Goal: Contribute content: Contribute content

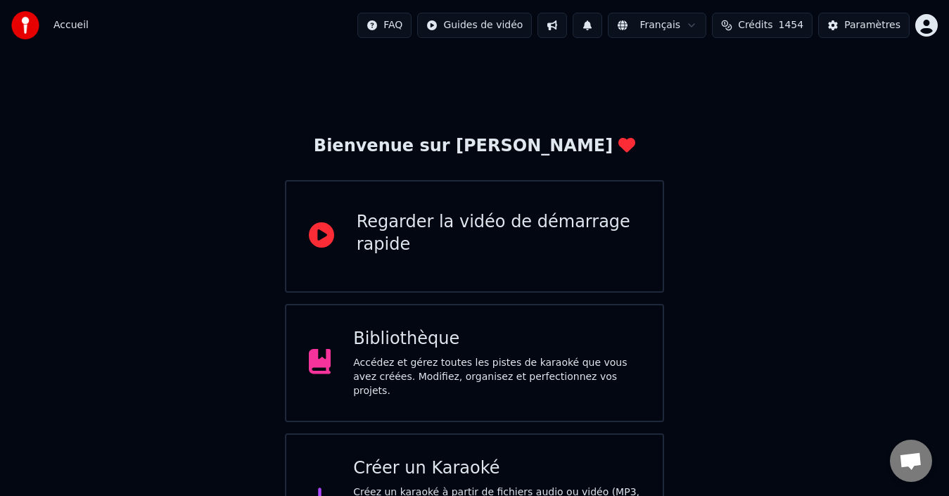
scroll to position [50, 0]
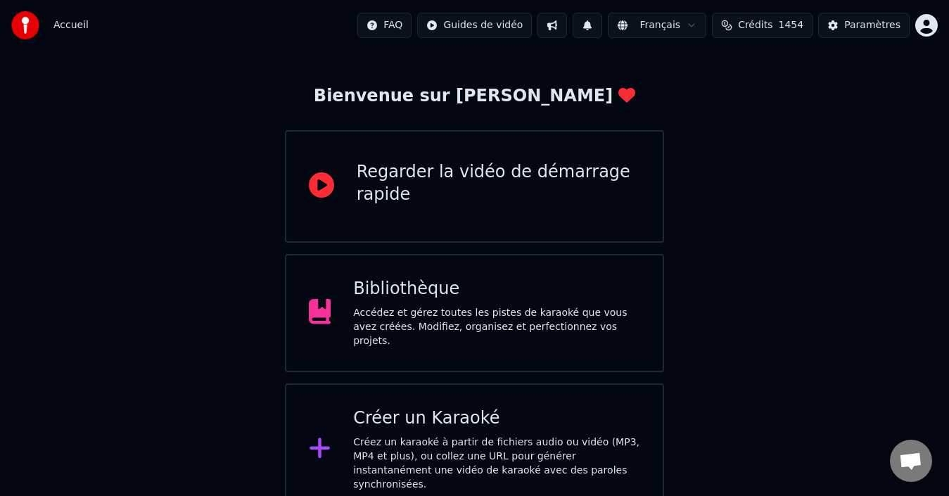
click at [409, 331] on div "Accédez et gérez toutes les pistes de karaoké que vous avez créées. Modifiez, o…" at bounding box center [496, 327] width 287 height 42
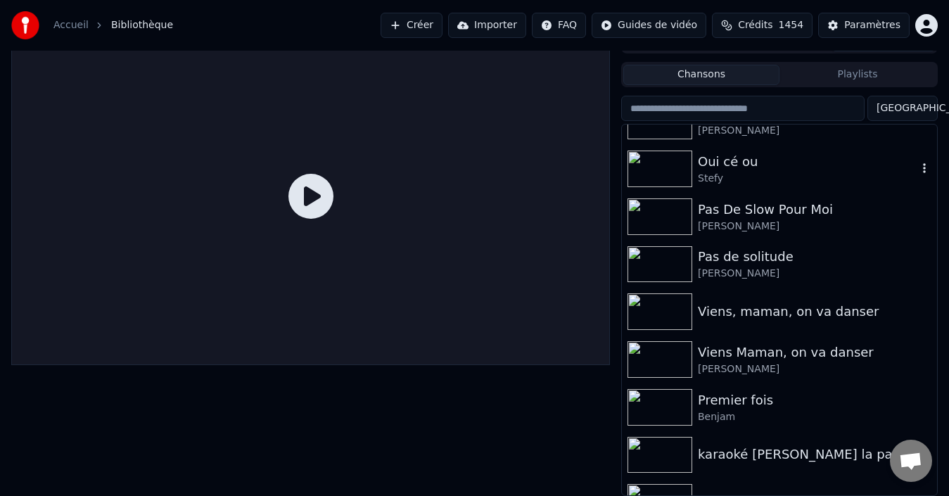
scroll to position [422, 0]
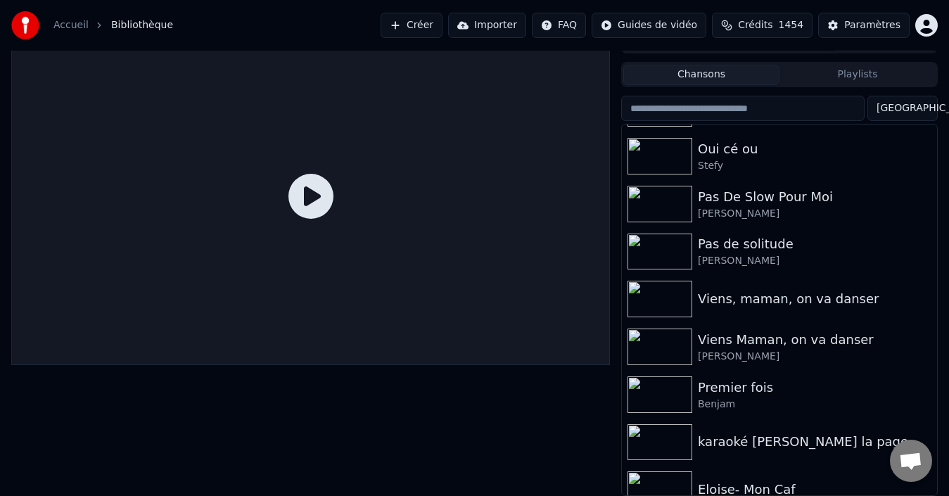
click at [902, 110] on html "Accueil Bibliothèque Créer Importer FAQ Guides de vidéo Crédits 1454 Paramètres…" at bounding box center [474, 225] width 949 height 496
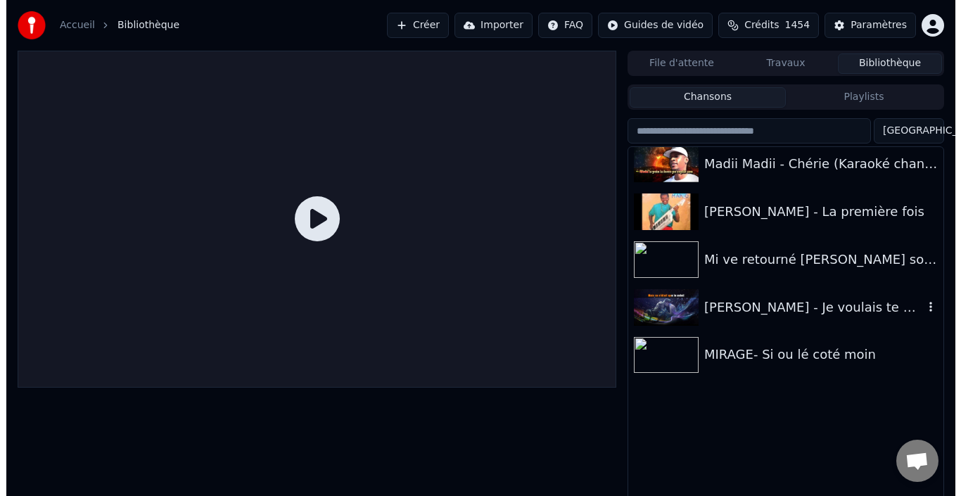
scroll to position [4219, 0]
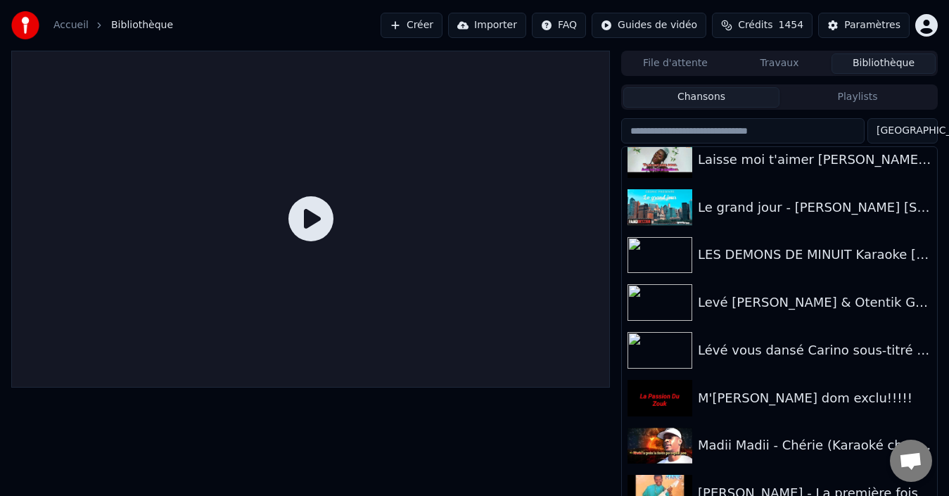
click at [424, 27] on button "Créer" at bounding box center [411, 25] width 62 height 25
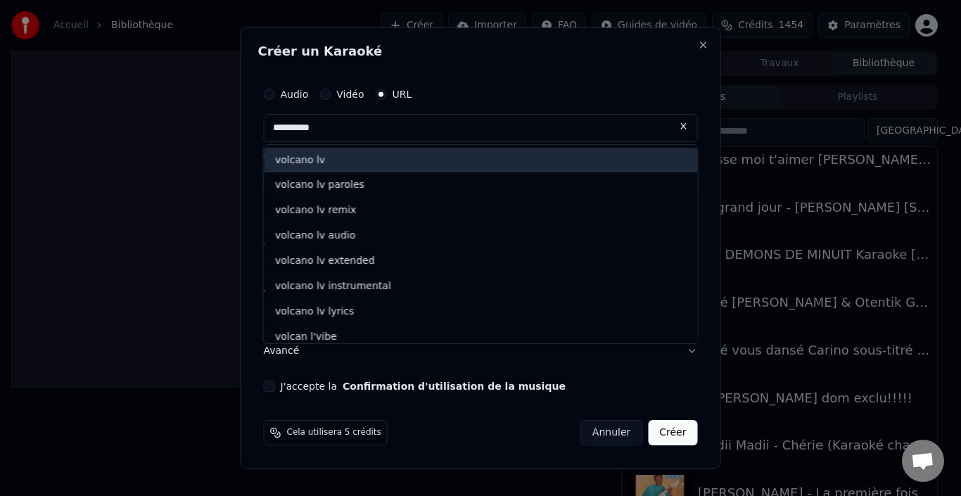
click at [373, 170] on div "volcano lv" at bounding box center [481, 160] width 434 height 25
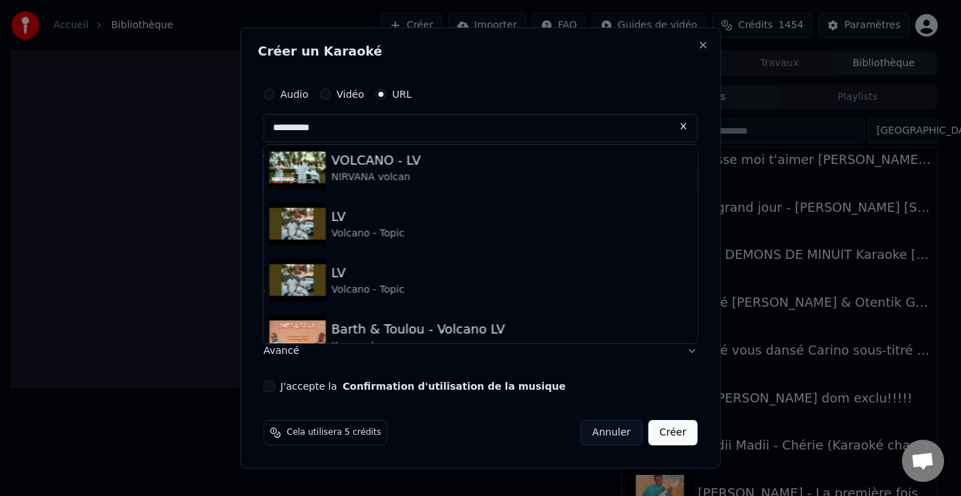
scroll to position [0, 0]
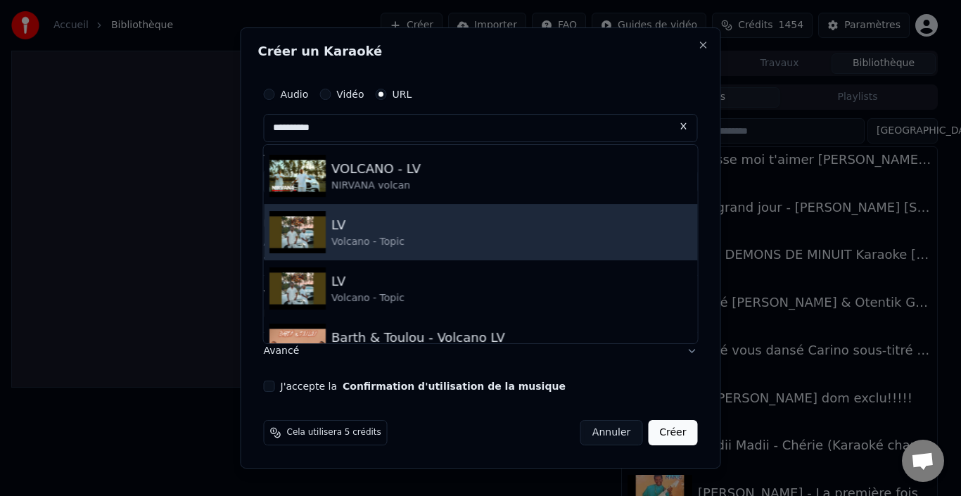
click at [377, 245] on div "Volcano - Topic" at bounding box center [367, 242] width 73 height 14
type input "**********"
type input "**"
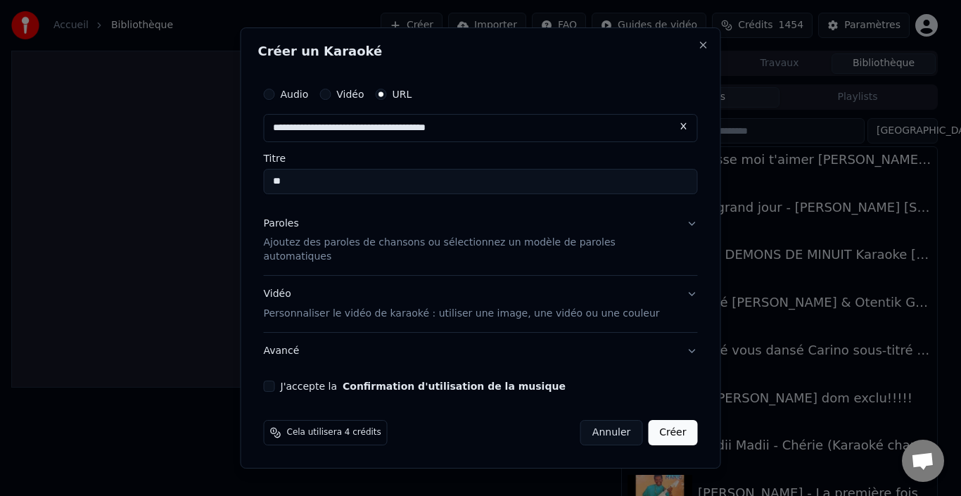
click at [675, 226] on button "Paroles Ajoutez des paroles de chansons ou sélectionnez un modèle de paroles au…" at bounding box center [481, 240] width 434 height 70
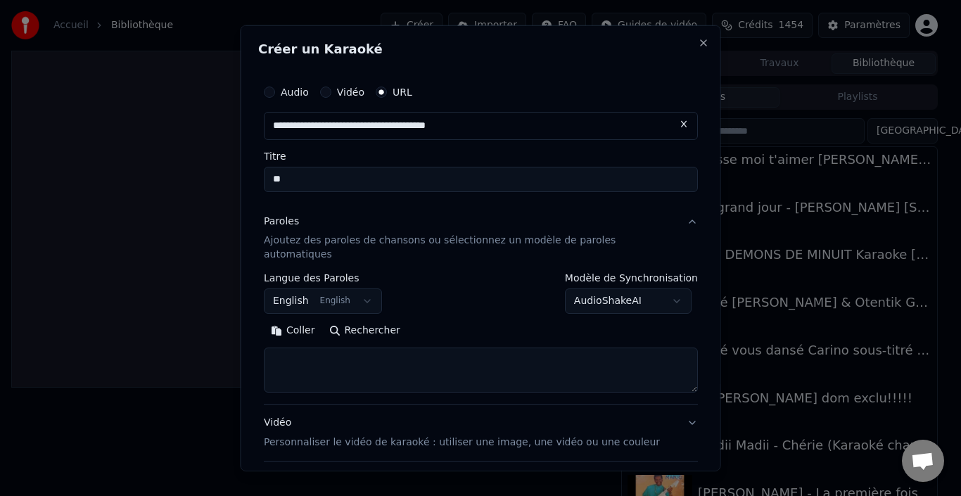
click at [372, 288] on button "English English" at bounding box center [323, 300] width 118 height 25
click at [368, 288] on button "English English" at bounding box center [323, 300] width 118 height 25
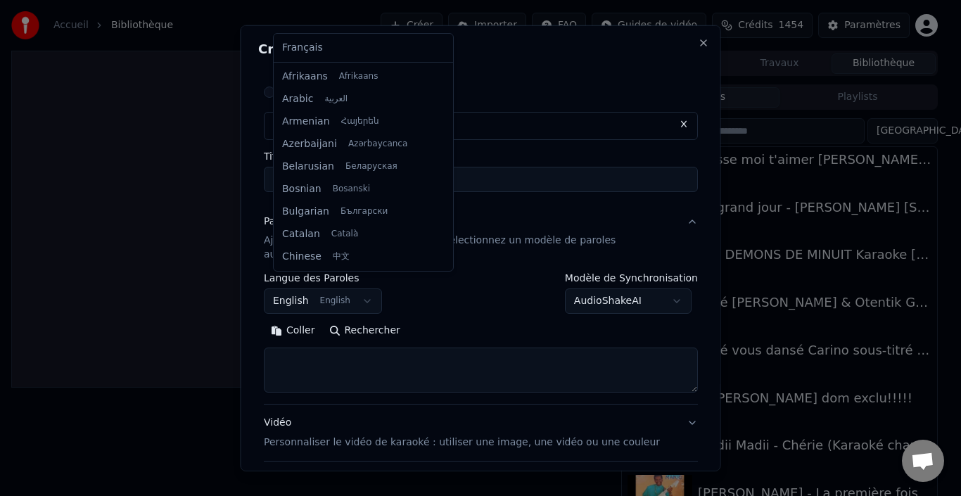
scroll to position [113, 0]
select select "**"
click at [345, 51] on div at bounding box center [480, 248] width 961 height 496
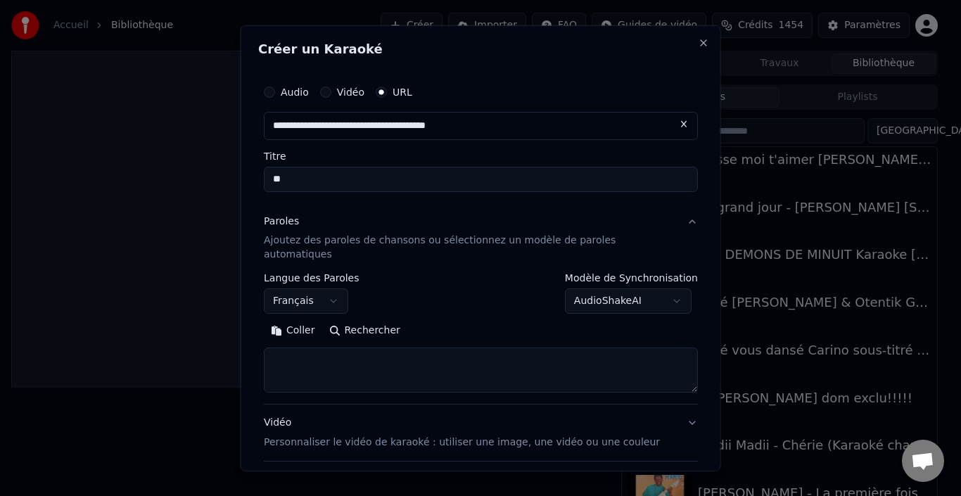
click at [660, 288] on button "AudioShakeAI" at bounding box center [627, 300] width 127 height 25
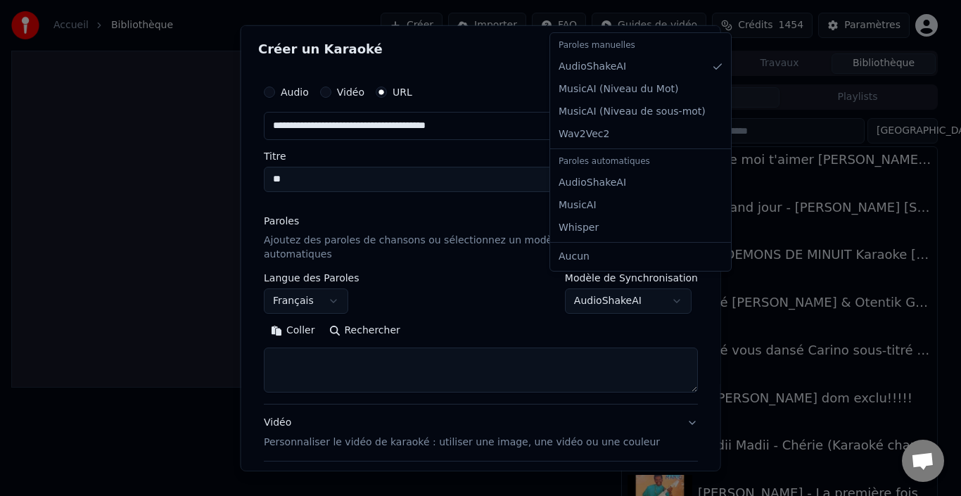
select select "*******"
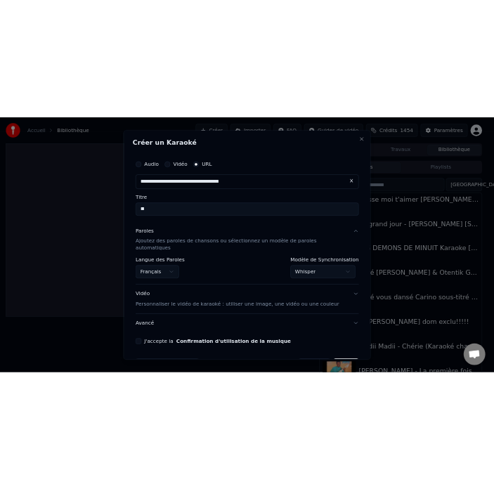
scroll to position [33, 0]
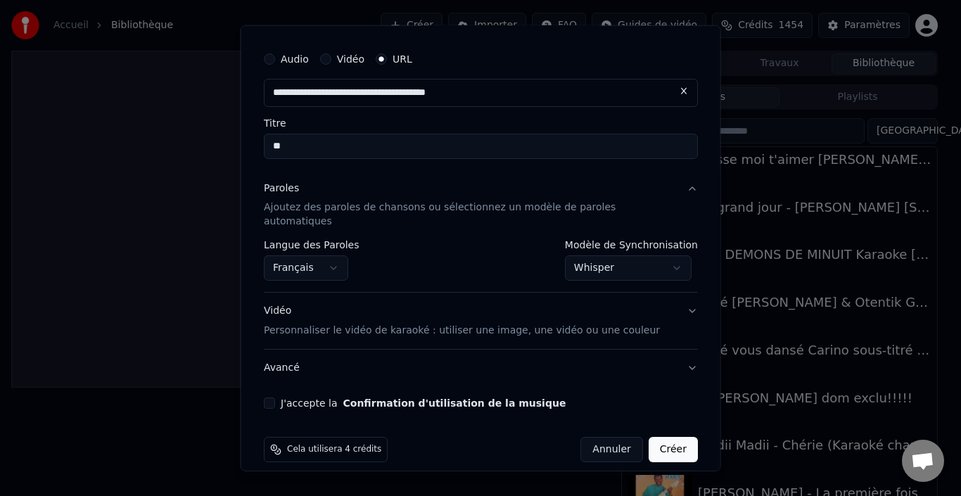
click at [275, 397] on button "J'accepte la Confirmation d'utilisation de la musique" at bounding box center [269, 402] width 11 height 11
click at [652, 437] on button "Créer" at bounding box center [672, 449] width 49 height 25
select select "**"
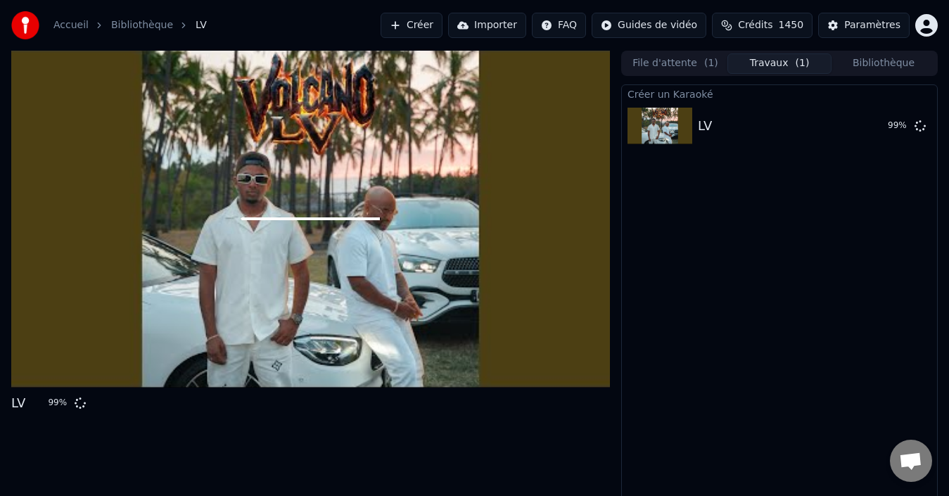
click at [743, 165] on div "Créer un Karaoké LV 99 %" at bounding box center [779, 294] width 316 height 421
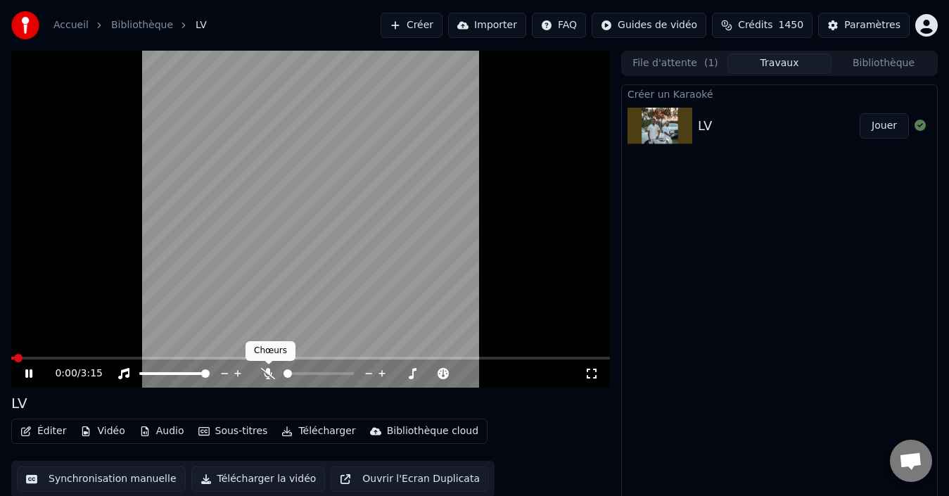
click at [266, 376] on icon at bounding box center [268, 373] width 14 height 11
click at [11, 359] on span at bounding box center [35, 358] width 48 height 3
click at [58, 361] on span at bounding box center [62, 358] width 8 height 8
click at [12, 357] on span at bounding box center [38, 358] width 54 height 3
click at [26, 373] on icon at bounding box center [28, 373] width 7 height 8
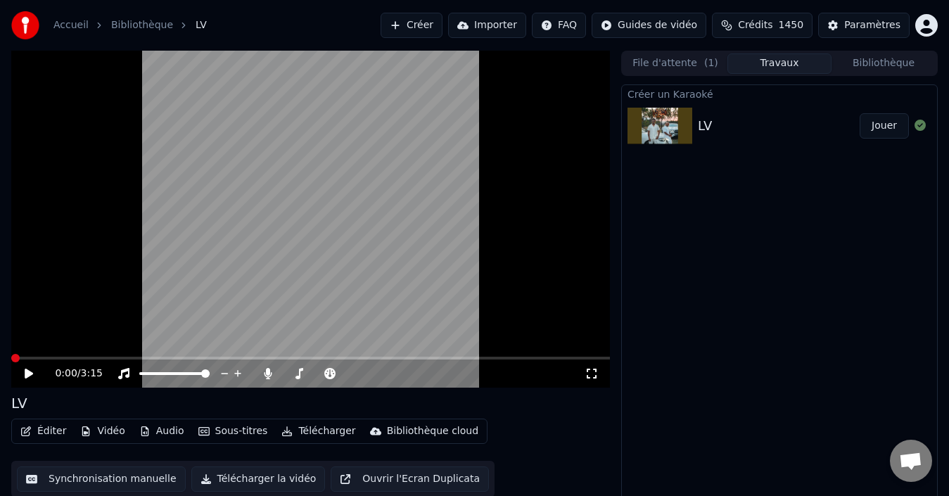
click at [26, 373] on icon at bounding box center [29, 373] width 8 height 10
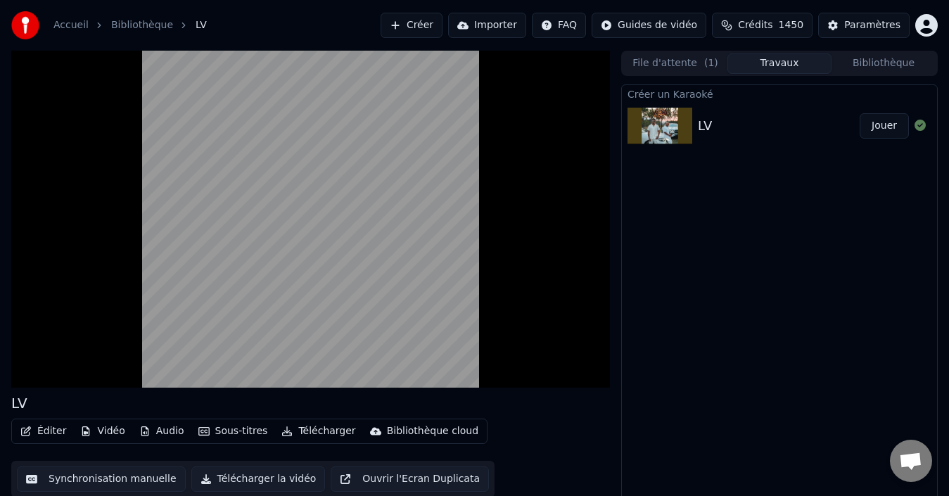
click at [49, 431] on button "Éditer" at bounding box center [43, 431] width 57 height 20
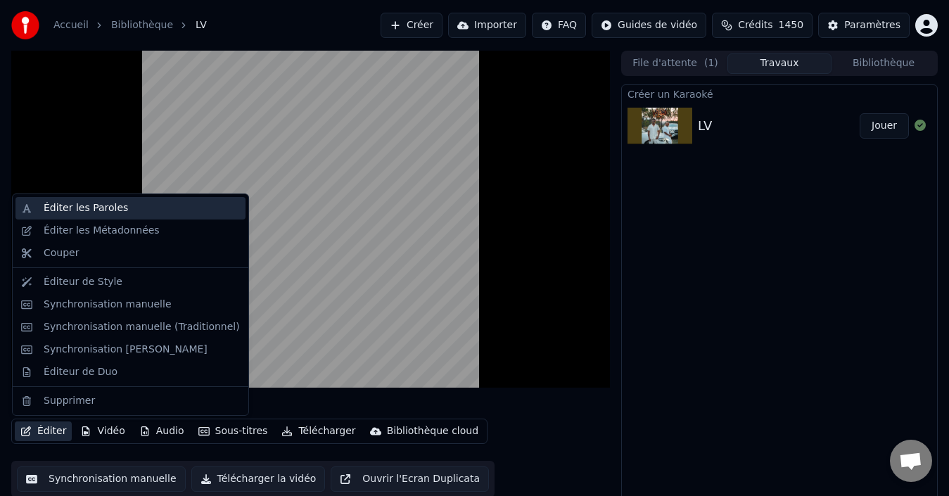
click at [86, 214] on div "Éditer les Paroles" at bounding box center [86, 208] width 84 height 14
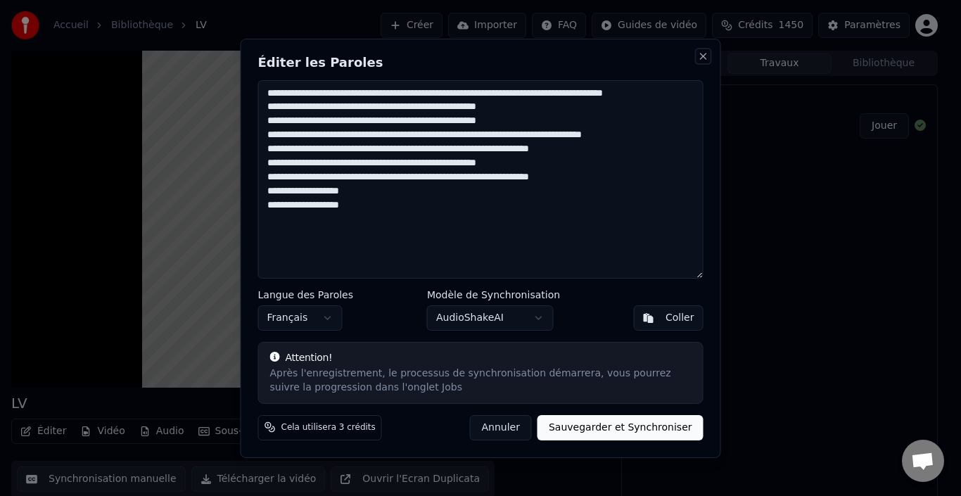
click at [706, 59] on button "Close" at bounding box center [703, 56] width 11 height 11
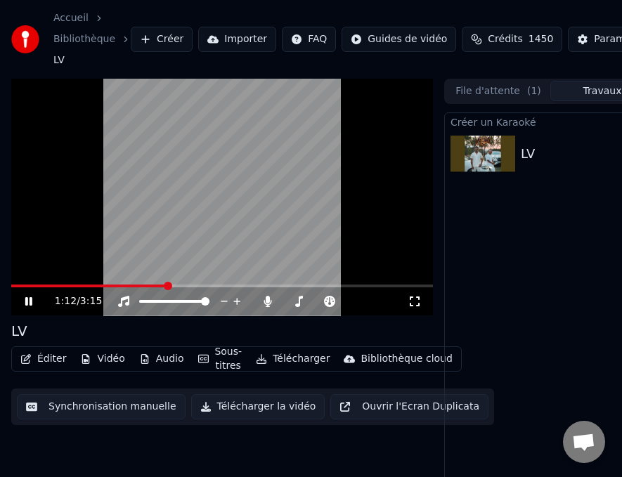
click at [27, 302] on icon at bounding box center [28, 301] width 7 height 8
click at [11, 288] on span at bounding box center [89, 286] width 156 height 3
click at [11, 290] on span at bounding box center [15, 286] width 8 height 8
drag, startPoint x: 193, startPoint y: 0, endPoint x: 200, endPoint y: 1, distance: 7.9
click at [237, 2] on div "Accueil Bibliothèque LV Créer Importer FAQ Guides de vidéo Crédits 1450 Paramèt…" at bounding box center [311, 39] width 622 height 79
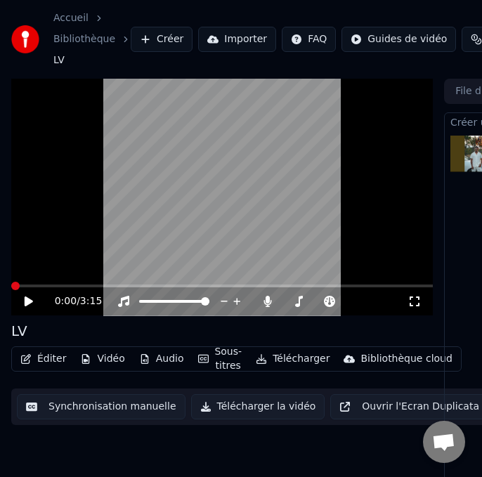
click at [56, 364] on button "Éditer" at bounding box center [43, 360] width 57 height 20
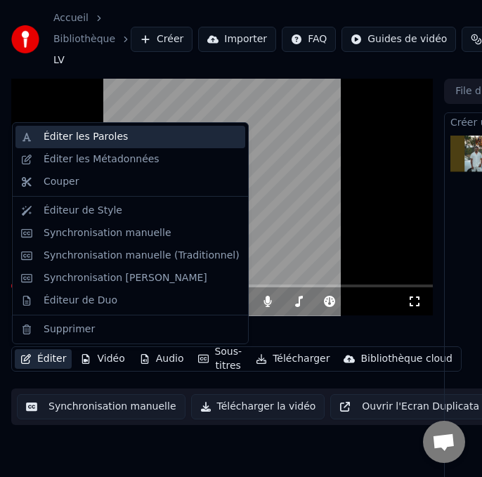
click at [105, 136] on div "Éditer les Paroles" at bounding box center [86, 137] width 84 height 14
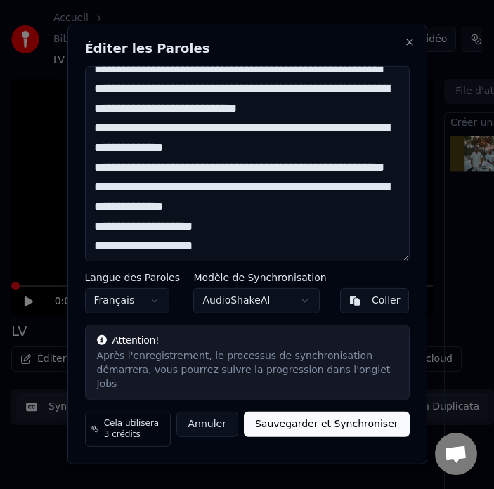
scroll to position [0, 0]
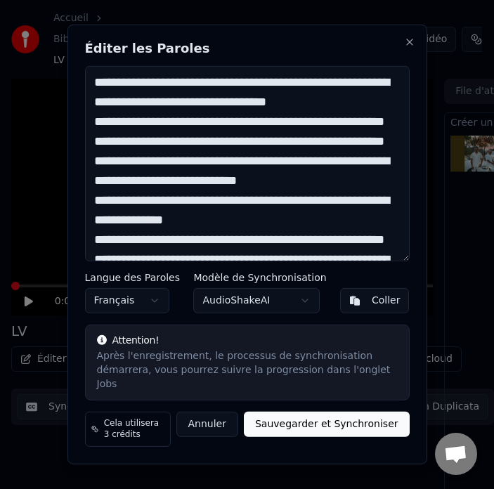
drag, startPoint x: 224, startPoint y: 248, endPoint x: 73, endPoint y: 70, distance: 232.9
click at [73, 70] on div "**********" at bounding box center [248, 245] width 360 height 440
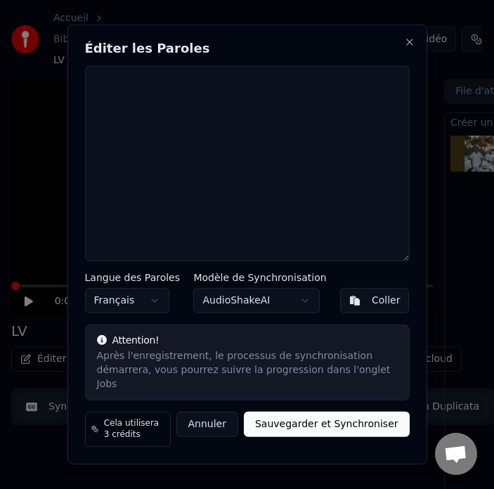
click at [120, 113] on textarea at bounding box center [247, 163] width 325 height 195
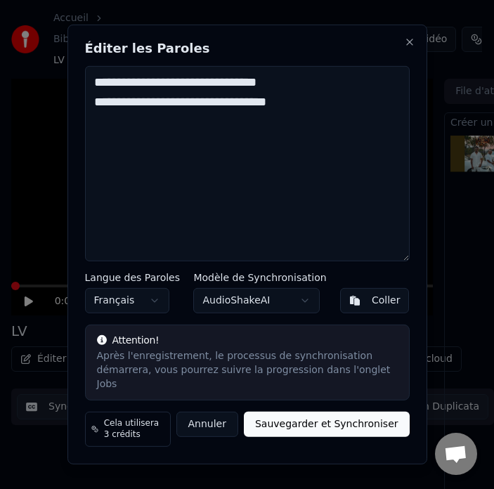
click at [278, 115] on textarea "**********" at bounding box center [247, 163] width 325 height 195
click at [331, 121] on textarea "**********" at bounding box center [247, 163] width 325 height 195
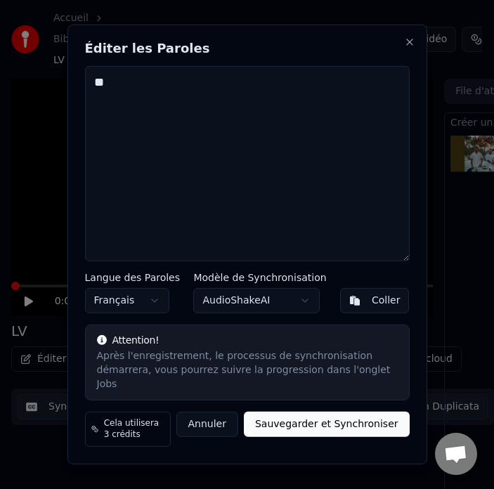
type textarea "*"
click at [377, 307] on div "Coller" at bounding box center [386, 301] width 29 height 14
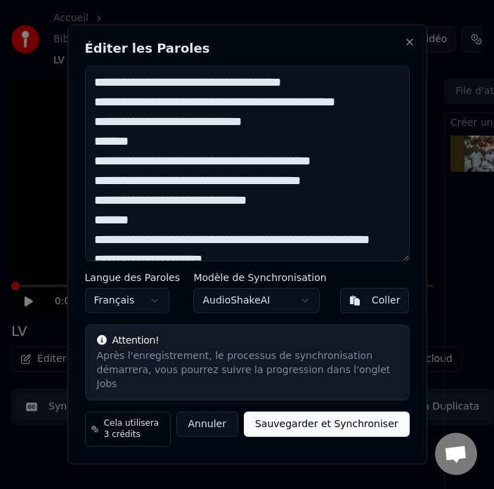
click at [319, 173] on textarea at bounding box center [247, 163] width 325 height 195
click at [330, 169] on textarea at bounding box center [247, 163] width 325 height 195
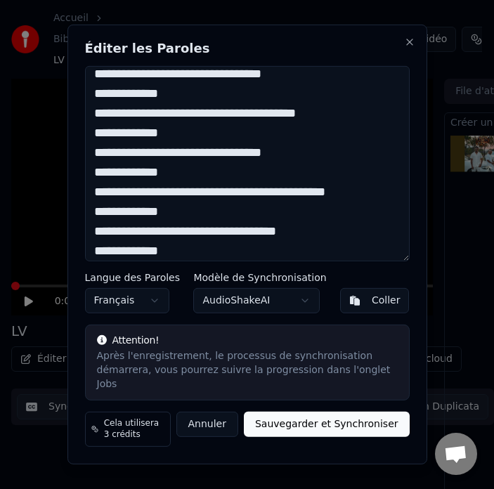
scroll to position [211, 0]
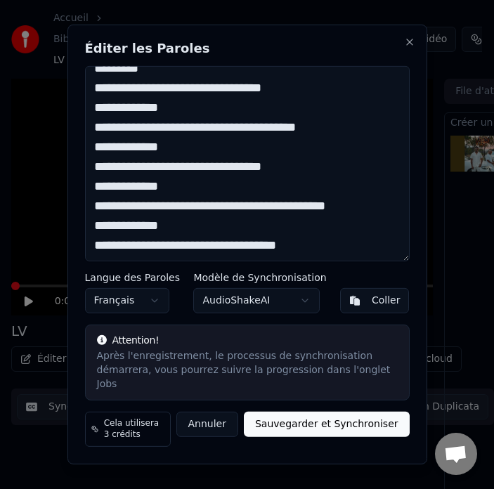
click at [230, 199] on textarea at bounding box center [247, 163] width 325 height 195
click at [228, 200] on textarea at bounding box center [247, 163] width 325 height 195
click at [228, 118] on textarea at bounding box center [247, 163] width 325 height 195
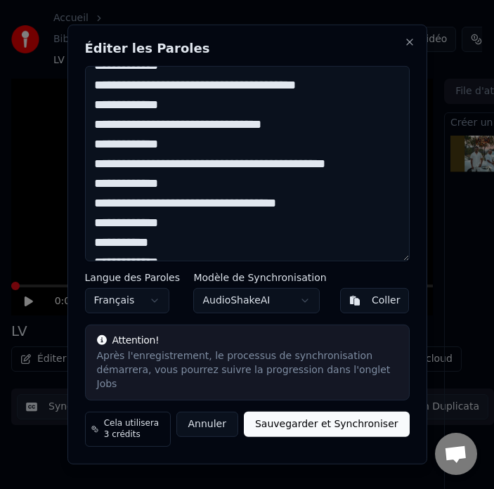
scroll to position [774, 0]
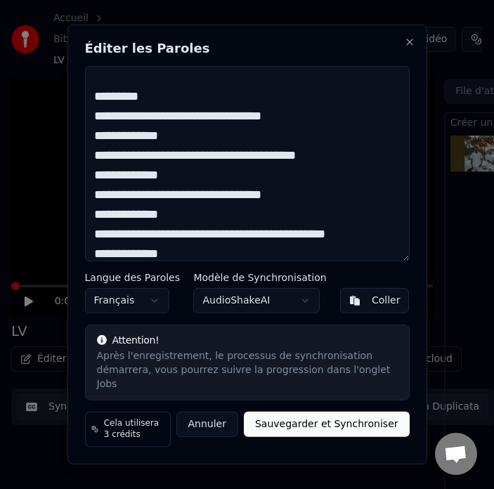
click at [150, 165] on textarea at bounding box center [247, 163] width 325 height 195
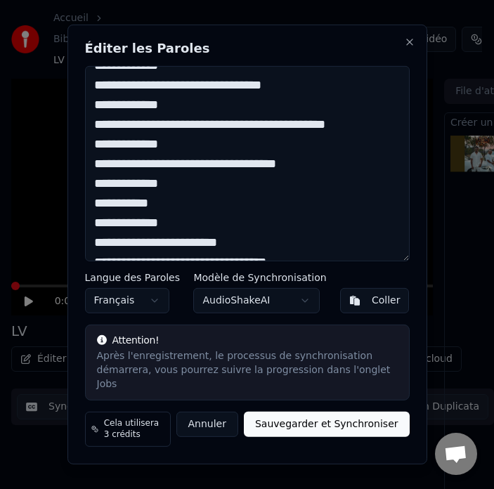
scroll to position [985, 0]
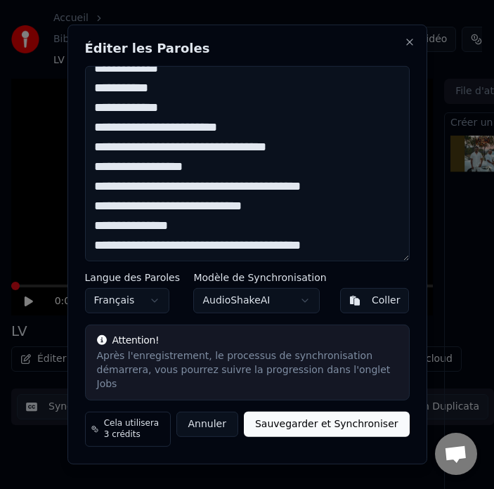
click at [269, 168] on textarea at bounding box center [247, 163] width 325 height 195
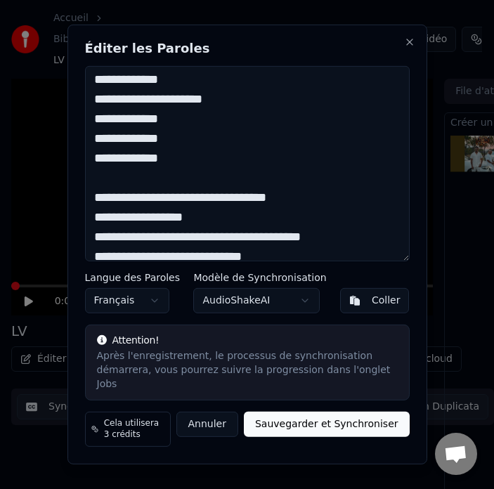
click at [105, 185] on textarea at bounding box center [247, 163] width 325 height 195
click at [107, 186] on textarea at bounding box center [247, 163] width 325 height 195
click at [127, 188] on textarea at bounding box center [247, 163] width 325 height 195
click at [160, 186] on textarea at bounding box center [247, 163] width 325 height 195
click at [176, 187] on textarea at bounding box center [247, 163] width 325 height 195
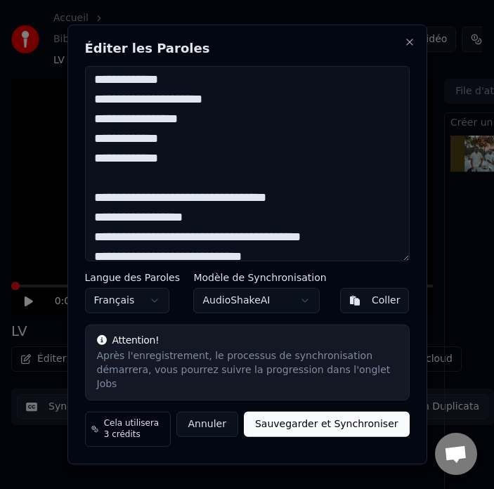
click at [112, 210] on textarea at bounding box center [247, 163] width 325 height 195
click at [126, 207] on textarea at bounding box center [247, 163] width 325 height 195
click at [158, 207] on textarea at bounding box center [247, 163] width 325 height 195
click at [176, 206] on textarea at bounding box center [247, 163] width 325 height 195
click at [179, 208] on textarea at bounding box center [247, 163] width 325 height 195
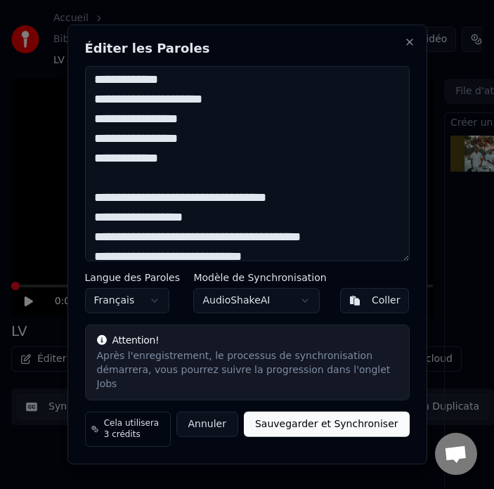
click at [111, 225] on textarea at bounding box center [247, 163] width 325 height 195
click at [127, 226] on textarea at bounding box center [247, 163] width 325 height 195
click at [162, 226] on textarea at bounding box center [247, 163] width 325 height 195
click at [176, 228] on textarea at bounding box center [247, 163] width 325 height 195
click at [197, 222] on textarea at bounding box center [247, 163] width 325 height 195
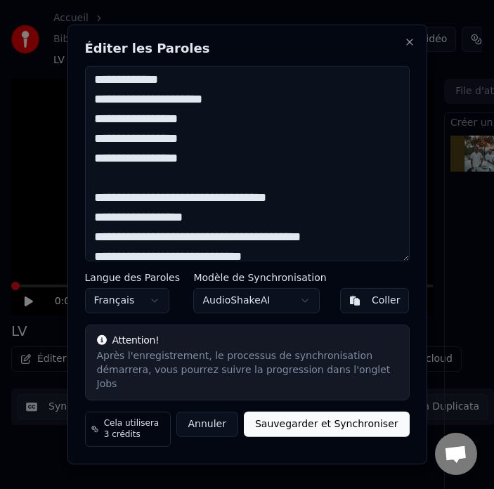
click at [97, 246] on textarea at bounding box center [247, 163] width 325 height 195
drag, startPoint x: 252, startPoint y: 165, endPoint x: 108, endPoint y: 172, distance: 144.3
click at [108, 172] on textarea at bounding box center [247, 163] width 325 height 195
drag, startPoint x: 236, startPoint y: 168, endPoint x: 150, endPoint y: 174, distance: 86.0
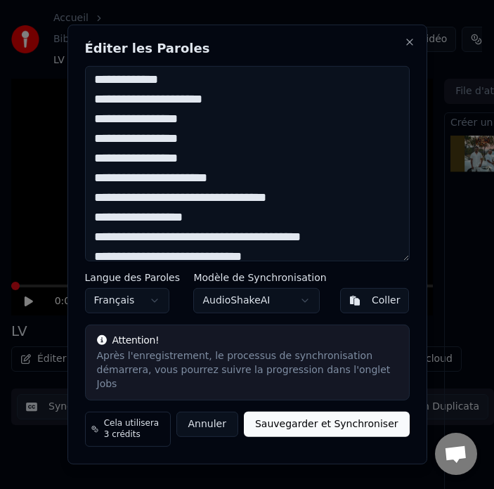
click at [150, 174] on textarea at bounding box center [247, 163] width 325 height 195
click at [165, 167] on textarea at bounding box center [247, 163] width 325 height 195
click at [162, 165] on textarea at bounding box center [247, 163] width 325 height 195
click at [146, 144] on textarea at bounding box center [247, 163] width 325 height 195
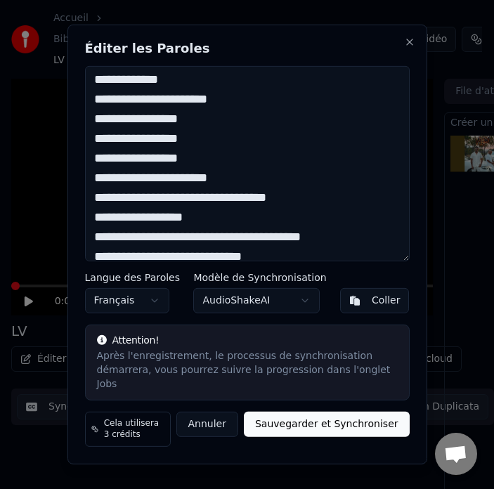
click at [146, 144] on textarea at bounding box center [247, 163] width 325 height 195
click at [200, 145] on textarea at bounding box center [247, 163] width 325 height 195
click at [129, 127] on textarea at bounding box center [247, 163] width 325 height 195
click at [201, 107] on textarea at bounding box center [247, 163] width 325 height 195
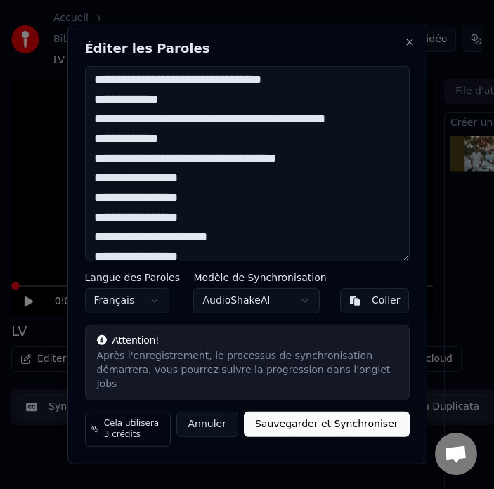
scroll to position [847, 0]
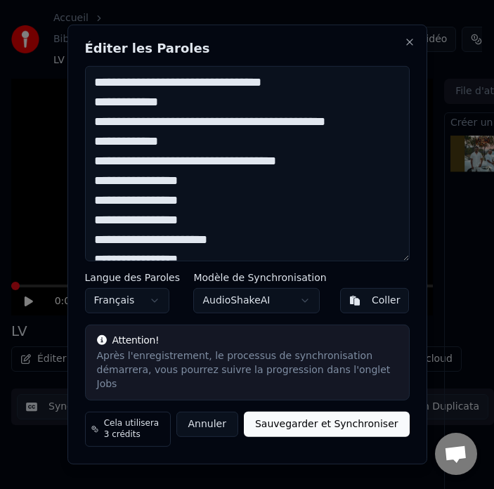
click at [228, 153] on textarea at bounding box center [247, 163] width 325 height 195
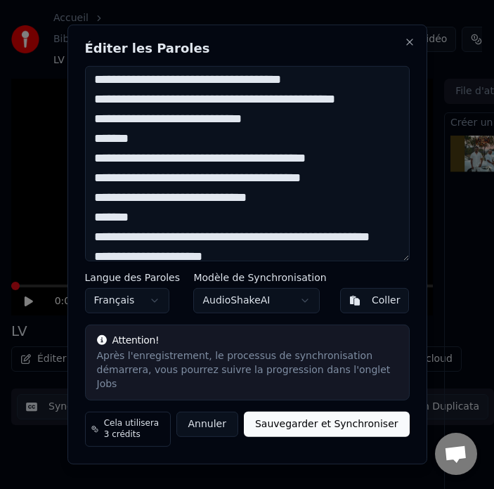
scroll to position [0, 0]
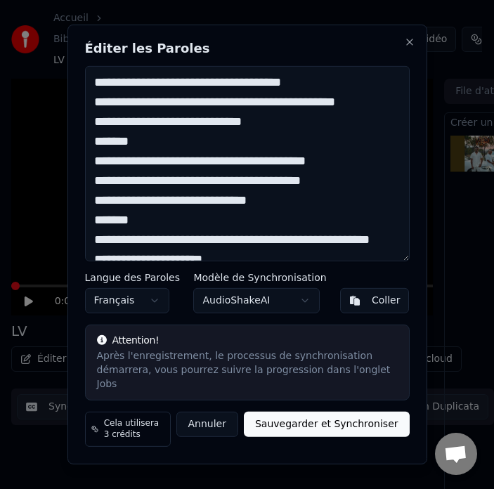
click at [245, 114] on textarea at bounding box center [247, 163] width 325 height 195
click at [129, 149] on textarea at bounding box center [247, 163] width 325 height 195
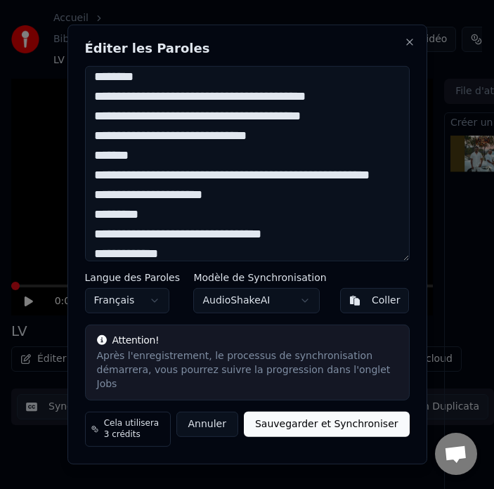
scroll to position [70, 0]
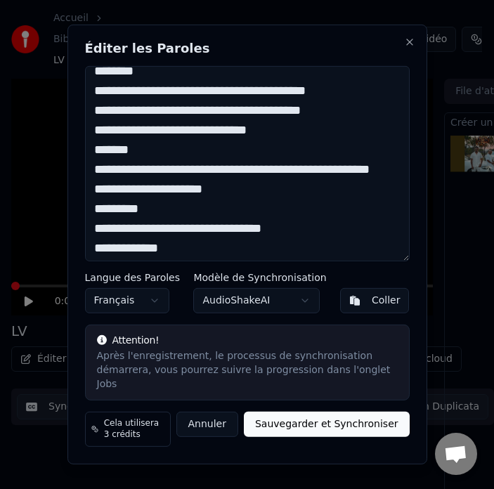
click at [200, 177] on textarea at bounding box center [247, 163] width 325 height 195
click at [331, 179] on textarea at bounding box center [247, 163] width 325 height 195
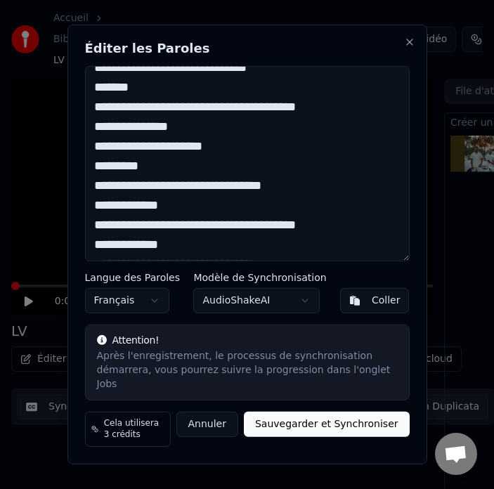
scroll to position [113, 0]
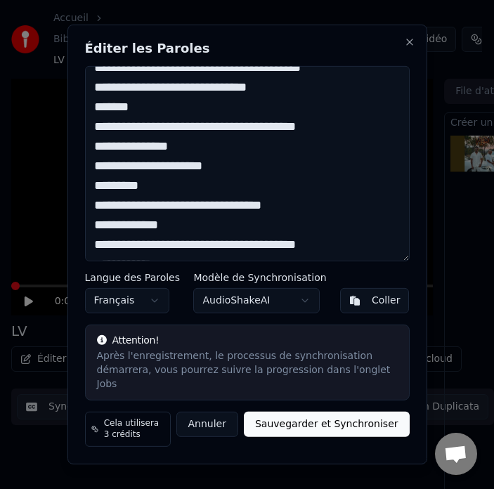
click at [117, 155] on textarea at bounding box center [247, 163] width 325 height 195
click at [146, 153] on textarea at bounding box center [247, 163] width 325 height 195
click at [179, 155] on textarea at bounding box center [247, 163] width 325 height 195
click at [106, 154] on textarea at bounding box center [247, 163] width 325 height 195
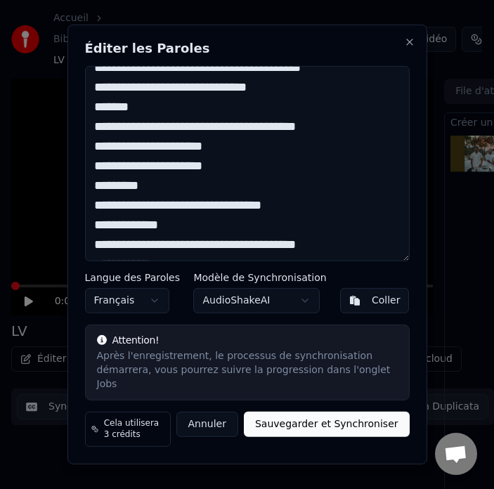
click at [151, 154] on textarea at bounding box center [247, 163] width 325 height 195
click at [169, 156] on textarea at bounding box center [247, 163] width 325 height 195
click at [209, 158] on textarea at bounding box center [247, 163] width 325 height 195
click at [151, 195] on textarea at bounding box center [247, 163] width 325 height 195
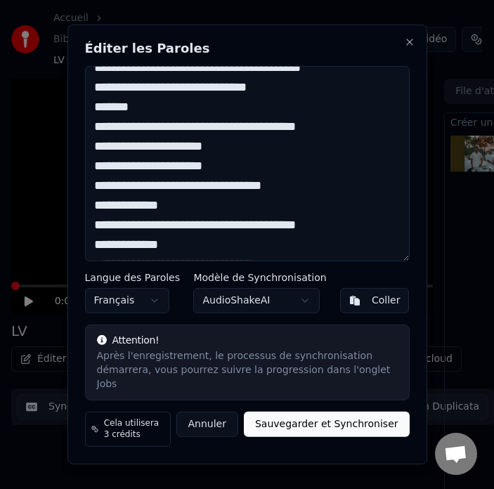
click at [106, 214] on textarea at bounding box center [247, 163] width 325 height 195
drag, startPoint x: 288, startPoint y: 212, endPoint x: 188, endPoint y: 214, distance: 100.6
click at [188, 214] on textarea at bounding box center [247, 163] width 325 height 195
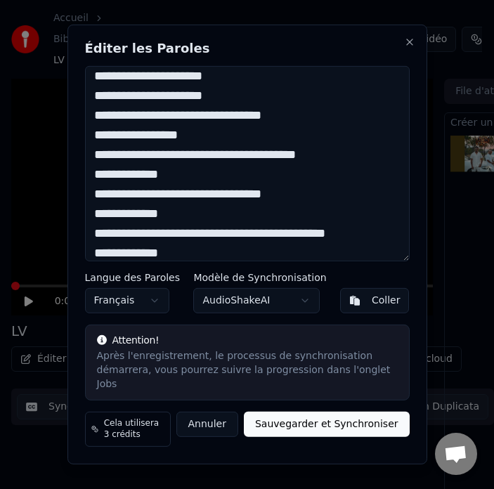
click at [102, 160] on textarea at bounding box center [247, 163] width 325 height 195
click at [231, 165] on textarea at bounding box center [247, 163] width 325 height 195
drag, startPoint x: 104, startPoint y: 182, endPoint x: 201, endPoint y: 184, distance: 97.1
click at [201, 184] on textarea at bounding box center [247, 163] width 325 height 195
drag, startPoint x: 105, startPoint y: 225, endPoint x: 203, endPoint y: 223, distance: 97.8
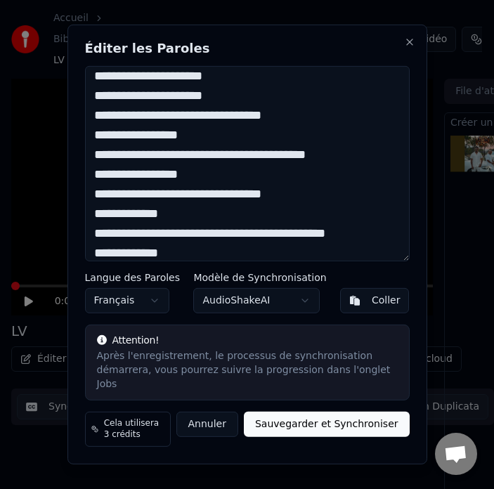
click at [203, 223] on textarea at bounding box center [247, 163] width 325 height 195
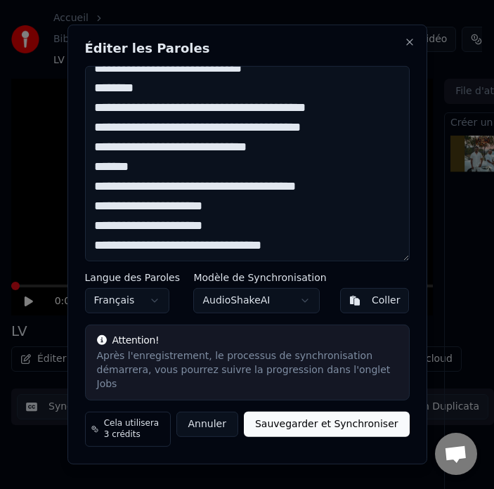
scroll to position [70, 0]
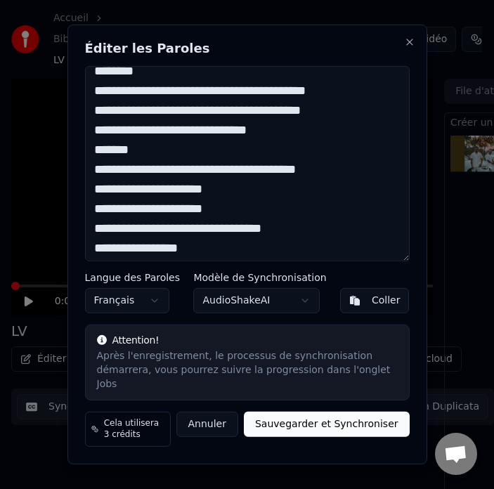
click at [115, 139] on textarea at bounding box center [247, 163] width 325 height 195
click at [114, 136] on textarea at bounding box center [247, 163] width 325 height 195
drag, startPoint x: 150, startPoint y: 141, endPoint x: 165, endPoint y: 147, distance: 16.1
click at [151, 141] on textarea at bounding box center [247, 163] width 325 height 195
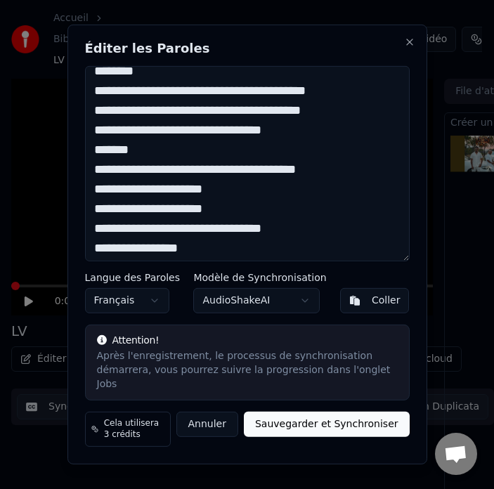
click at [243, 138] on textarea at bounding box center [247, 163] width 325 height 195
click at [294, 143] on textarea at bounding box center [247, 163] width 325 height 195
click at [278, 140] on textarea at bounding box center [247, 163] width 325 height 195
click at [294, 139] on textarea at bounding box center [247, 163] width 325 height 195
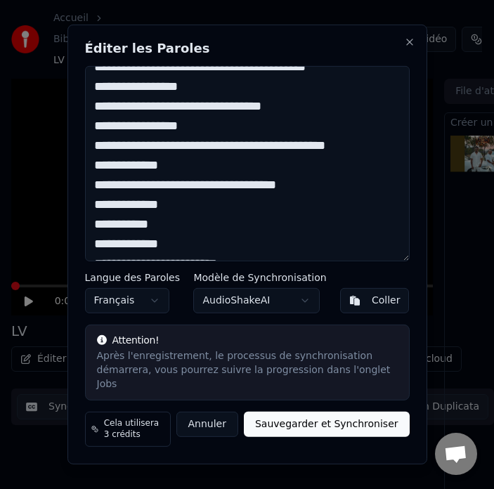
scroll to position [281, 0]
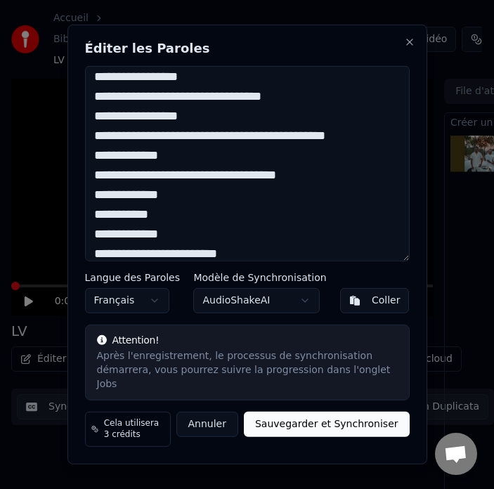
drag, startPoint x: 103, startPoint y: 162, endPoint x: 203, endPoint y: 164, distance: 99.2
click at [203, 164] on textarea at bounding box center [247, 163] width 325 height 195
drag, startPoint x: 102, startPoint y: 203, endPoint x: 198, endPoint y: 203, distance: 95.6
click at [200, 203] on textarea at bounding box center [247, 163] width 325 height 195
drag, startPoint x: 105, startPoint y: 224, endPoint x: 186, endPoint y: 224, distance: 80.9
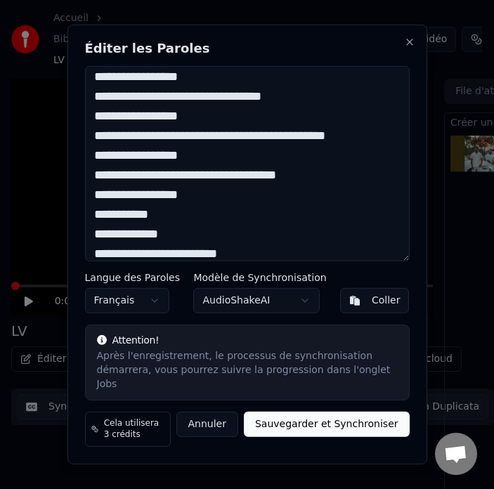
click at [186, 224] on textarea at bounding box center [247, 163] width 325 height 195
drag, startPoint x: 104, startPoint y: 243, endPoint x: 205, endPoint y: 242, distance: 100.6
click at [205, 242] on textarea at bounding box center [247, 163] width 325 height 195
drag, startPoint x: 104, startPoint y: 241, endPoint x: 199, endPoint y: 244, distance: 95.0
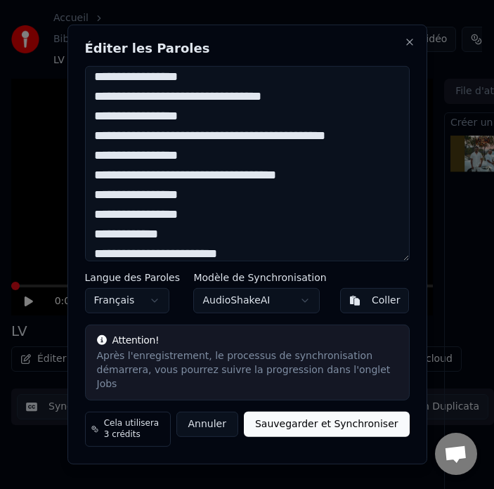
click at [199, 244] on textarea at bounding box center [247, 163] width 325 height 195
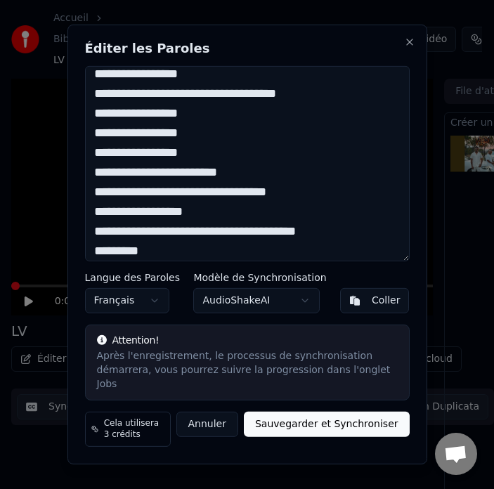
scroll to position [352, 0]
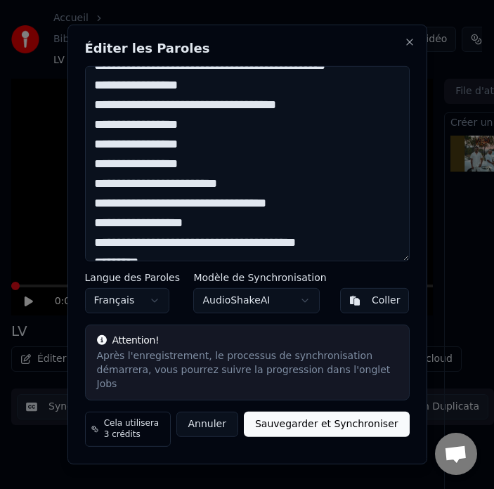
click at [105, 190] on textarea at bounding box center [247, 163] width 325 height 195
drag, startPoint x: 108, startPoint y: 213, endPoint x: 79, endPoint y: 202, distance: 31.6
click at [79, 202] on div "Éditer les Paroles Langue des Paroles Français Modèle de Synchronisation AudioS…" at bounding box center [248, 245] width 360 height 440
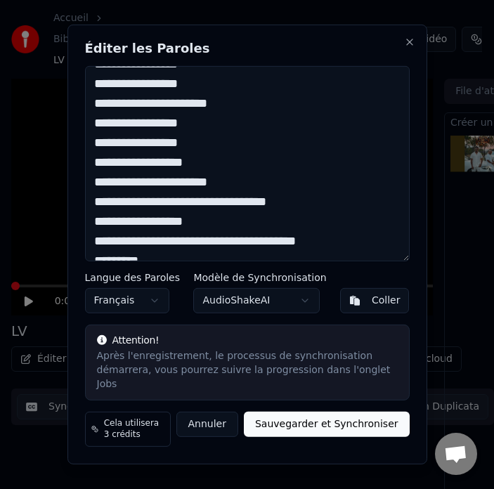
scroll to position [502, 0]
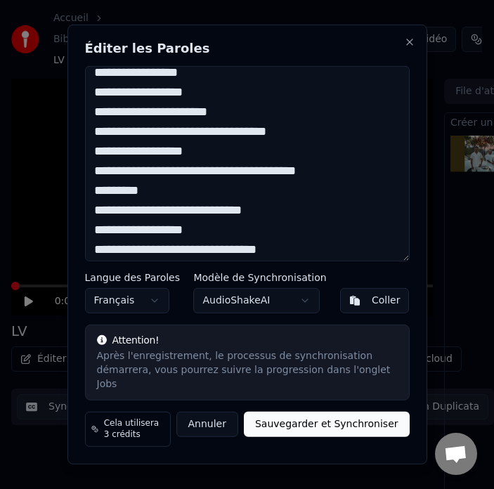
click at [158, 140] on textarea at bounding box center [247, 163] width 325 height 195
drag, startPoint x: 192, startPoint y: 142, endPoint x: 236, endPoint y: 145, distance: 43.7
click at [233, 145] on textarea at bounding box center [247, 163] width 325 height 195
click at [233, 144] on textarea at bounding box center [247, 163] width 325 height 195
click at [267, 140] on textarea at bounding box center [247, 163] width 325 height 195
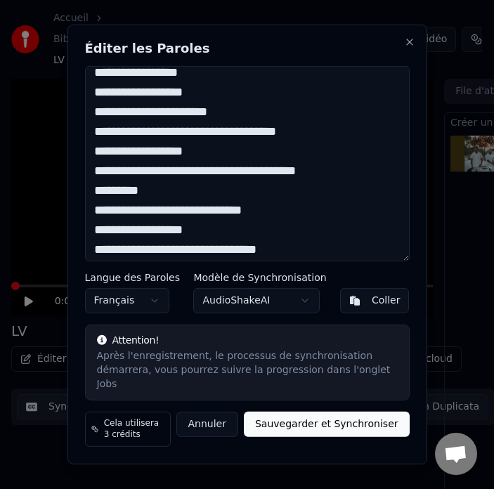
click at [267, 140] on textarea at bounding box center [247, 163] width 325 height 195
click at [293, 142] on textarea at bounding box center [247, 163] width 325 height 195
click at [316, 139] on textarea at bounding box center [247, 163] width 325 height 195
click at [251, 139] on textarea at bounding box center [247, 163] width 325 height 195
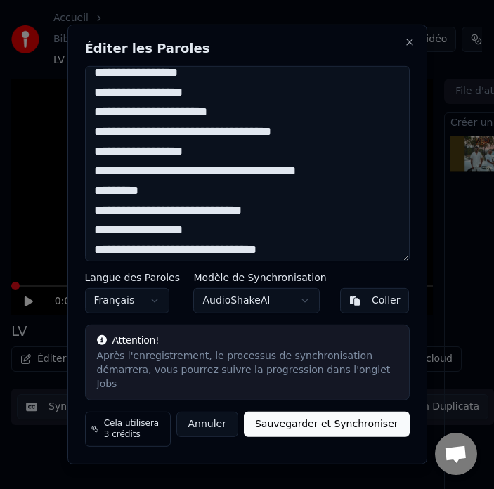
drag, startPoint x: 281, startPoint y: 142, endPoint x: 281, endPoint y: 155, distance: 13.4
click at [281, 143] on textarea at bounding box center [247, 163] width 325 height 195
click at [100, 158] on textarea at bounding box center [247, 163] width 325 height 195
click at [148, 157] on textarea at bounding box center [247, 163] width 325 height 195
drag, startPoint x: 360, startPoint y: 155, endPoint x: 241, endPoint y: 160, distance: 118.9
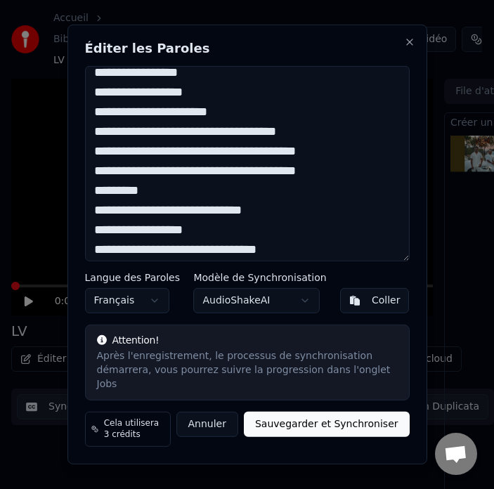
click at [241, 160] on textarea at bounding box center [247, 163] width 325 height 195
drag, startPoint x: 247, startPoint y: 160, endPoint x: 359, endPoint y: 153, distance: 112.7
click at [359, 153] on textarea at bounding box center [247, 163] width 325 height 195
click at [162, 166] on textarea at bounding box center [247, 163] width 325 height 195
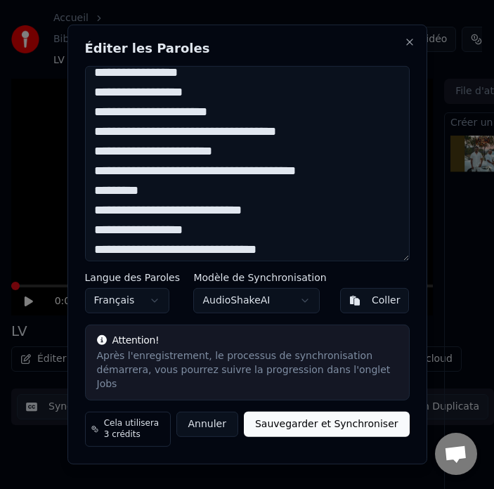
click at [235, 158] on textarea at bounding box center [247, 163] width 325 height 195
click at [211, 142] on textarea at bounding box center [247, 163] width 325 height 195
click at [162, 161] on textarea at bounding box center [247, 163] width 325 height 195
click at [148, 221] on textarea at bounding box center [247, 163] width 325 height 195
click at [178, 217] on textarea at bounding box center [247, 163] width 325 height 195
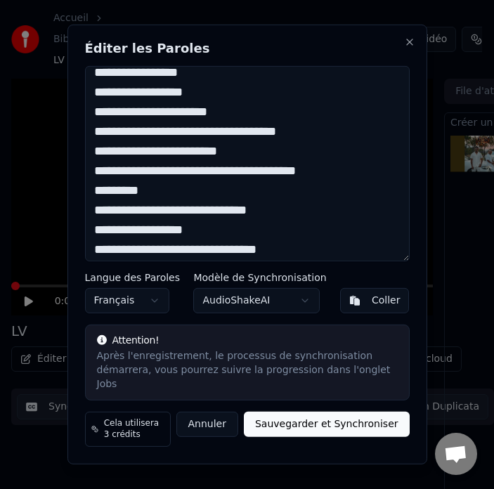
click at [221, 219] on textarea at bounding box center [247, 163] width 325 height 195
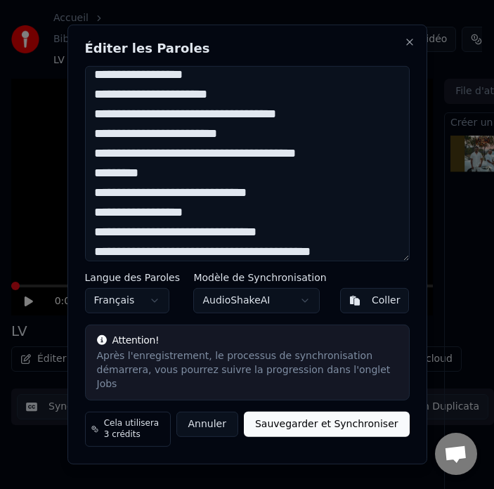
scroll to position [572, 0]
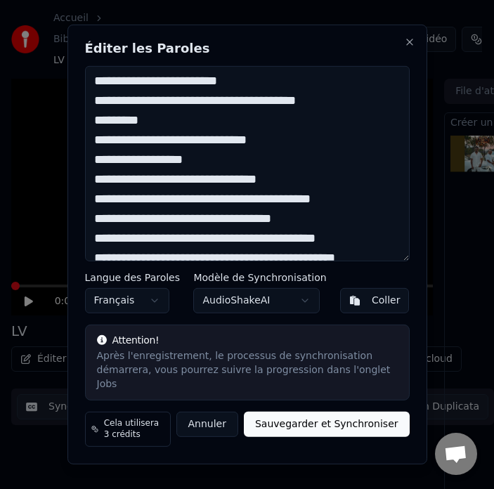
click at [120, 188] on textarea at bounding box center [247, 163] width 325 height 195
click at [141, 190] on textarea at bounding box center [247, 163] width 325 height 195
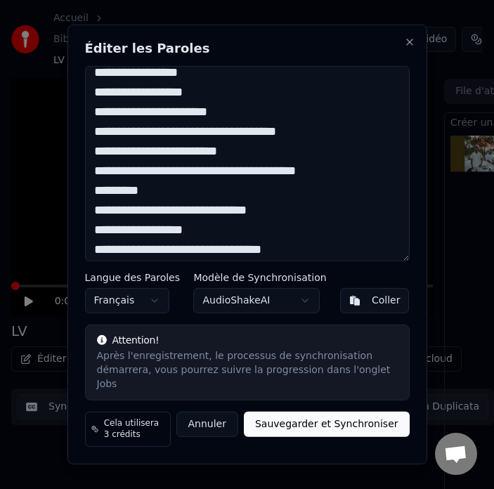
click at [146, 197] on textarea at bounding box center [247, 163] width 325 height 195
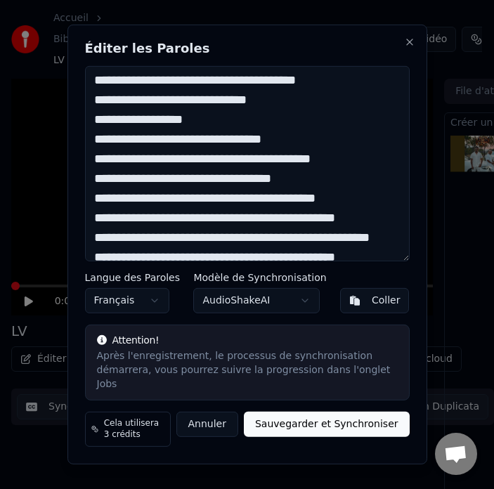
scroll to position [572, 0]
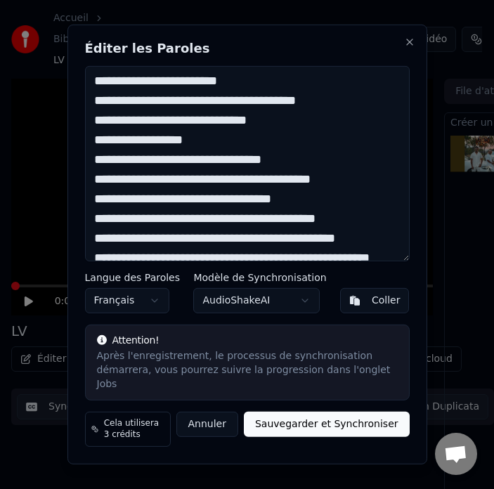
click at [291, 188] on textarea at bounding box center [247, 163] width 325 height 195
click at [352, 188] on textarea at bounding box center [247, 163] width 325 height 195
click at [271, 207] on textarea at bounding box center [247, 163] width 325 height 195
click at [277, 212] on textarea at bounding box center [247, 163] width 325 height 195
click at [101, 226] on textarea at bounding box center [247, 163] width 325 height 195
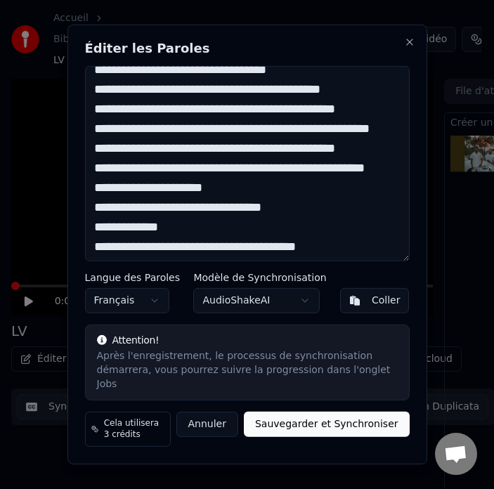
scroll to position [713, 0]
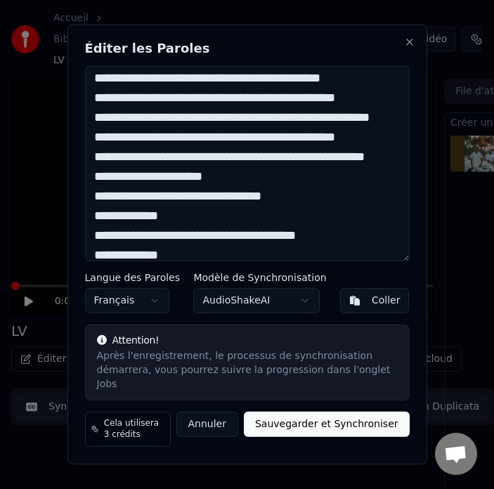
click at [200, 192] on textarea at bounding box center [247, 163] width 325 height 195
click at [331, 185] on textarea at bounding box center [247, 163] width 325 height 195
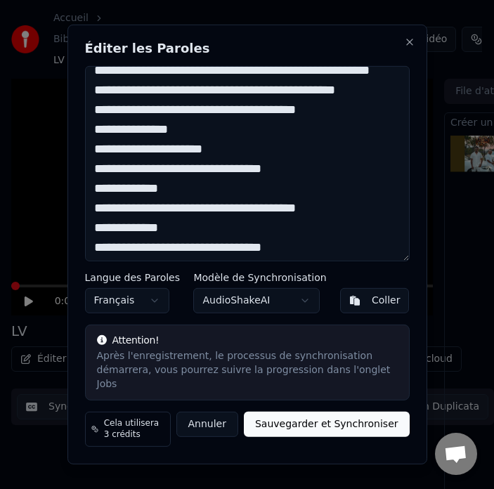
scroll to position [693, 0]
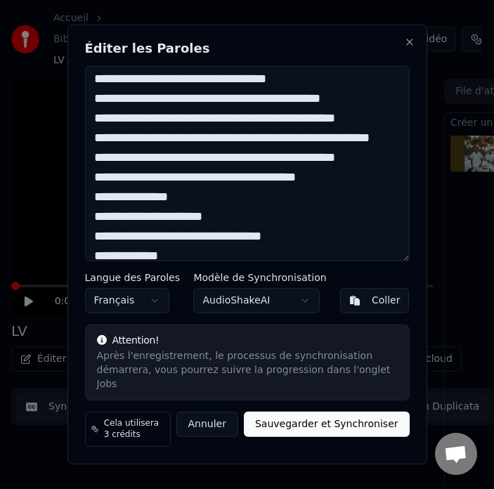
click at [99, 226] on textarea at bounding box center [247, 163] width 325 height 195
click at [152, 224] on textarea at bounding box center [247, 163] width 325 height 195
click at [150, 226] on textarea at bounding box center [247, 163] width 325 height 195
drag, startPoint x: 207, startPoint y: 223, endPoint x: 174, endPoint y: 227, distance: 32.6
click at [174, 227] on textarea at bounding box center [247, 163] width 325 height 195
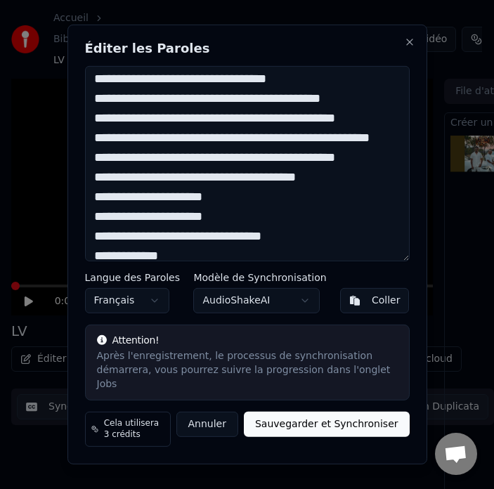
click at [174, 227] on textarea at bounding box center [247, 163] width 325 height 195
click at [255, 225] on textarea at bounding box center [247, 163] width 325 height 195
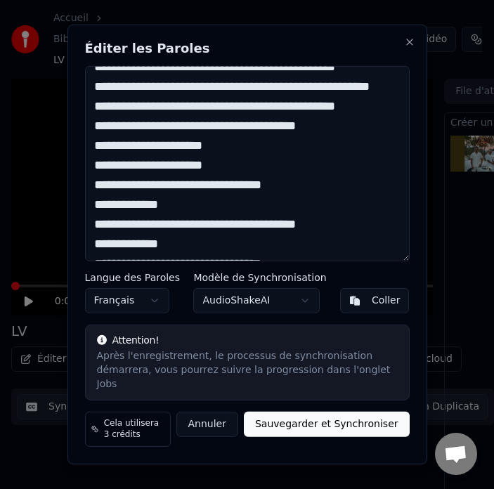
scroll to position [763, 0]
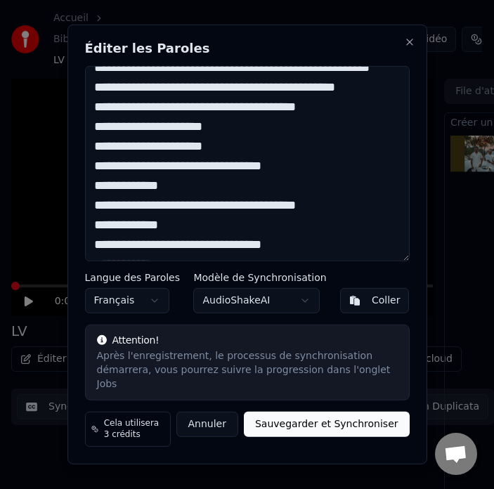
click at [227, 200] on textarea at bounding box center [247, 163] width 325 height 195
drag, startPoint x: 200, startPoint y: 213, endPoint x: 113, endPoint y: 220, distance: 88.2
click at [113, 220] on textarea at bounding box center [247, 163] width 325 height 195
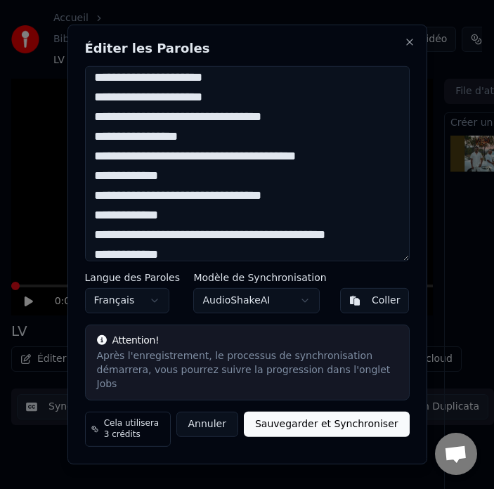
scroll to position [833, 0]
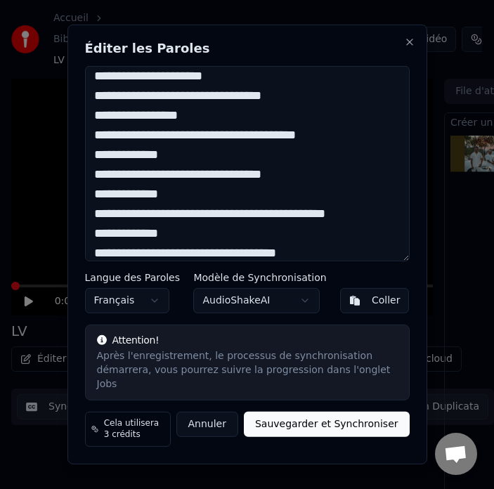
drag, startPoint x: 203, startPoint y: 182, endPoint x: 106, endPoint y: 184, distance: 96.4
click at [106, 184] on textarea at bounding box center [247, 163] width 325 height 195
drag, startPoint x: 104, startPoint y: 220, endPoint x: 200, endPoint y: 220, distance: 96.3
click at [200, 220] on textarea at bounding box center [247, 163] width 325 height 195
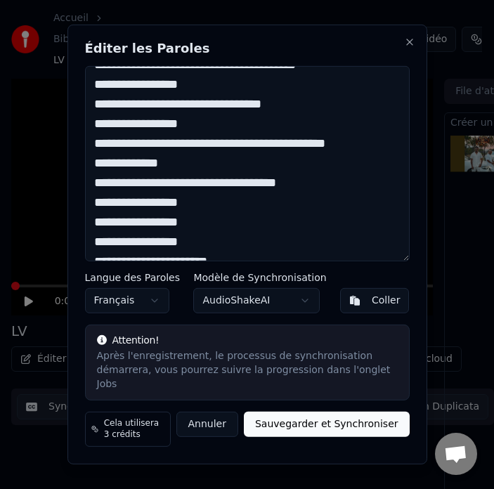
drag, startPoint x: 204, startPoint y: 189, endPoint x: 108, endPoint y: 195, distance: 96.5
click at [108, 195] on textarea at bounding box center [247, 163] width 325 height 195
drag, startPoint x: 104, startPoint y: 192, endPoint x: 200, endPoint y: 193, distance: 96.3
click at [200, 193] on textarea at bounding box center [247, 163] width 325 height 195
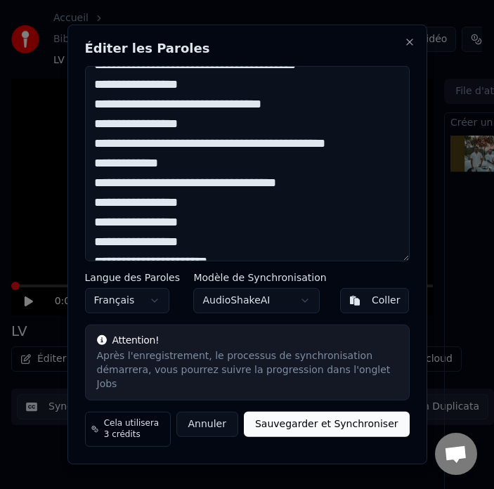
click at [200, 193] on textarea at bounding box center [247, 163] width 325 height 195
drag, startPoint x: 201, startPoint y: 193, endPoint x: 107, endPoint y: 194, distance: 94.2
click at [107, 194] on textarea at bounding box center [247, 163] width 325 height 195
click at [154, 193] on textarea at bounding box center [247, 163] width 325 height 195
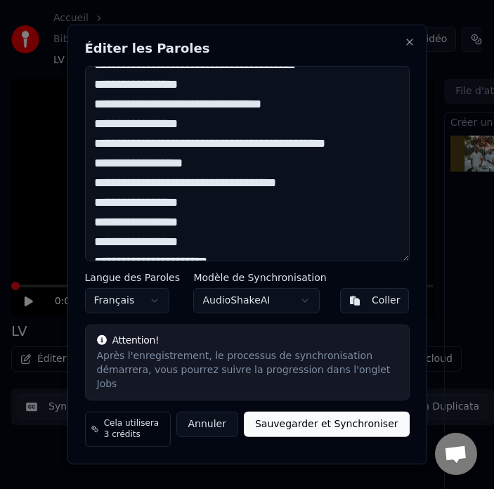
click at [154, 193] on textarea at bounding box center [247, 163] width 325 height 195
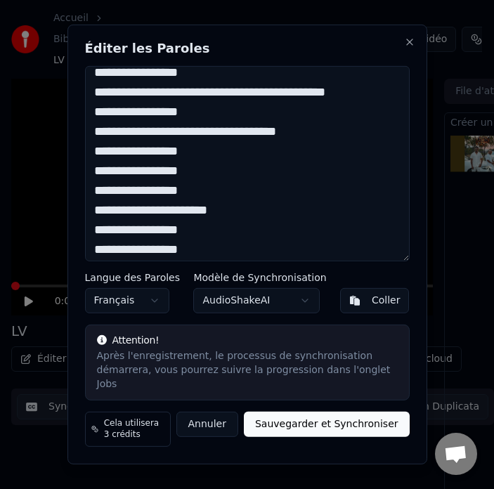
scroll to position [974, 0]
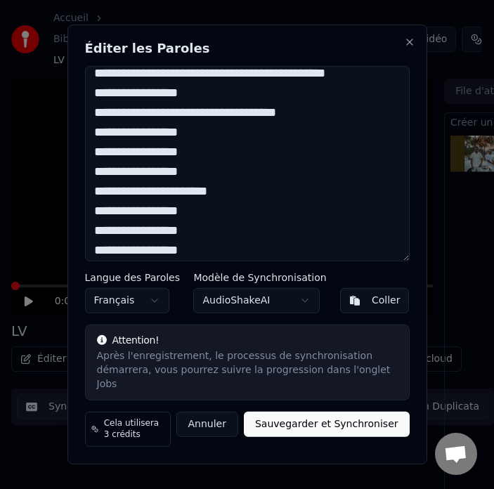
drag, startPoint x: 108, startPoint y: 140, endPoint x: 118, endPoint y: 143, distance: 10.5
click at [111, 140] on textarea at bounding box center [247, 163] width 325 height 195
click at [110, 140] on textarea at bounding box center [247, 163] width 325 height 195
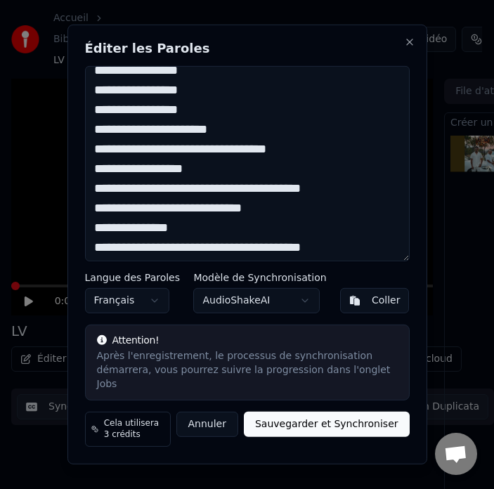
scroll to position [1125, 0]
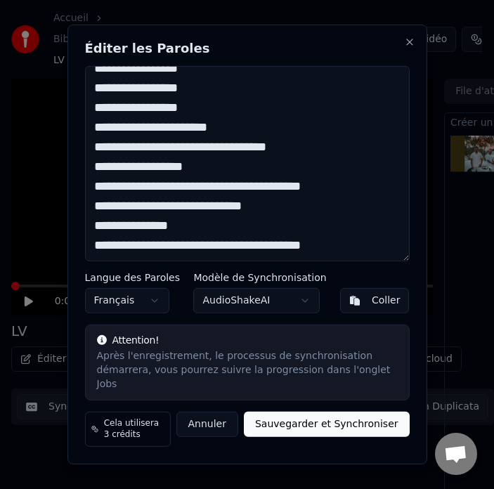
click at [160, 166] on textarea at bounding box center [247, 163] width 325 height 195
click at [162, 171] on textarea at bounding box center [247, 163] width 325 height 195
drag, startPoint x: 191, startPoint y: 167, endPoint x: 350, endPoint y: 169, distance: 158.2
click at [350, 169] on textarea at bounding box center [247, 163] width 325 height 195
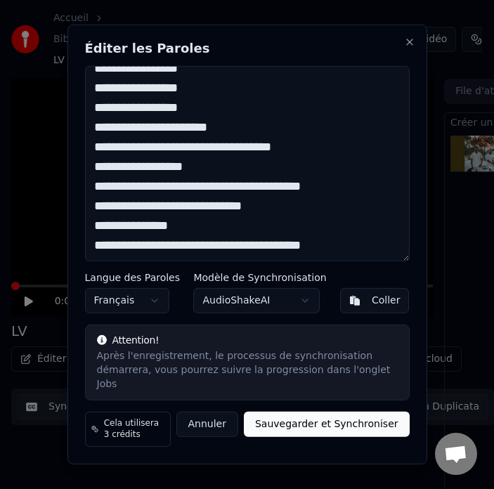
click at [191, 168] on textarea at bounding box center [247, 163] width 325 height 195
click at [98, 188] on textarea at bounding box center [247, 163] width 325 height 195
click at [121, 186] on textarea at bounding box center [247, 163] width 325 height 195
drag, startPoint x: 257, startPoint y: 184, endPoint x: 145, endPoint y: 186, distance: 111.8
click at [145, 186] on textarea at bounding box center [247, 163] width 325 height 195
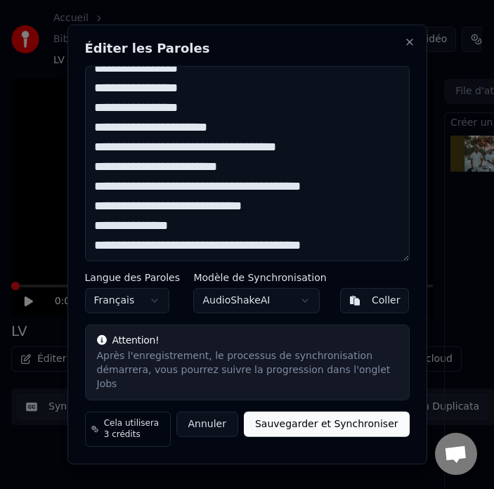
click at [161, 226] on textarea at bounding box center [247, 163] width 325 height 195
click at [193, 226] on textarea at bounding box center [247, 163] width 325 height 195
drag, startPoint x: 218, startPoint y: 214, endPoint x: 321, endPoint y: 218, distance: 103.4
click at [321, 218] on textarea at bounding box center [247, 163] width 325 height 195
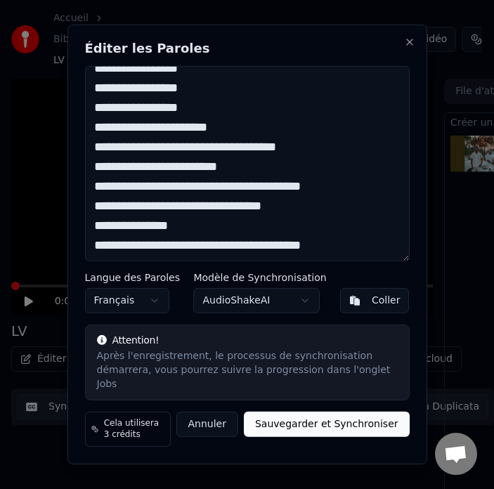
scroll to position [1136, 0]
click at [211, 217] on textarea at bounding box center [247, 163] width 325 height 195
click at [235, 215] on textarea at bounding box center [247, 163] width 325 height 195
click at [263, 214] on textarea at bounding box center [247, 163] width 325 height 195
click at [288, 216] on textarea at bounding box center [247, 163] width 325 height 195
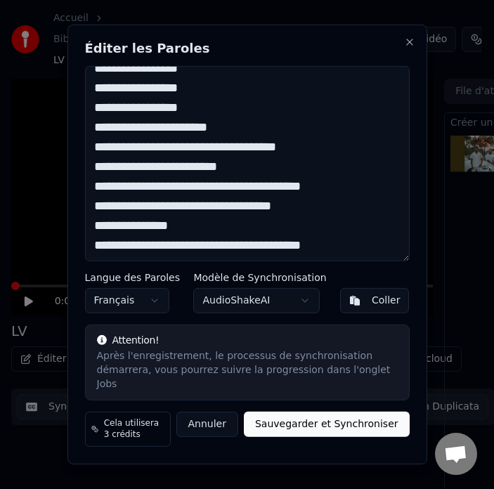
click at [97, 234] on textarea at bounding box center [247, 163] width 325 height 195
click at [94, 234] on textarea at bounding box center [247, 163] width 325 height 195
click at [99, 234] on textarea at bounding box center [247, 163] width 325 height 195
click at [119, 232] on textarea at bounding box center [247, 163] width 325 height 195
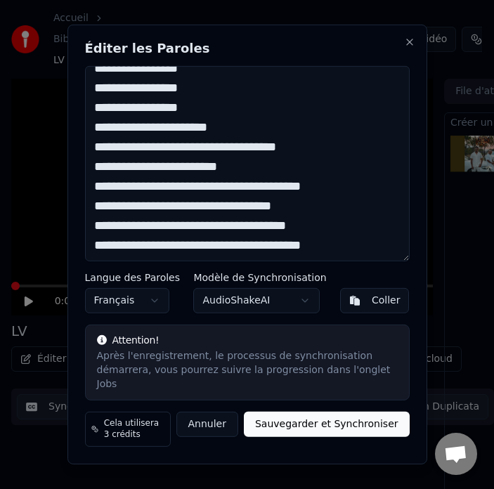
drag, startPoint x: 344, startPoint y: 236, endPoint x: 242, endPoint y: 238, distance: 102.0
click at [245, 236] on textarea at bounding box center [247, 163] width 325 height 195
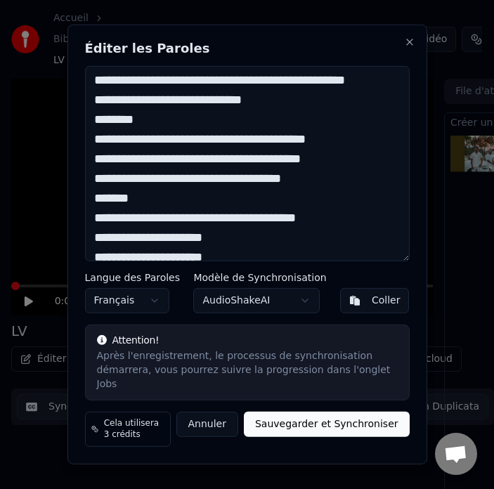
scroll to position [0, 0]
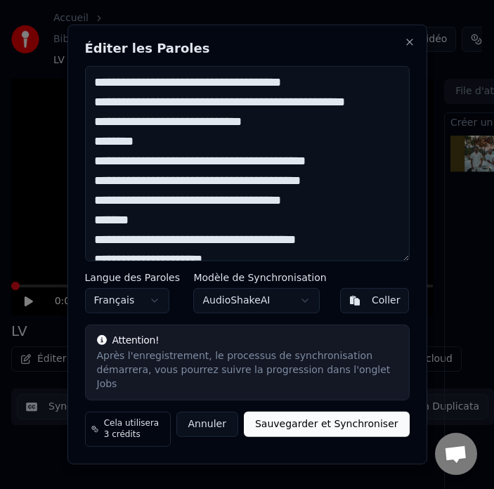
type textarea "**********"
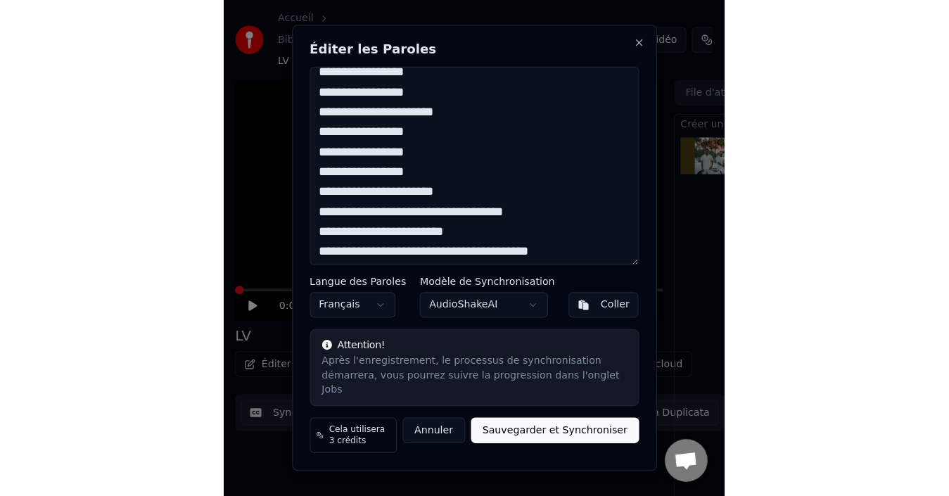
scroll to position [1136, 0]
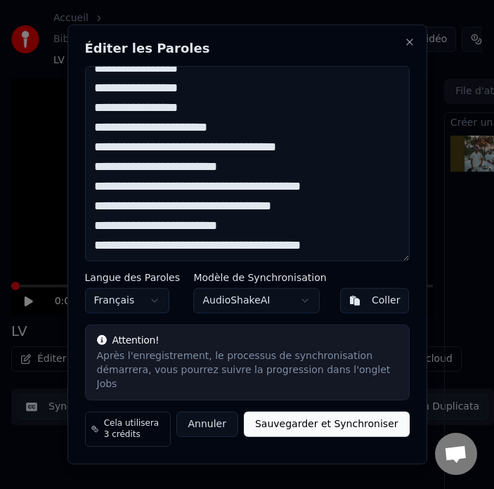
drag, startPoint x: 356, startPoint y: 419, endPoint x: 0, endPoint y: 67, distance: 500.8
click at [356, 419] on button "Sauvegarder et Synchroniser" at bounding box center [327, 424] width 166 height 25
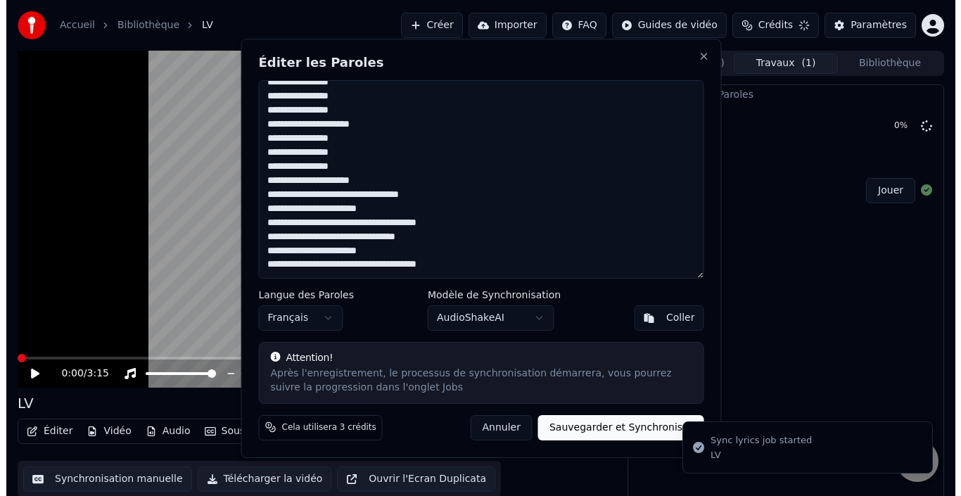
scroll to position [742, 0]
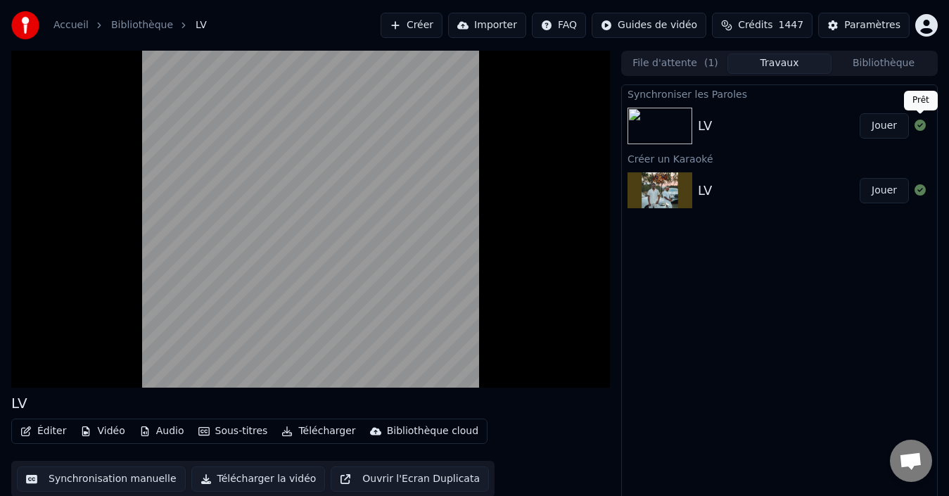
click at [884, 130] on button "Jouer" at bounding box center [883, 125] width 49 height 25
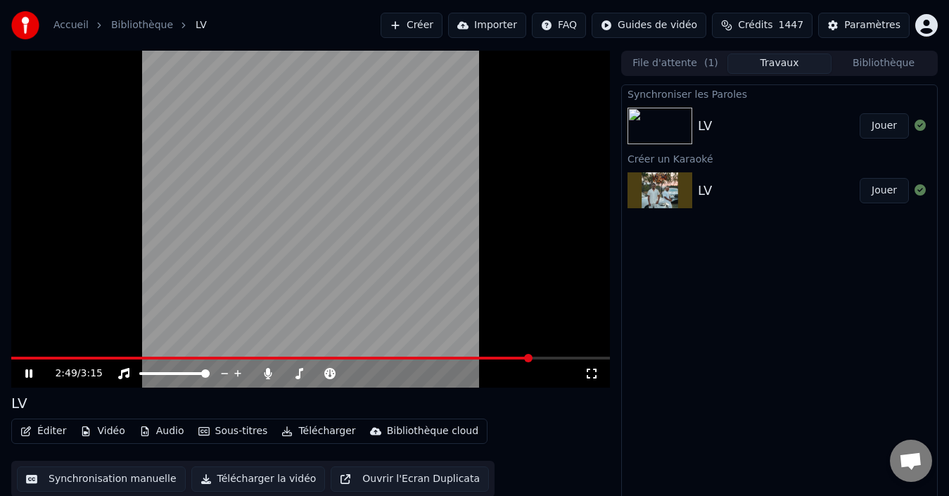
click at [28, 371] on icon at bounding box center [28, 373] width 7 height 8
click at [32, 372] on icon at bounding box center [39, 373] width 32 height 11
click at [32, 372] on icon at bounding box center [28, 373] width 7 height 8
click at [11, 357] on span at bounding box center [282, 358] width 542 height 3
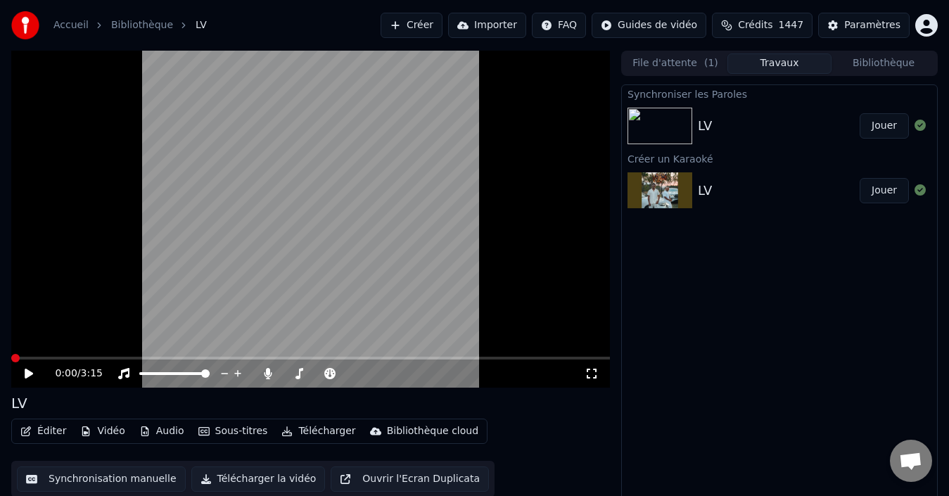
click at [27, 373] on icon at bounding box center [29, 373] width 8 height 10
click at [27, 373] on icon at bounding box center [28, 373] width 7 height 8
click at [54, 424] on button "Éditer" at bounding box center [43, 431] width 57 height 20
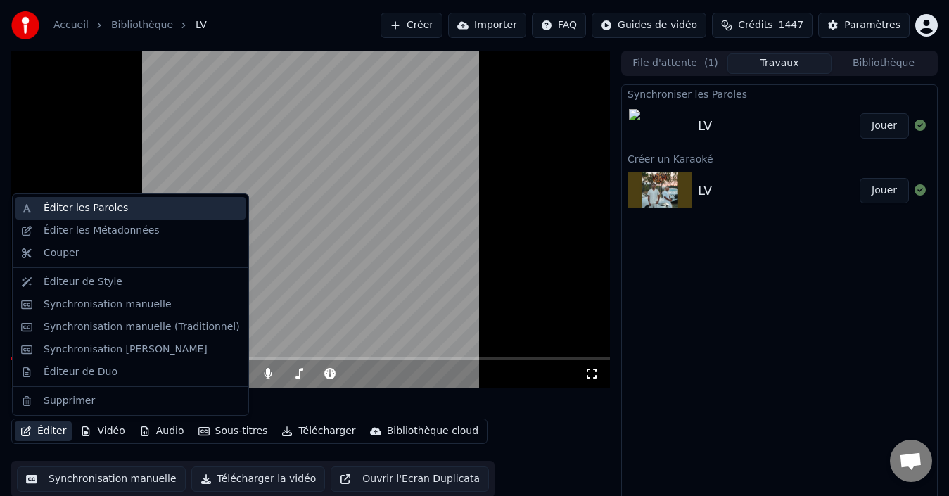
click at [110, 207] on div "Éditer les Paroles" at bounding box center [86, 208] width 84 height 14
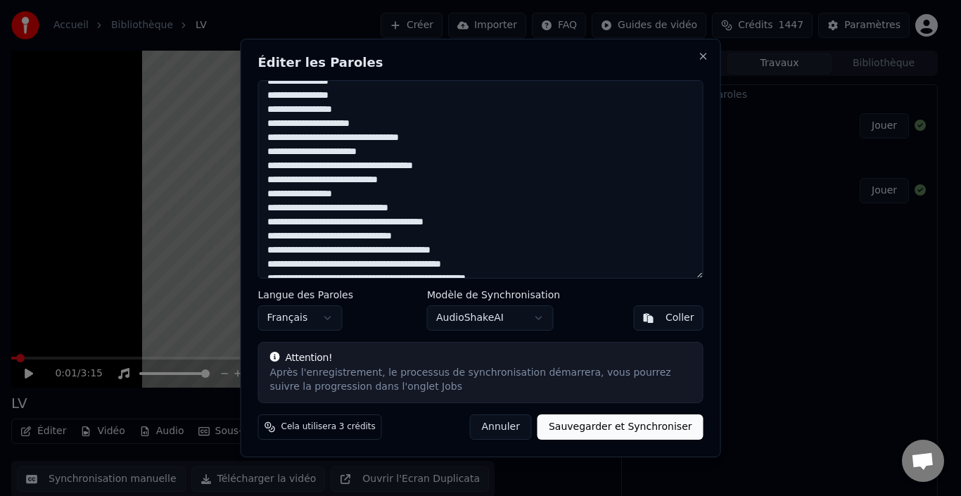
scroll to position [352, 0]
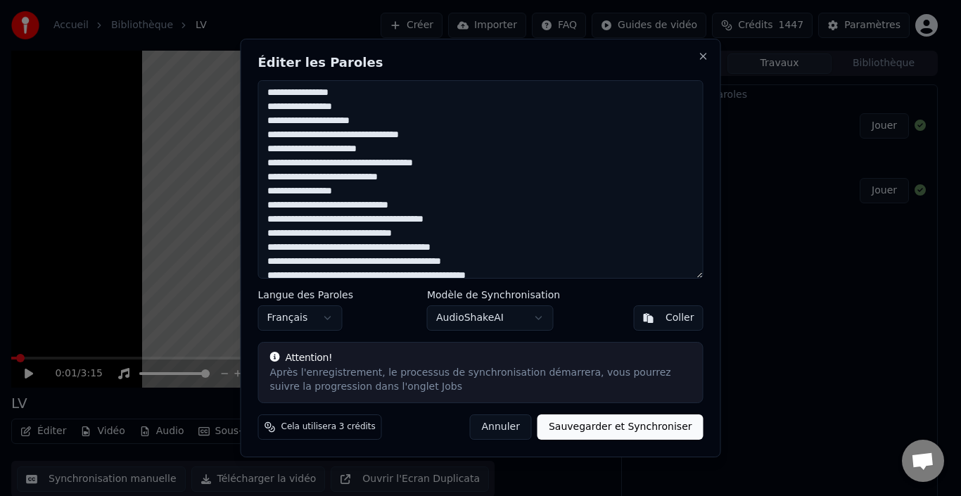
click at [411, 233] on textarea at bounding box center [480, 179] width 445 height 198
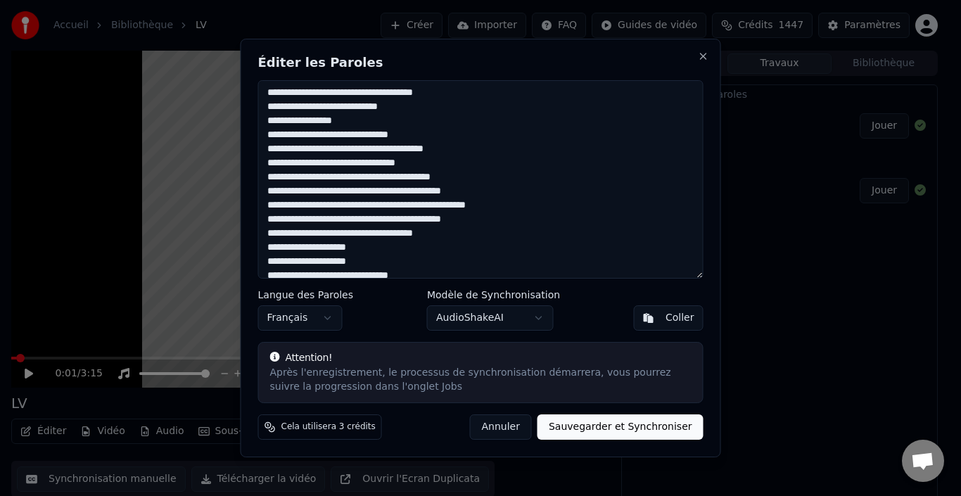
scroll to position [492, 0]
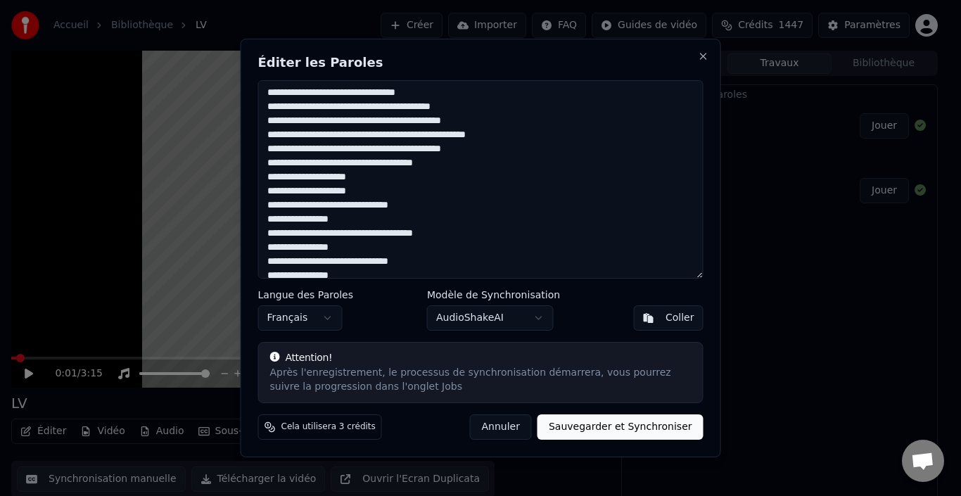
click at [368, 237] on textarea at bounding box center [480, 179] width 445 height 198
click at [273, 238] on textarea at bounding box center [480, 179] width 445 height 198
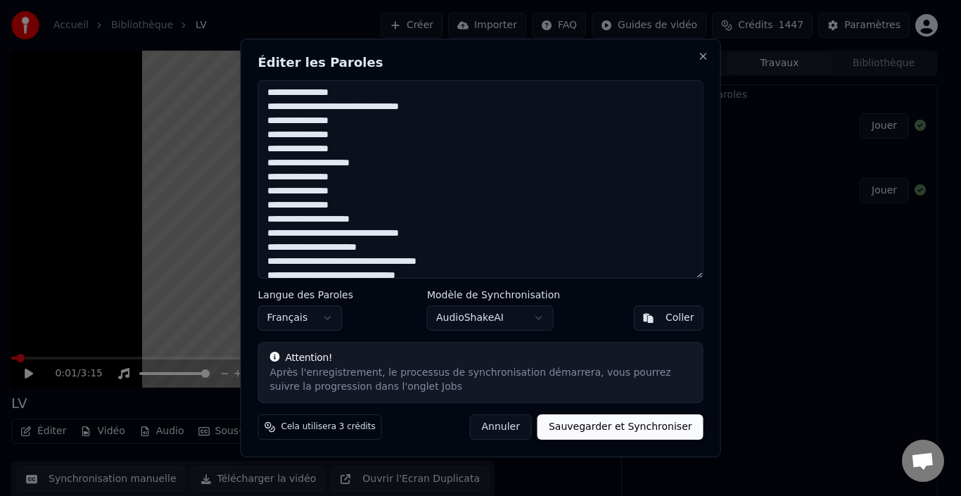
scroll to position [742, 0]
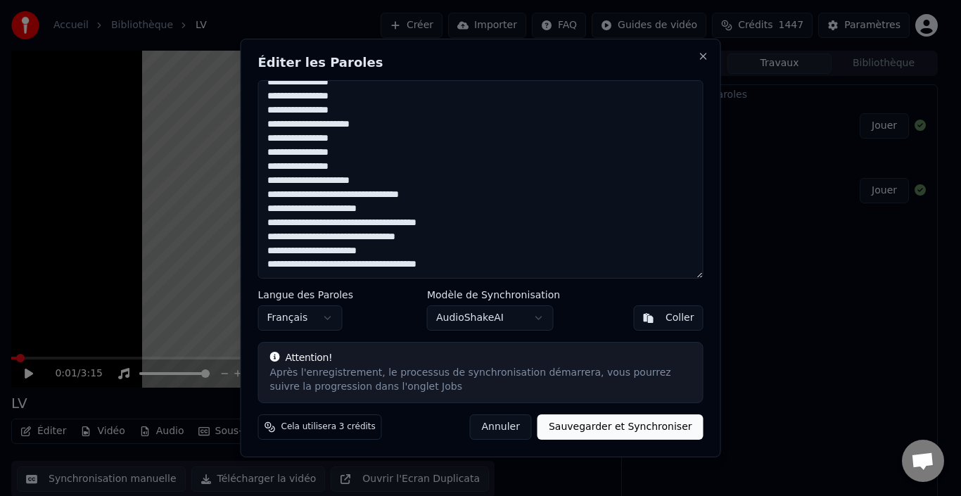
click at [345, 170] on textarea at bounding box center [480, 179] width 445 height 198
click at [345, 157] on textarea at bounding box center [480, 179] width 445 height 198
click at [345, 136] on textarea at bounding box center [480, 179] width 445 height 198
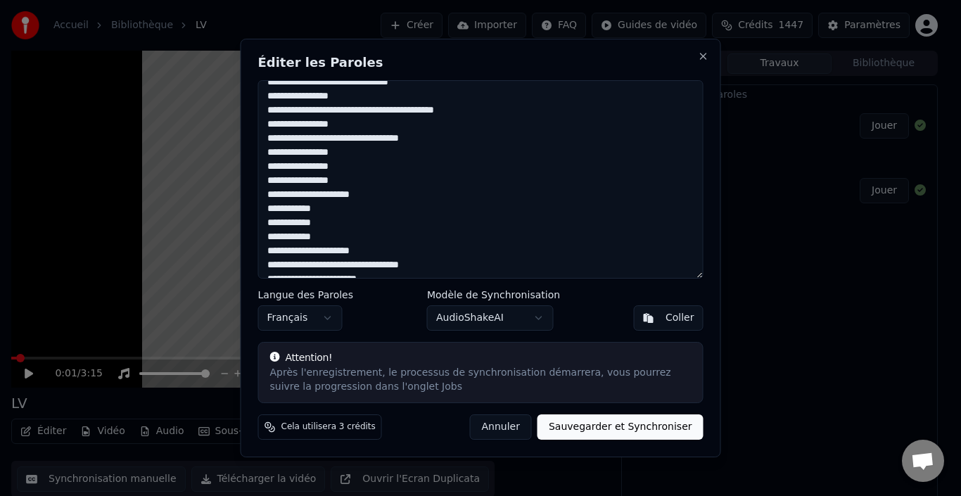
click at [344, 177] on textarea at bounding box center [480, 179] width 445 height 198
click at [347, 176] on textarea at bounding box center [480, 179] width 445 height 198
click at [347, 168] on textarea at bounding box center [480, 179] width 445 height 198
click at [343, 154] on textarea at bounding box center [480, 179] width 445 height 198
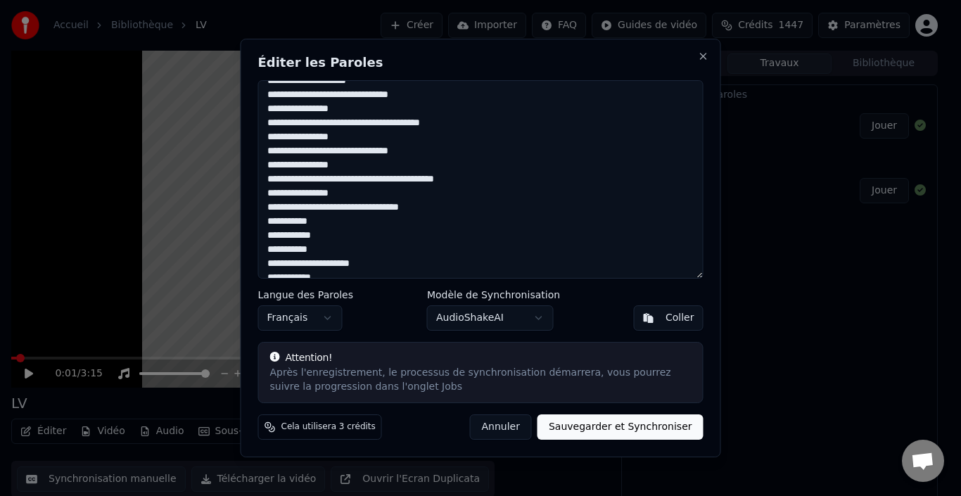
scroll to position [601, 0]
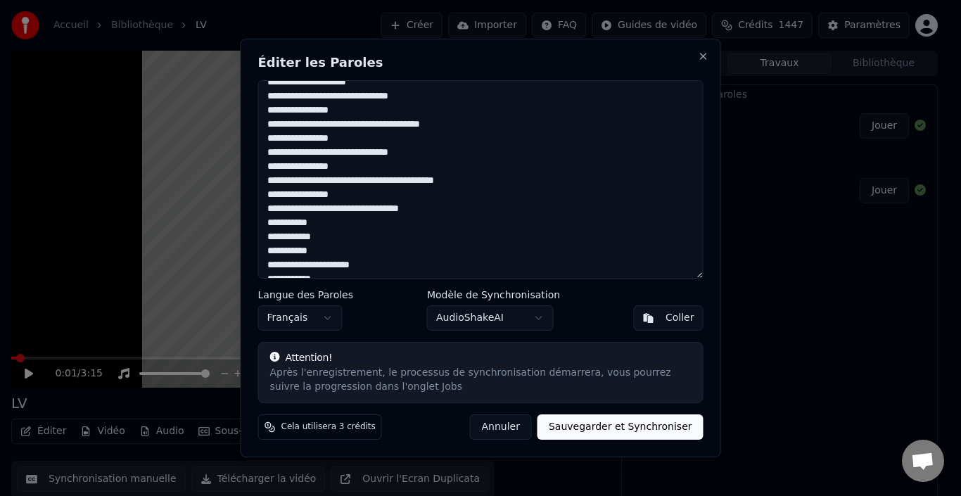
click at [349, 168] on textarea at bounding box center [480, 179] width 445 height 198
click at [347, 140] on textarea at bounding box center [480, 179] width 445 height 198
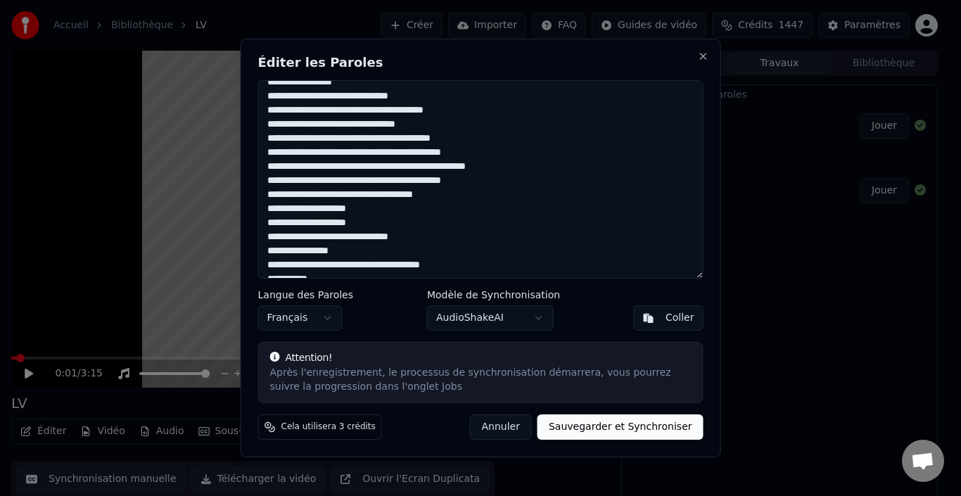
scroll to position [531, 0]
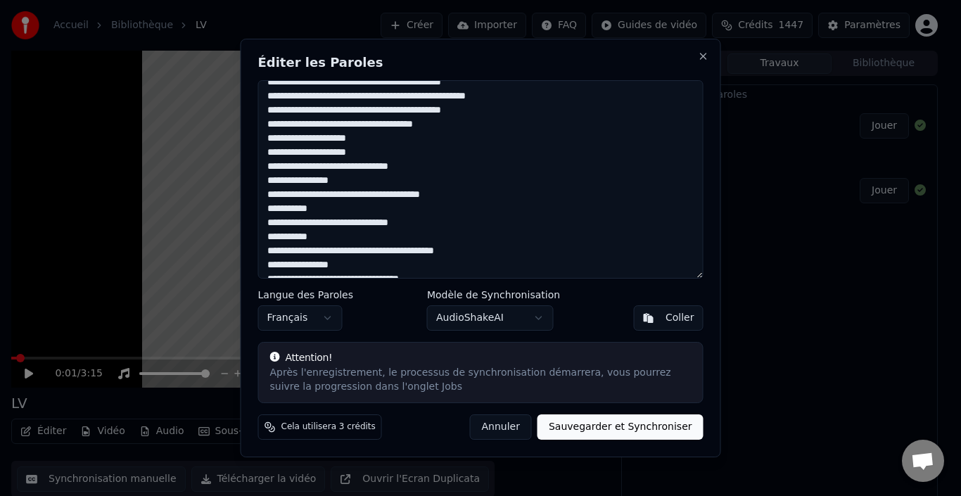
click at [344, 181] on textarea at bounding box center [480, 179] width 445 height 198
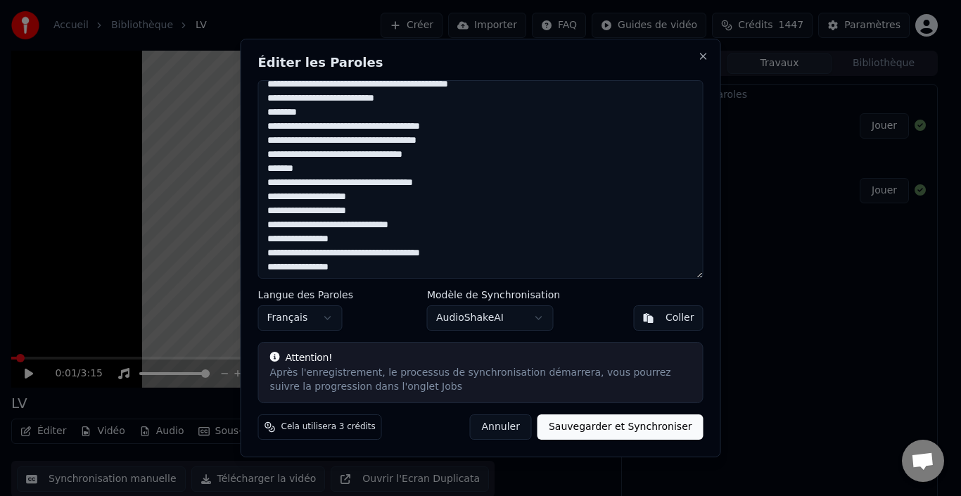
scroll to position [0, 0]
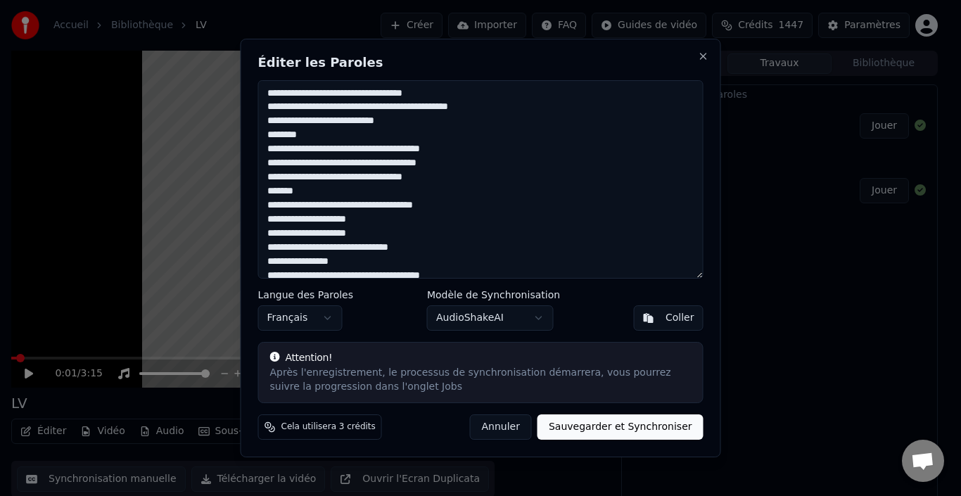
click at [399, 109] on textarea at bounding box center [480, 179] width 445 height 198
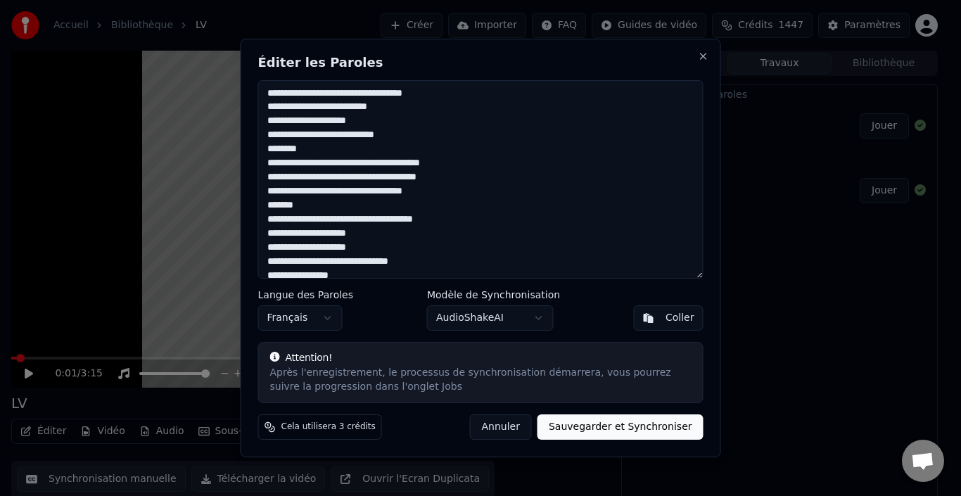
click at [309, 139] on textarea at bounding box center [480, 179] width 445 height 198
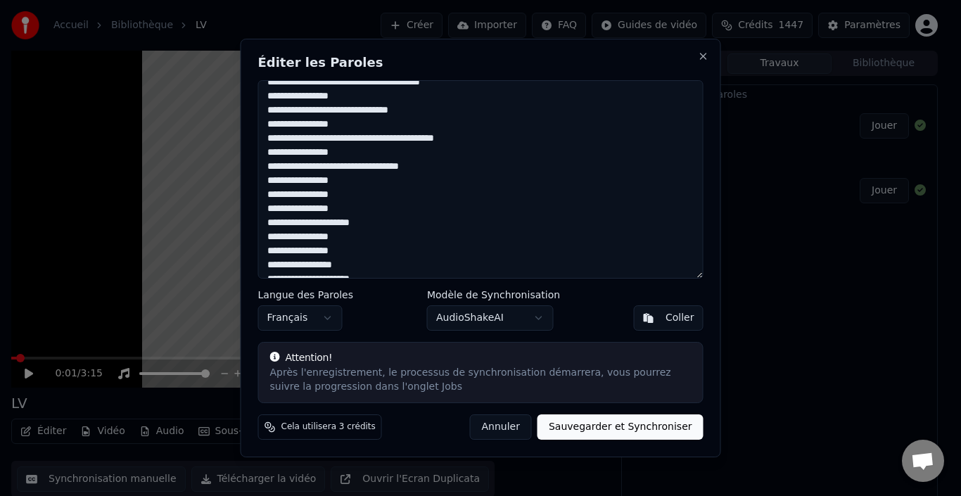
scroll to position [193, 0]
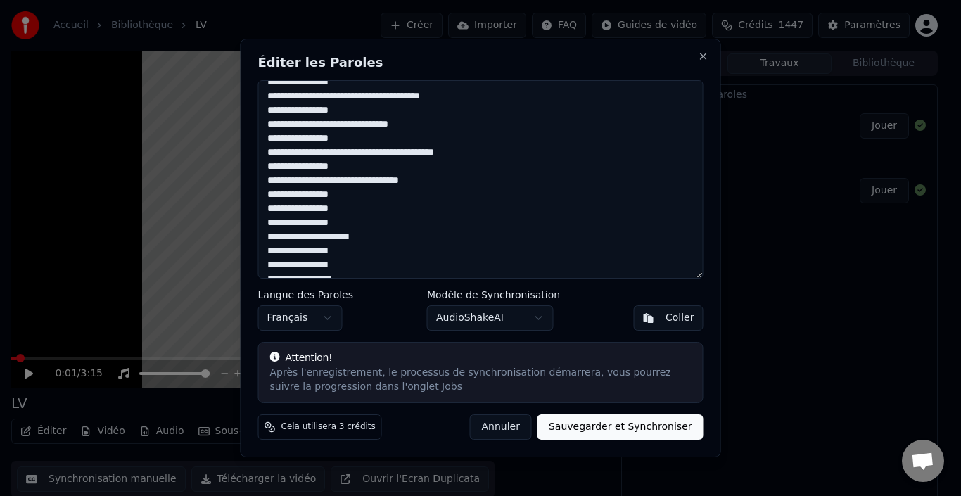
click at [346, 167] on textarea at bounding box center [480, 179] width 445 height 198
click at [347, 136] on textarea at bounding box center [480, 179] width 445 height 198
click at [345, 113] on textarea at bounding box center [480, 179] width 445 height 198
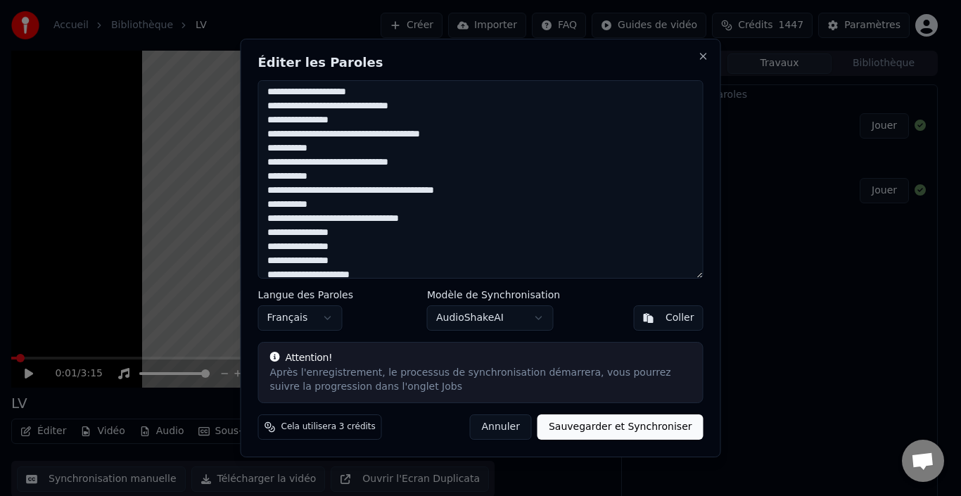
scroll to position [123, 0]
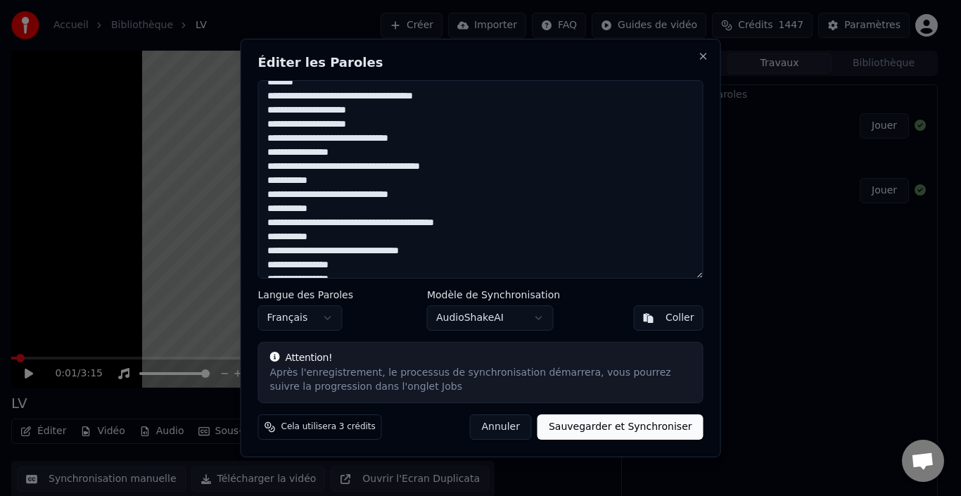
click at [348, 152] on textarea at bounding box center [480, 179] width 445 height 198
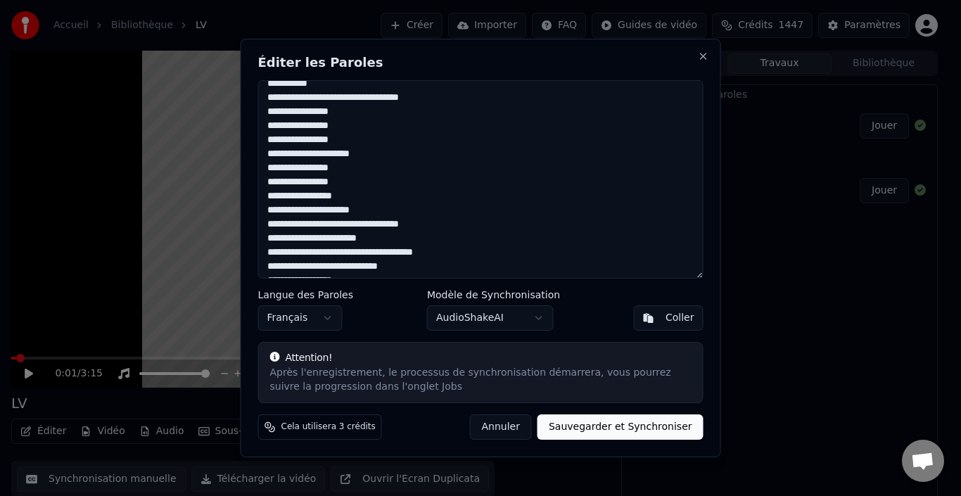
scroll to position [281, 0]
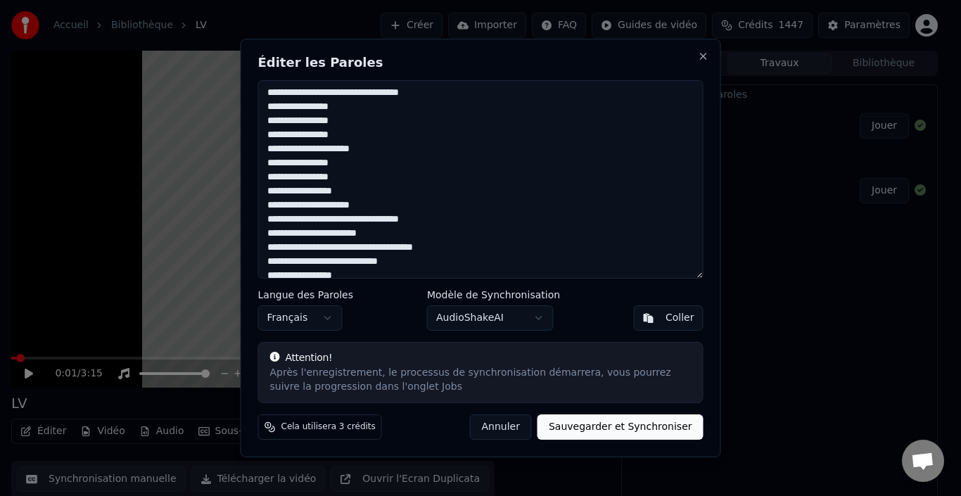
click at [346, 112] on textarea at bounding box center [480, 179] width 445 height 198
click at [350, 118] on textarea at bounding box center [480, 179] width 445 height 198
click at [324, 110] on textarea at bounding box center [480, 179] width 445 height 198
click at [322, 122] on textarea at bounding box center [480, 179] width 445 height 198
click at [346, 139] on textarea at bounding box center [480, 179] width 445 height 198
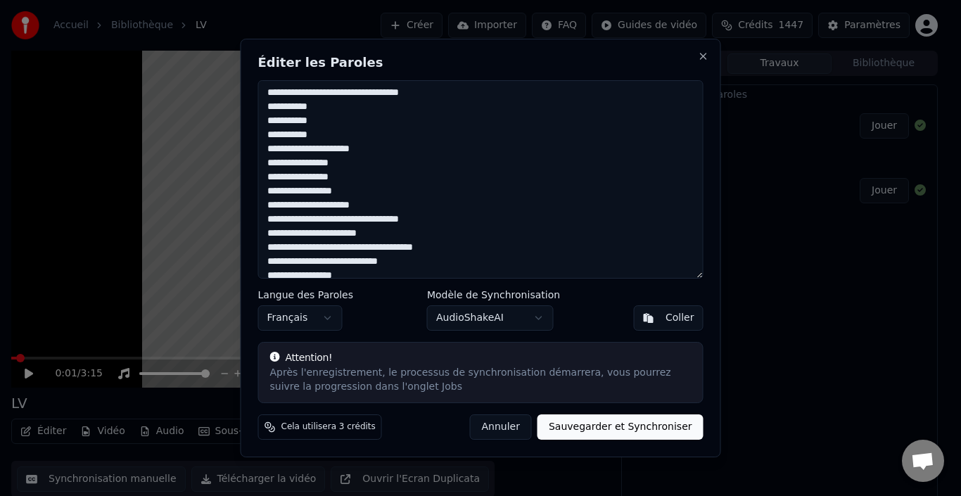
click at [344, 163] on textarea at bounding box center [480, 179] width 445 height 198
click at [345, 178] on textarea at bounding box center [480, 179] width 445 height 198
click at [347, 195] on textarea at bounding box center [480, 179] width 445 height 198
click at [265, 179] on textarea at bounding box center [480, 179] width 445 height 198
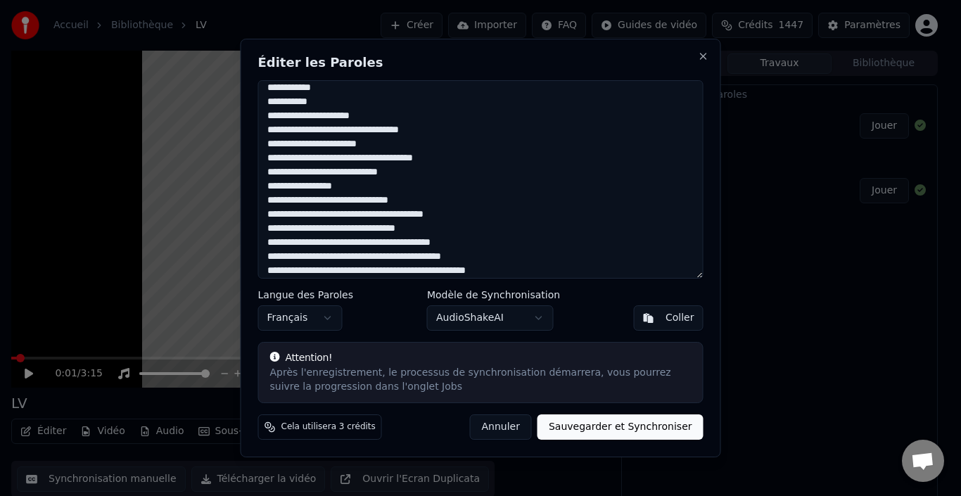
click at [265, 104] on textarea at bounding box center [480, 179] width 445 height 198
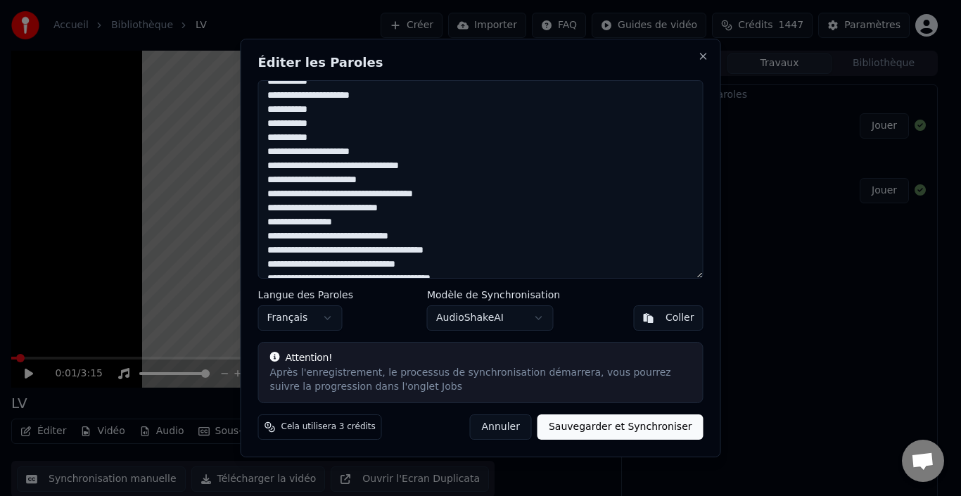
scroll to position [334, 0]
click at [363, 195] on textarea at bounding box center [480, 179] width 445 height 198
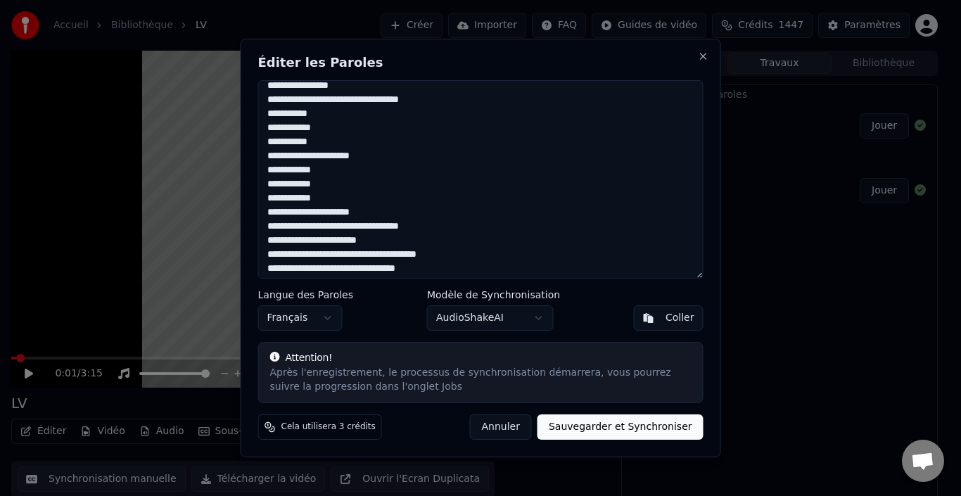
scroll to position [756, 0]
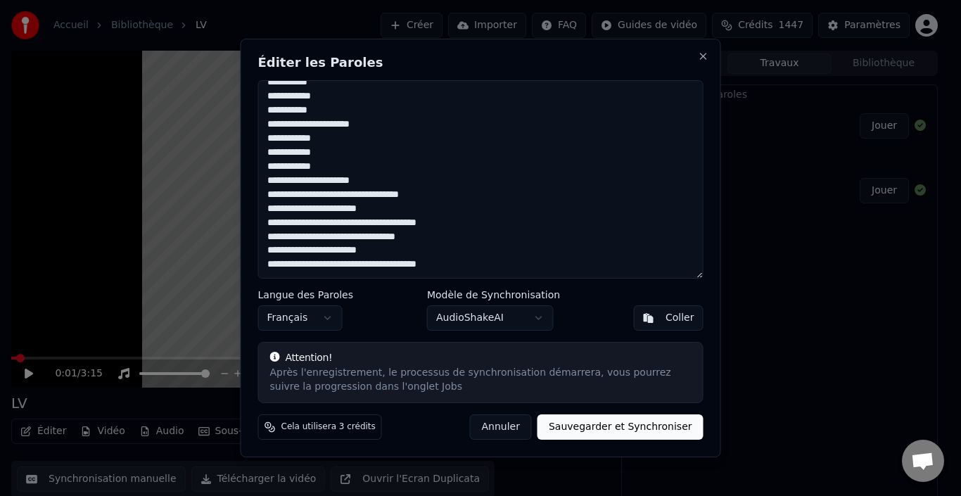
click at [364, 269] on textarea at bounding box center [480, 179] width 445 height 198
click at [364, 224] on textarea at bounding box center [480, 179] width 445 height 198
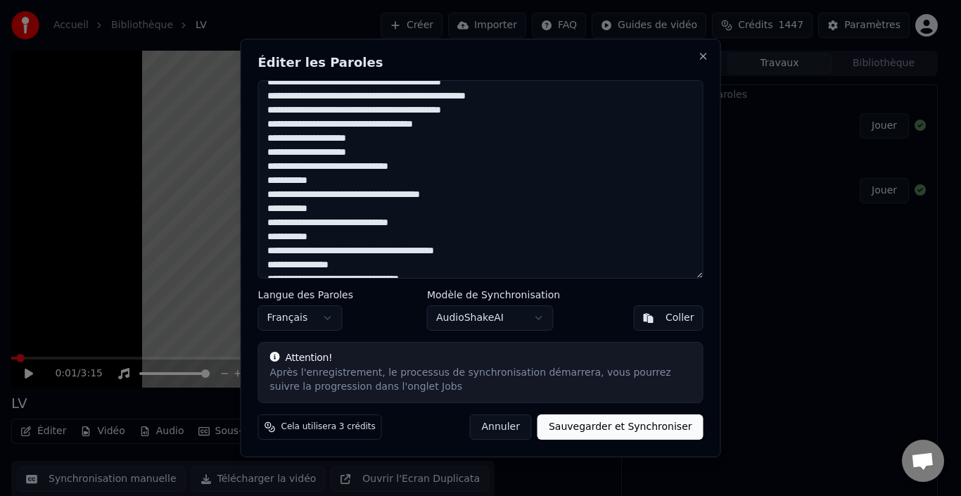
scroll to position [404, 0]
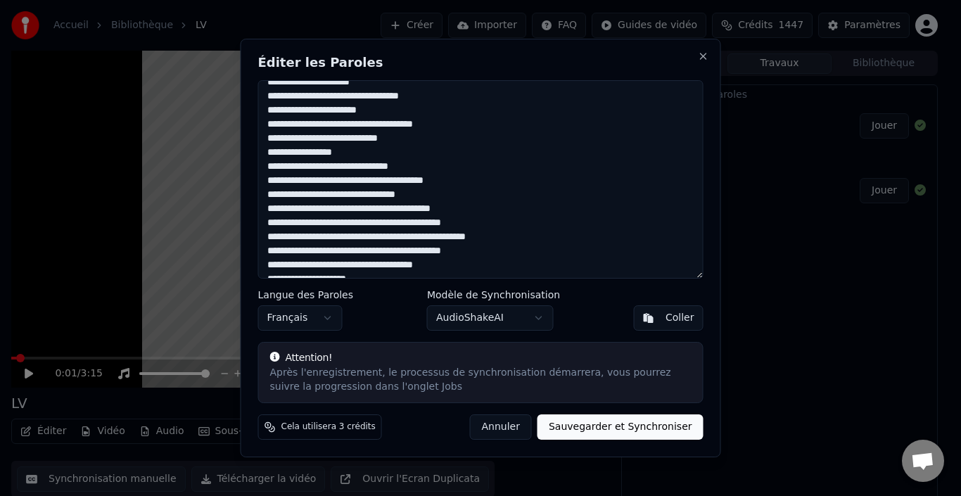
click at [408, 166] on textarea at bounding box center [480, 179] width 445 height 198
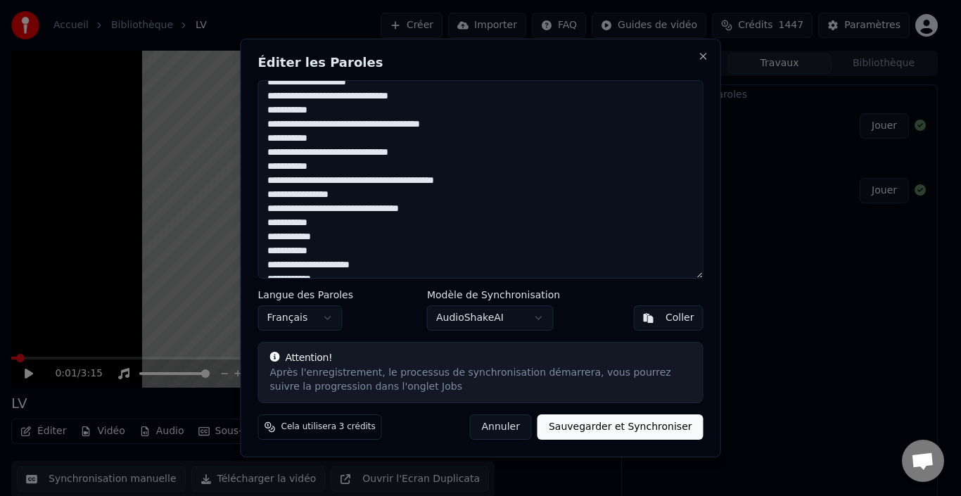
click at [360, 195] on textarea at bounding box center [480, 179] width 445 height 198
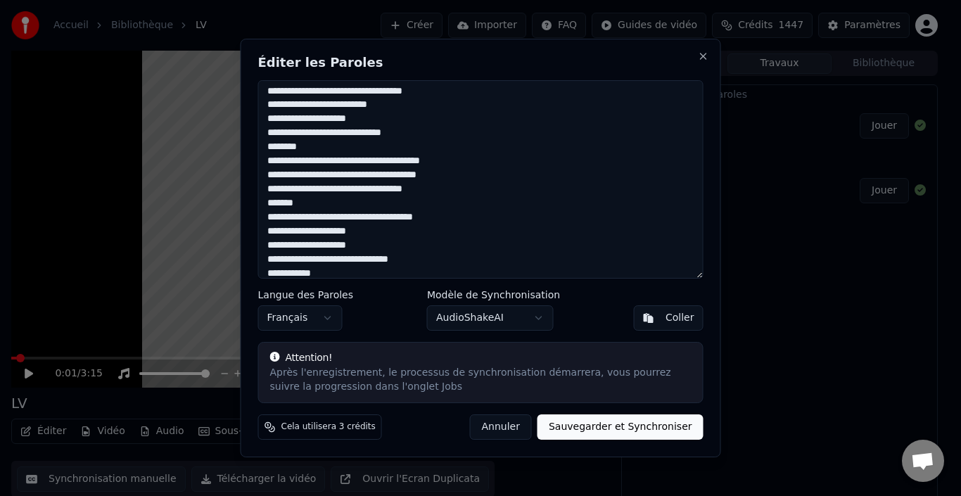
scroll to position [0, 0]
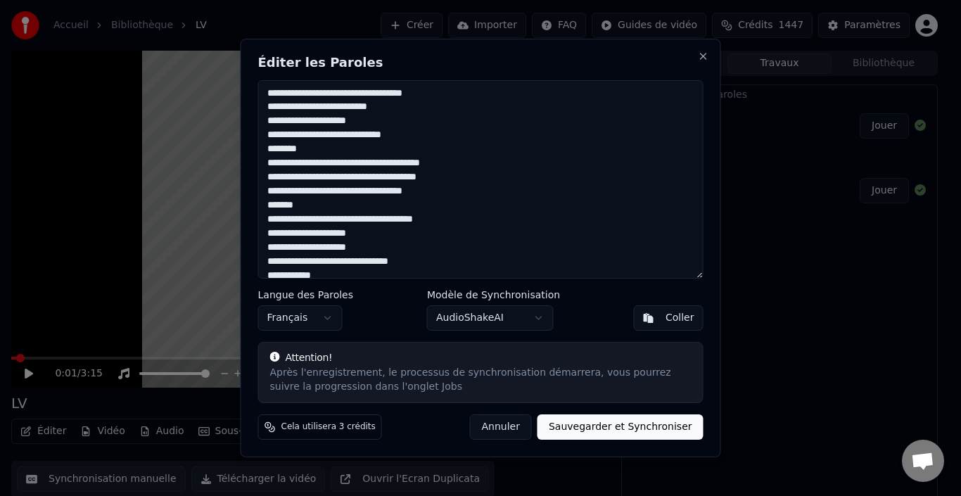
type textarea "**********"
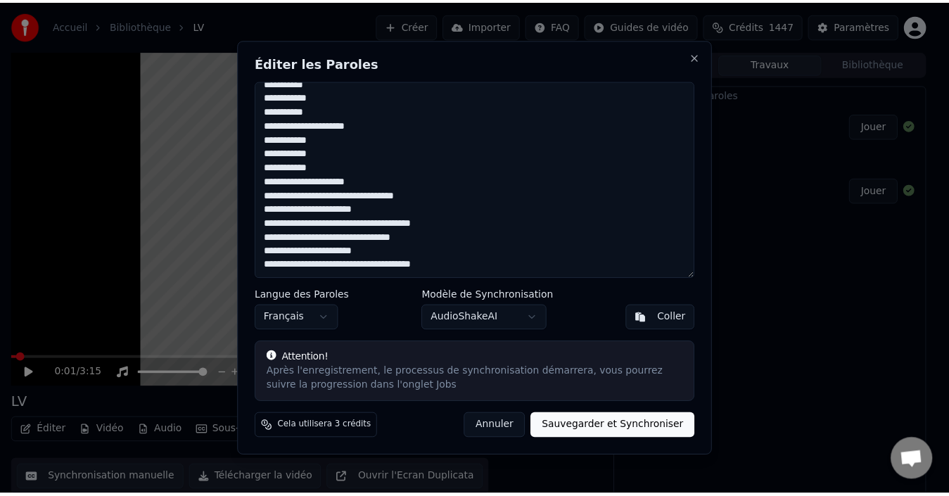
scroll to position [756, 0]
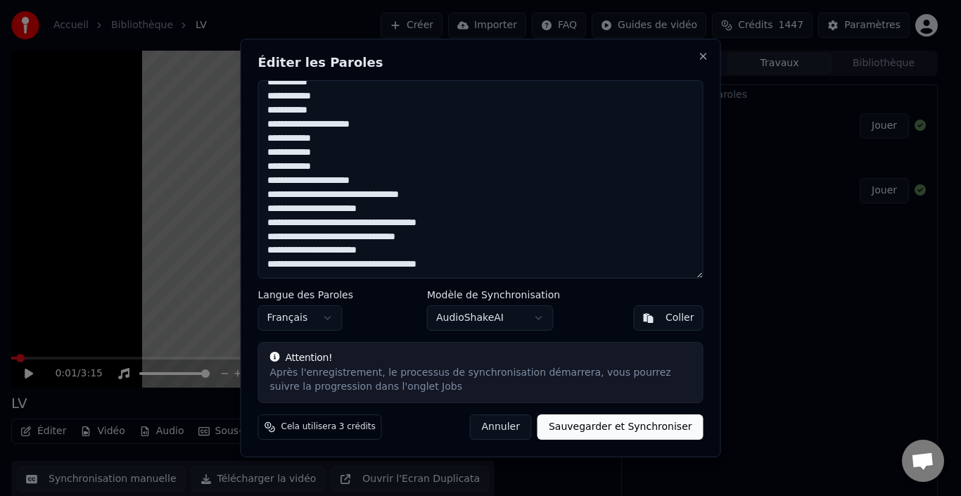
drag, startPoint x: 637, startPoint y: 435, endPoint x: 854, endPoint y: 333, distance: 239.7
click at [637, 435] on button "Sauvegarder et Synchroniser" at bounding box center [620, 426] width 166 height 25
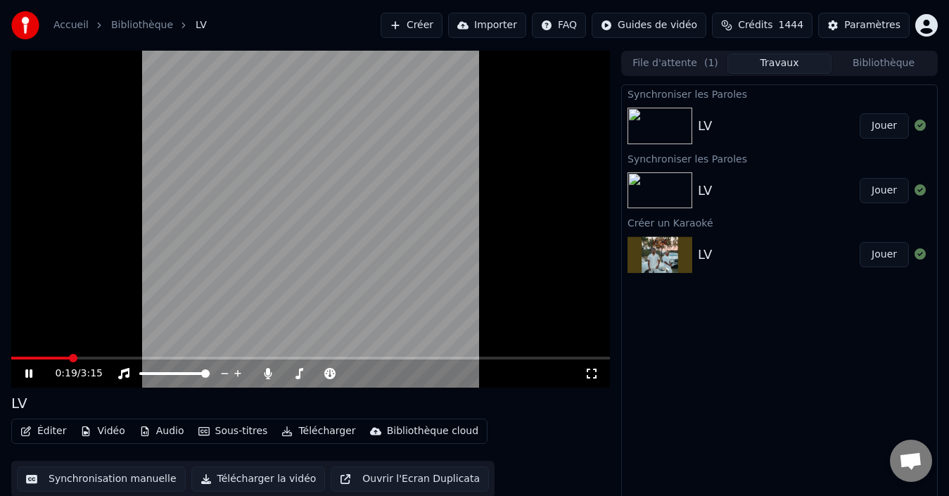
click at [29, 374] on icon at bounding box center [39, 373] width 32 height 11
click at [11, 359] on span at bounding box center [40, 358] width 59 height 3
click at [27, 374] on icon at bounding box center [29, 373] width 8 height 10
click at [26, 371] on icon at bounding box center [28, 373] width 7 height 8
click at [27, 369] on icon at bounding box center [29, 373] width 8 height 10
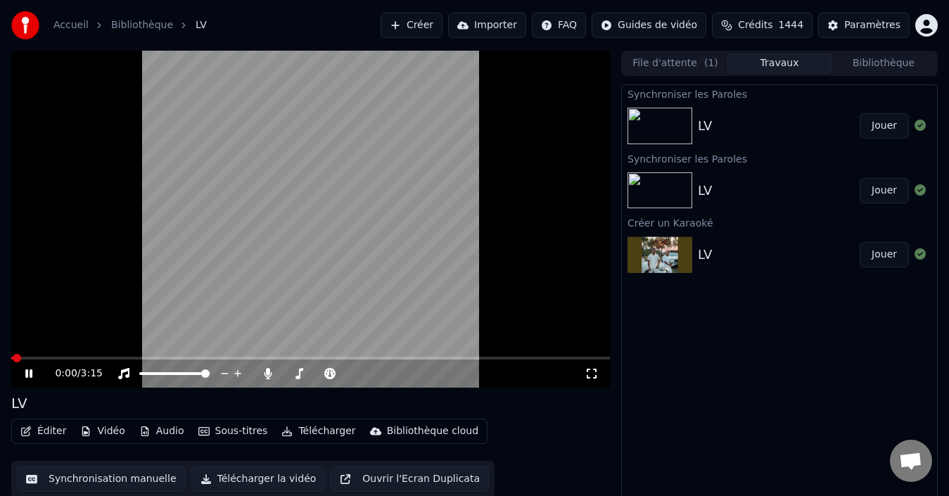
click at [29, 372] on icon at bounding box center [39, 373] width 32 height 11
click at [29, 372] on icon at bounding box center [28, 373] width 7 height 8
click at [11, 359] on span at bounding box center [11, 358] width 1 height 3
click at [31, 371] on icon at bounding box center [28, 373] width 7 height 8
click at [30, 371] on icon at bounding box center [39, 373] width 32 height 11
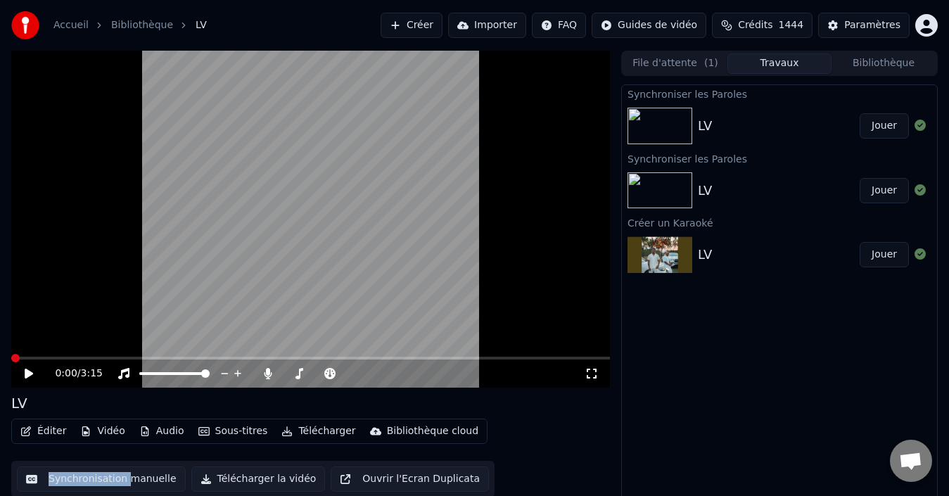
click at [30, 373] on icon at bounding box center [39, 373] width 32 height 11
click at [20, 371] on div "0:00 / 3:15" at bounding box center [310, 373] width 587 height 14
click at [28, 373] on icon at bounding box center [29, 373] width 8 height 10
click at [884, 118] on button "Jouer" at bounding box center [883, 125] width 49 height 25
click at [885, 124] on button "Jouer" at bounding box center [883, 125] width 49 height 25
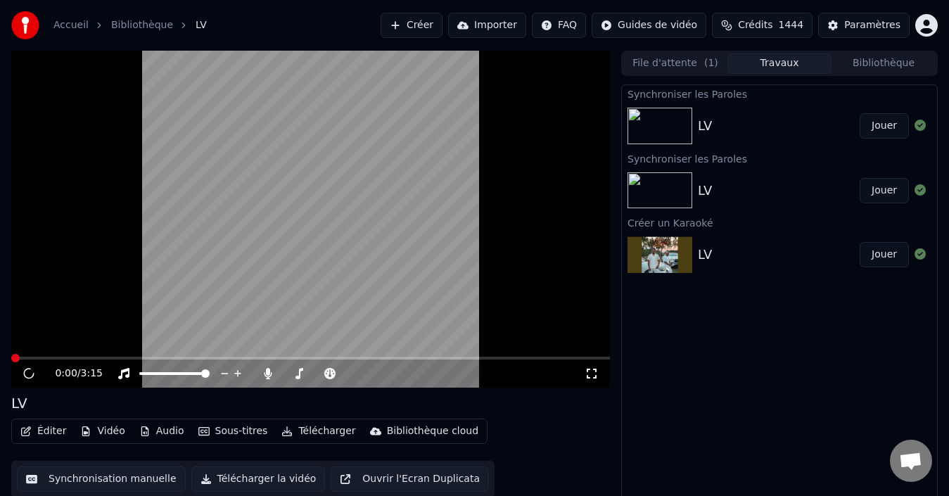
click at [168, 429] on button "Audio" at bounding box center [162, 431] width 56 height 20
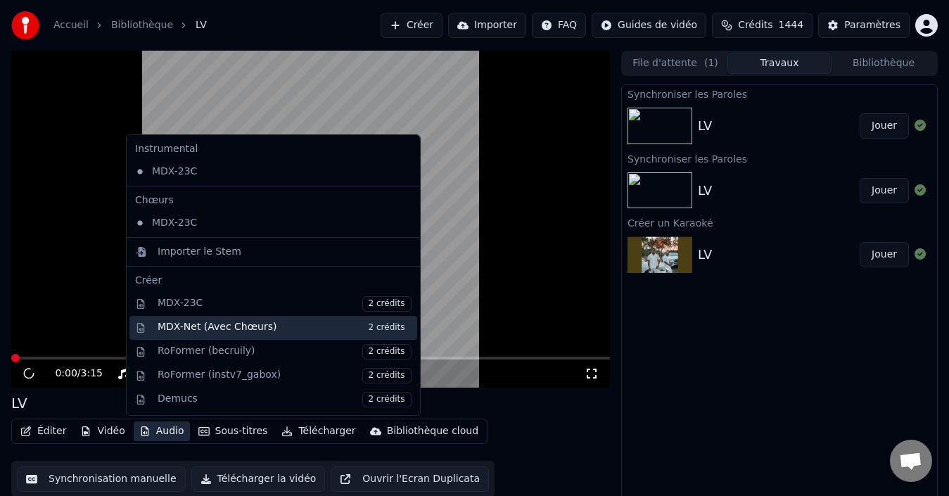
click at [362, 324] on span "2 crédits" at bounding box center [386, 327] width 49 height 15
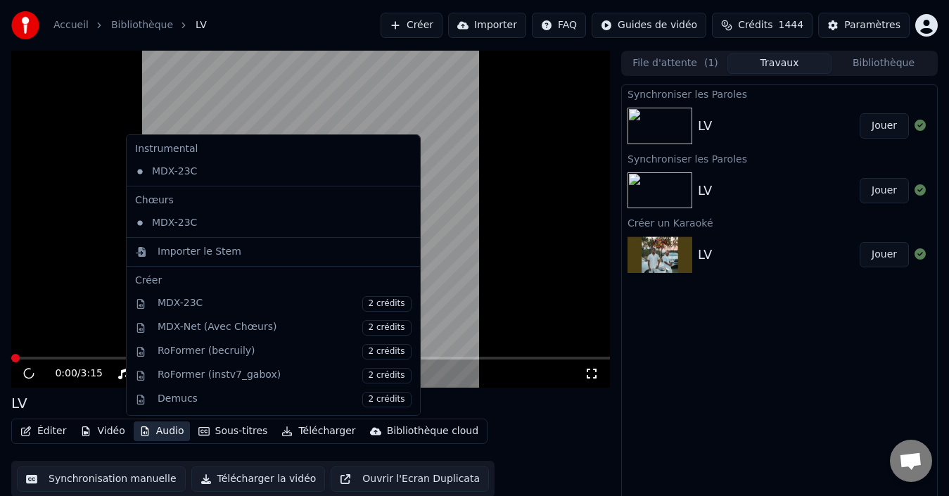
click at [359, 324] on video at bounding box center [310, 219] width 598 height 337
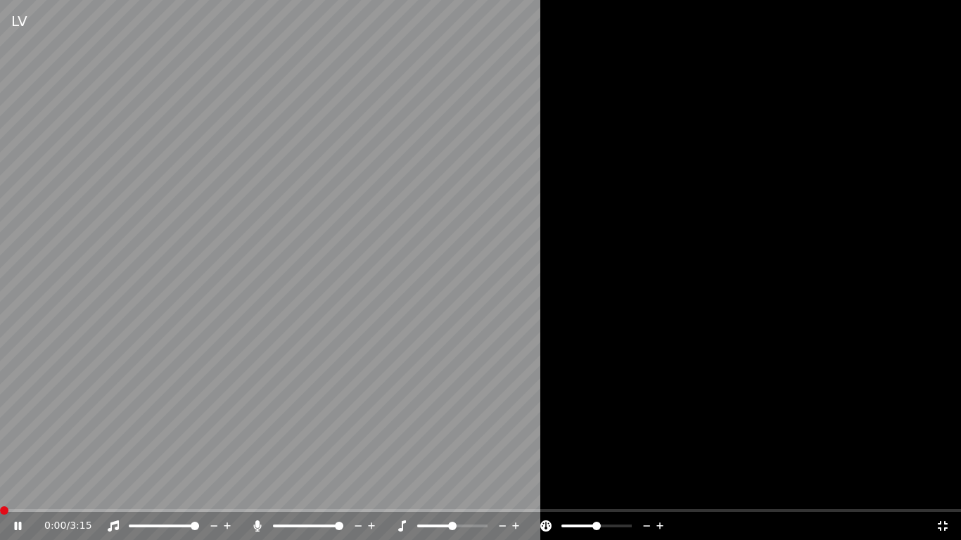
click at [940, 495] on icon at bounding box center [942, 526] width 10 height 10
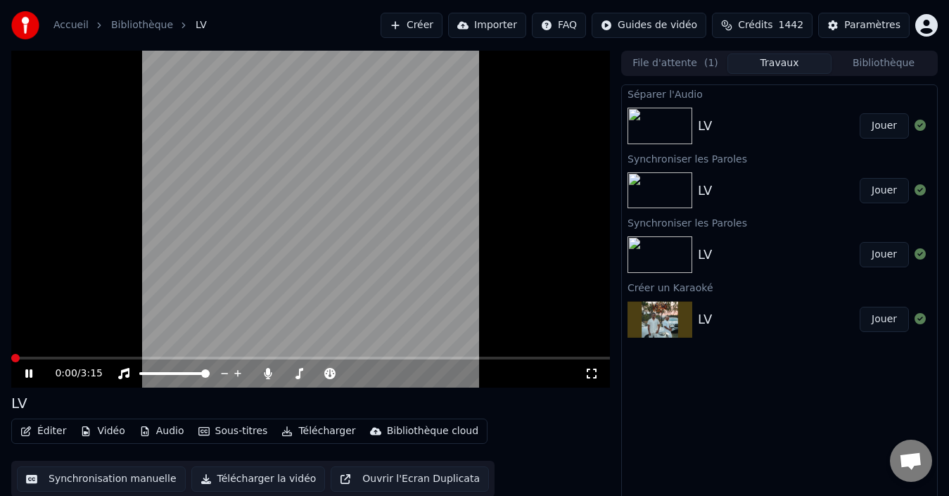
click at [871, 125] on button "Jouer" at bounding box center [883, 125] width 49 height 25
click at [881, 127] on button "Jouer" at bounding box center [883, 125] width 49 height 25
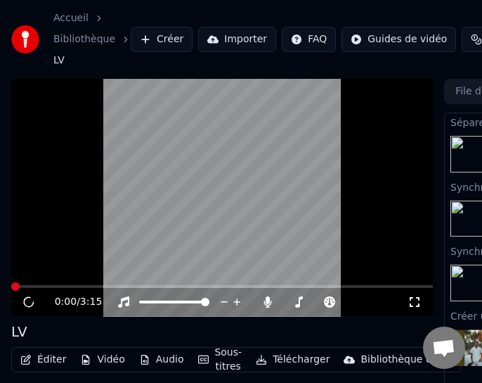
drag, startPoint x: 443, startPoint y: 3, endPoint x: 911, endPoint y: 6, distance: 468.4
click at [482, 5] on div "Accueil Bibliothèque LV Créer Importer FAQ Guides de vidéo Crédits 1442 Paramèt…" at bounding box center [241, 39] width 482 height 79
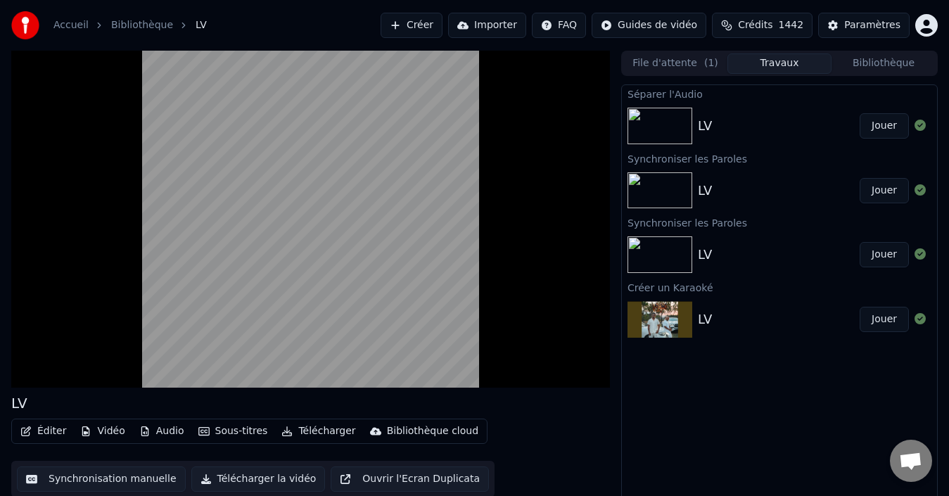
click at [883, 124] on button "Jouer" at bounding box center [883, 125] width 49 height 25
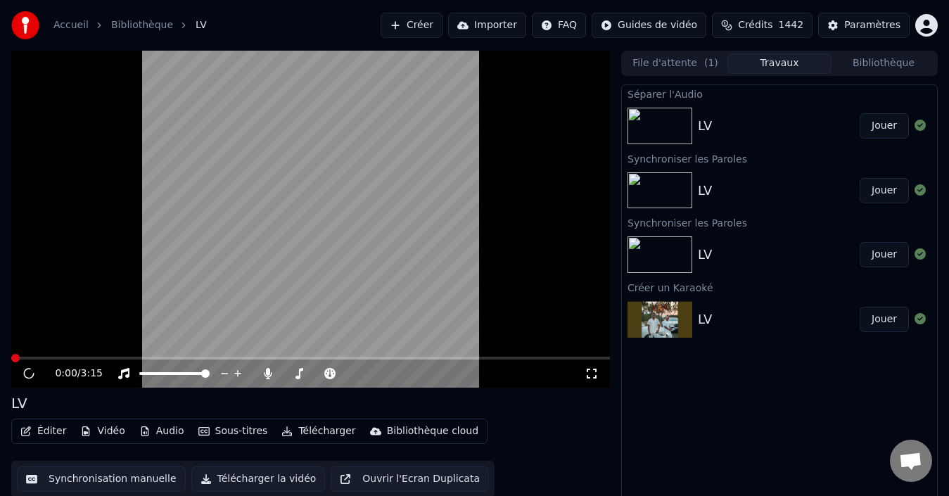
click at [28, 373] on icon at bounding box center [29, 373] width 13 height 14
click at [11, 362] on span at bounding box center [15, 358] width 8 height 8
click at [11, 359] on span at bounding box center [15, 358] width 8 height 8
click at [0, 361] on div "0:00 / 3:15 LV Éditer Vidéo Audio Sous-titres Télécharger Bibliothèque cloud Sy…" at bounding box center [474, 278] width 949 height 455
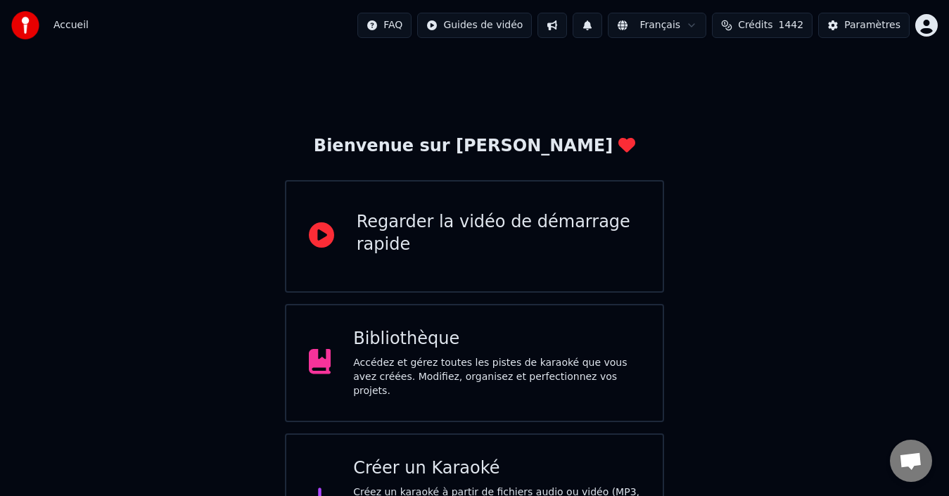
click at [402, 350] on div "Bibliothèque" at bounding box center [496, 339] width 287 height 23
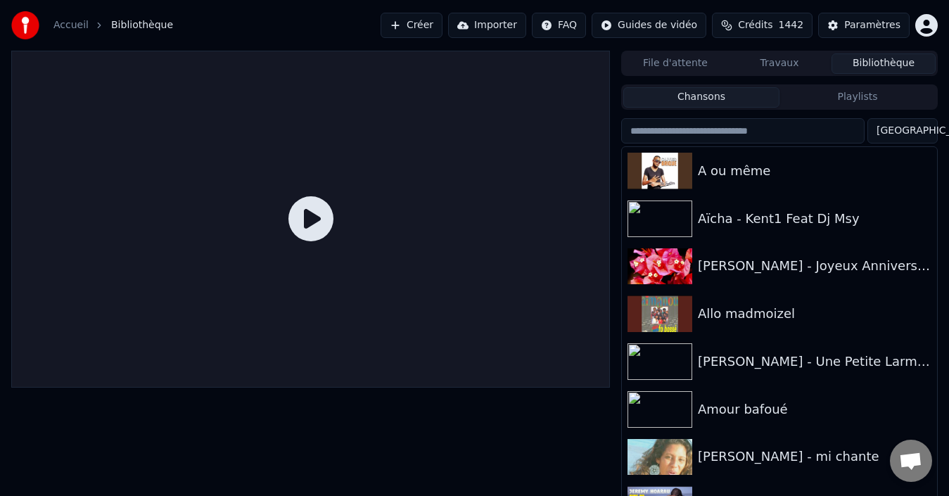
click at [897, 132] on html "Accueil Bibliothèque Créer Importer FAQ Guides de vidéo Crédits 1442 Paramètres…" at bounding box center [474, 248] width 949 height 496
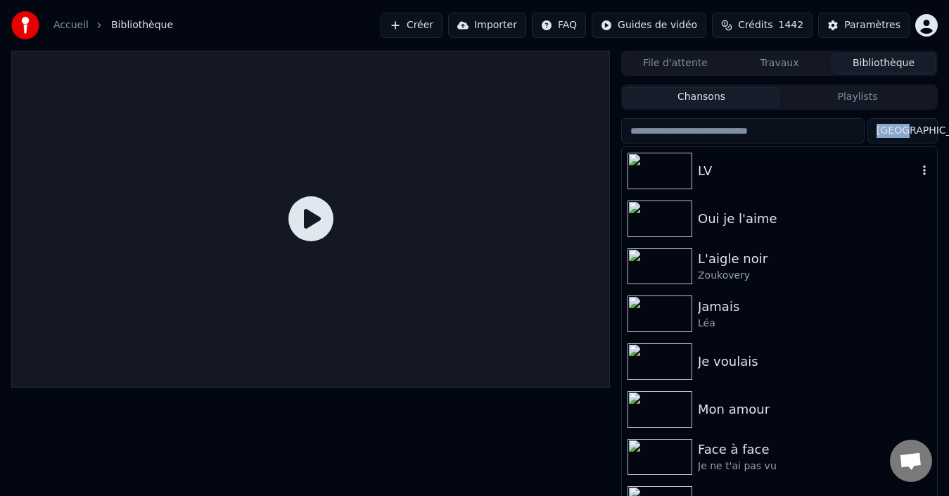
click at [804, 165] on div "LV" at bounding box center [807, 171] width 219 height 20
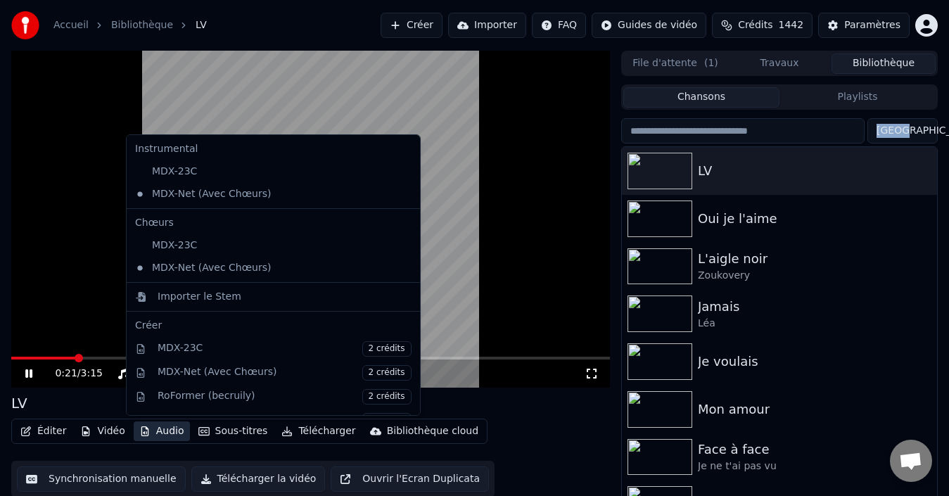
click at [160, 434] on button "Audio" at bounding box center [162, 431] width 56 height 20
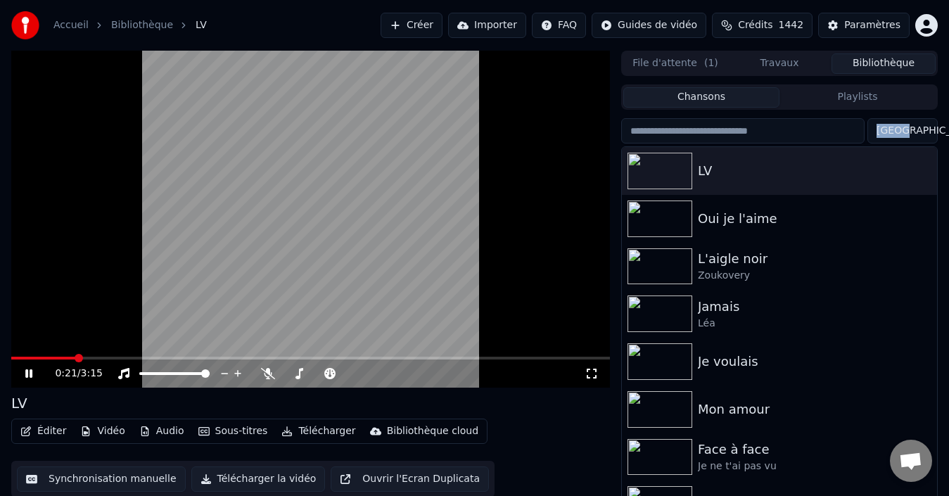
click at [48, 241] on video at bounding box center [310, 219] width 598 height 337
click at [51, 354] on span at bounding box center [55, 358] width 8 height 8
click at [0, 343] on div "0:13 / 3:15 LV Éditer Vidéo Audio Sous-titres Télécharger Bibliothèque cloud Sy…" at bounding box center [474, 285] width 949 height 468
click at [28, 373] on icon at bounding box center [29, 373] width 8 height 10
click at [269, 373] on icon at bounding box center [268, 373] width 14 height 11
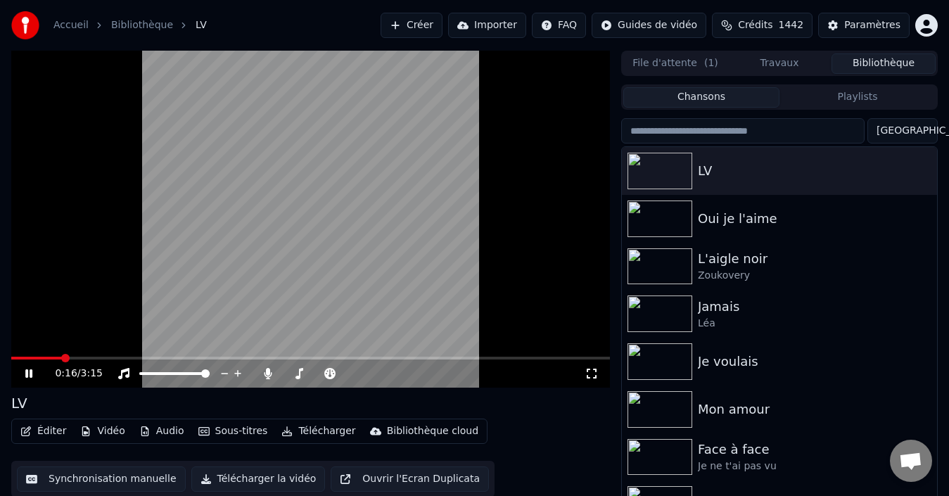
click at [11, 359] on span at bounding box center [36, 358] width 51 height 3
click at [267, 371] on icon at bounding box center [268, 373] width 8 height 11
click at [11, 359] on span at bounding box center [125, 358] width 229 height 3
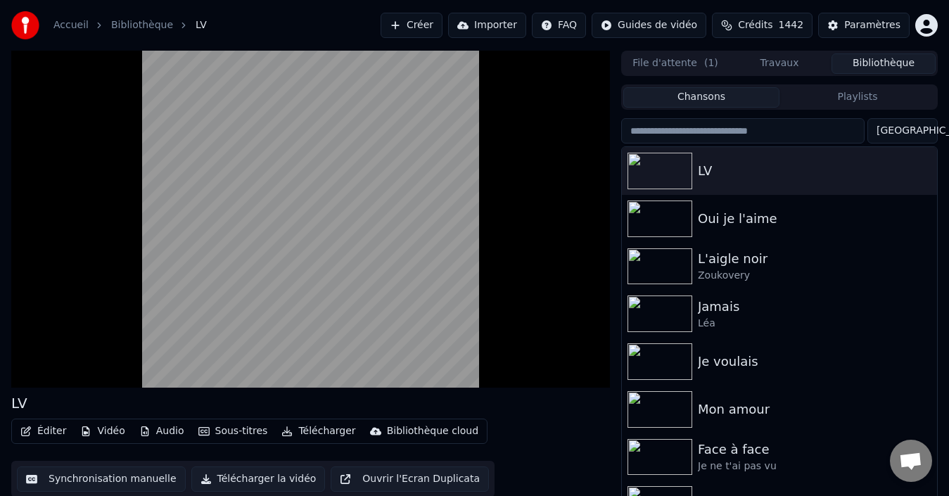
click at [308, 436] on button "Télécharger" at bounding box center [318, 431] width 85 height 20
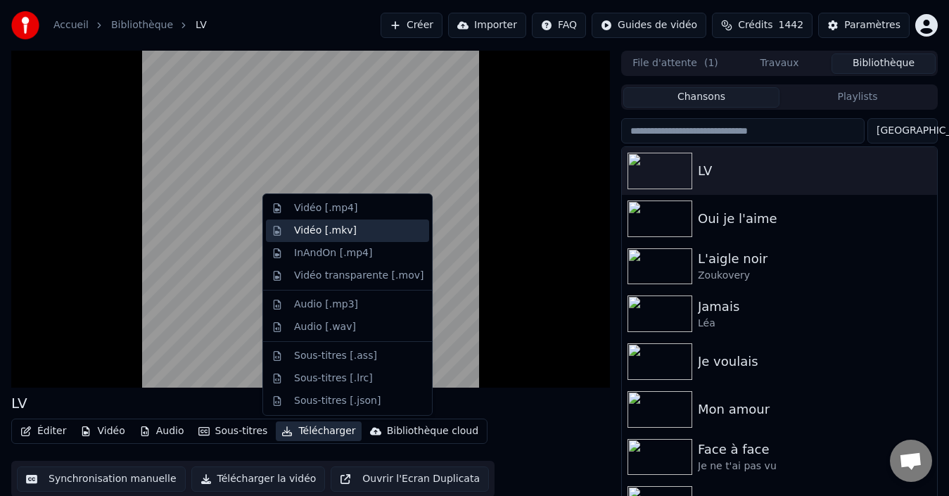
click at [342, 231] on div "Vidéo [.mkv]" at bounding box center [325, 231] width 63 height 14
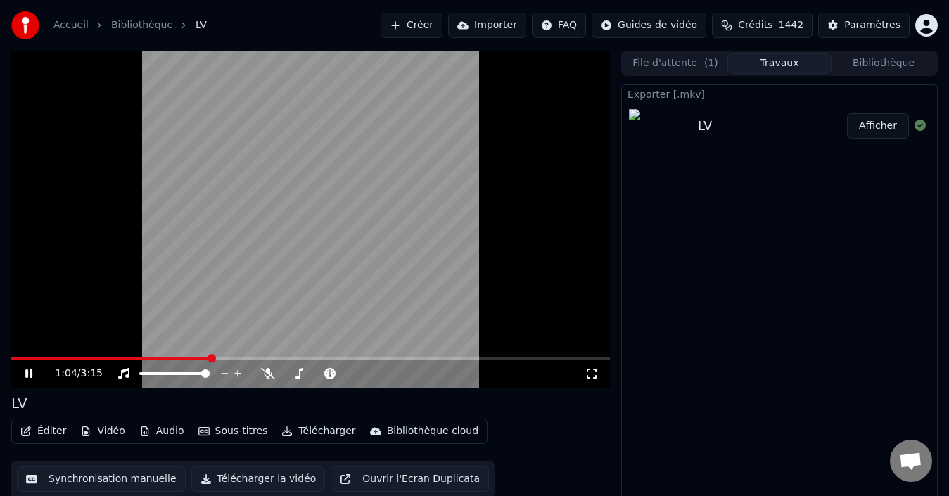
click at [32, 373] on icon at bounding box center [28, 373] width 7 height 8
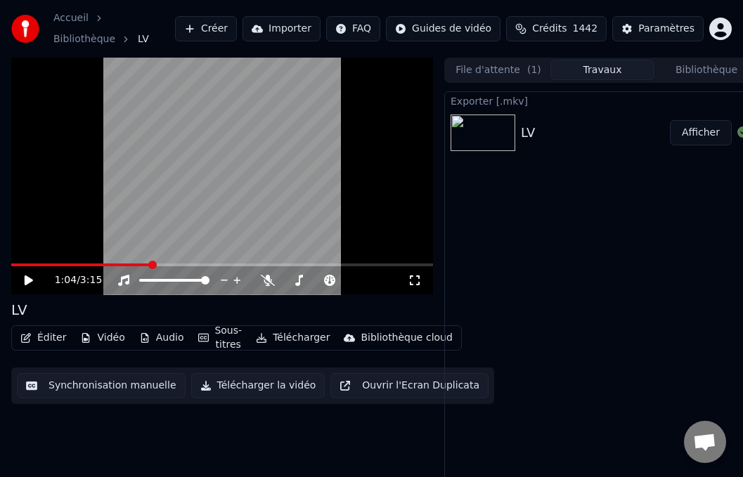
click at [11, 267] on span at bounding box center [81, 265] width 140 height 3
click at [24, 282] on icon at bounding box center [39, 280] width 32 height 11
click at [160, 335] on button "Audio" at bounding box center [162, 338] width 56 height 20
click at [56, 185] on video at bounding box center [222, 177] width 422 height 238
click at [48, 338] on button "Éditer" at bounding box center [43, 338] width 57 height 20
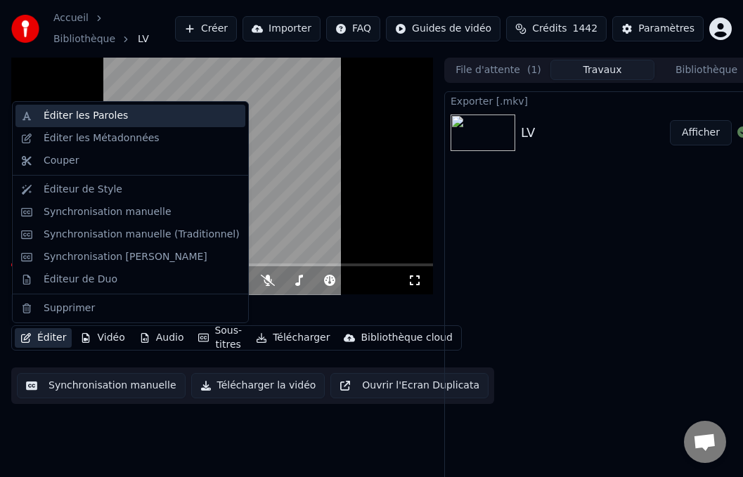
click at [138, 118] on div "Éditer les Paroles" at bounding box center [142, 116] width 196 height 14
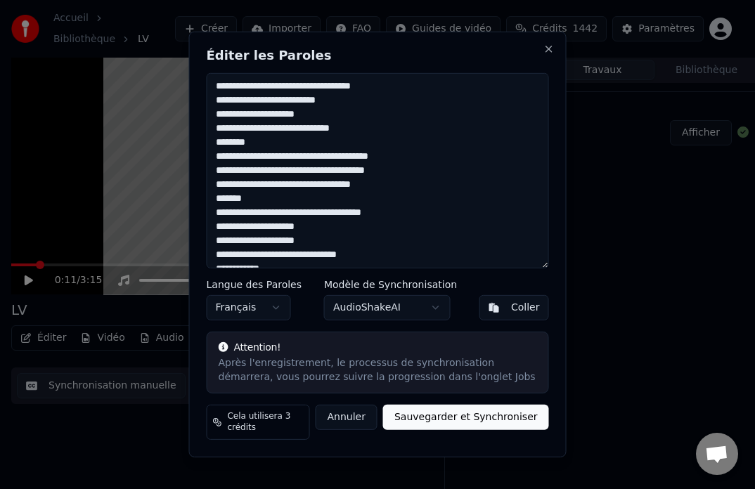
click at [221, 120] on textarea at bounding box center [378, 170] width 342 height 195
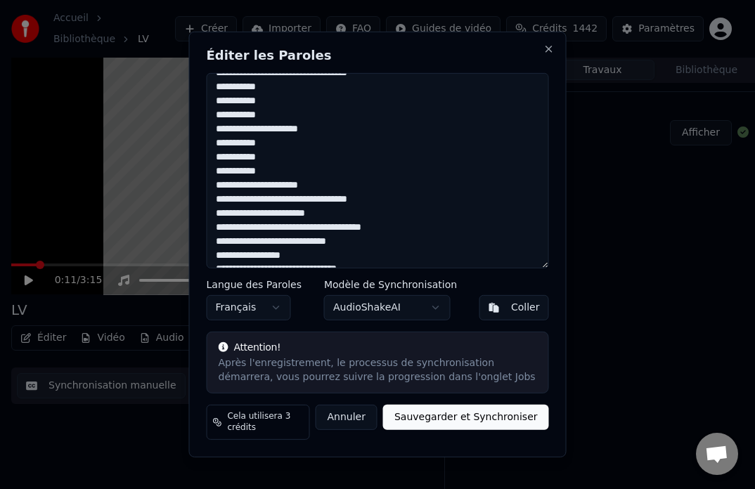
scroll to position [281, 0]
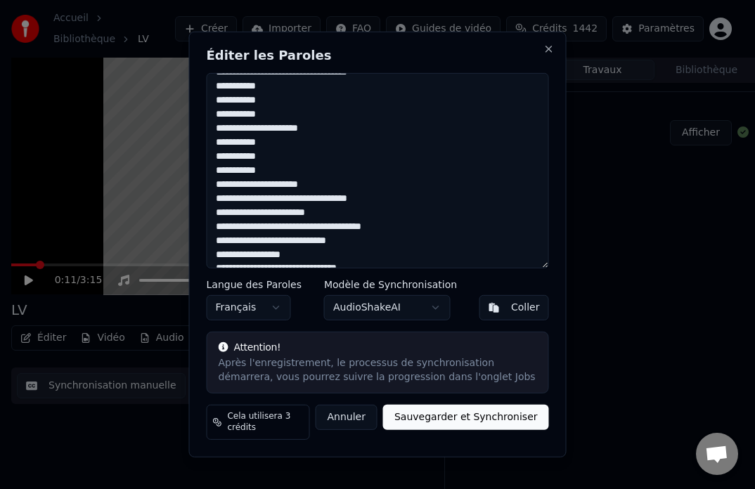
click at [309, 190] on textarea at bounding box center [378, 170] width 342 height 195
click at [307, 134] on textarea at bounding box center [378, 170] width 342 height 195
click at [310, 138] on textarea at bounding box center [378, 170] width 342 height 195
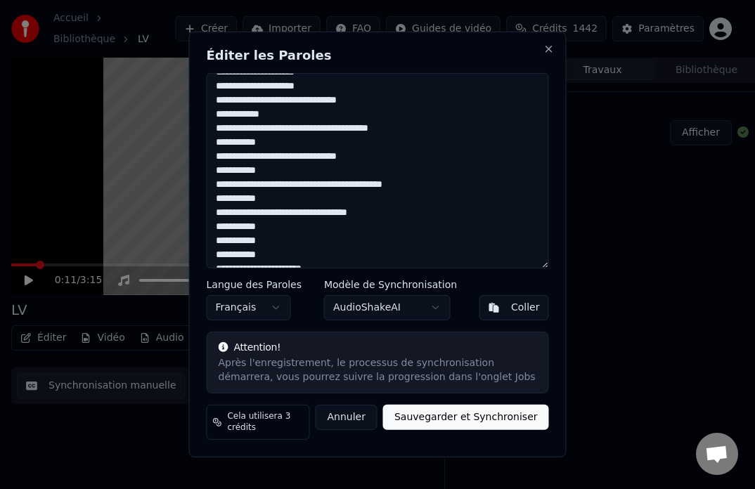
scroll to position [70, 0]
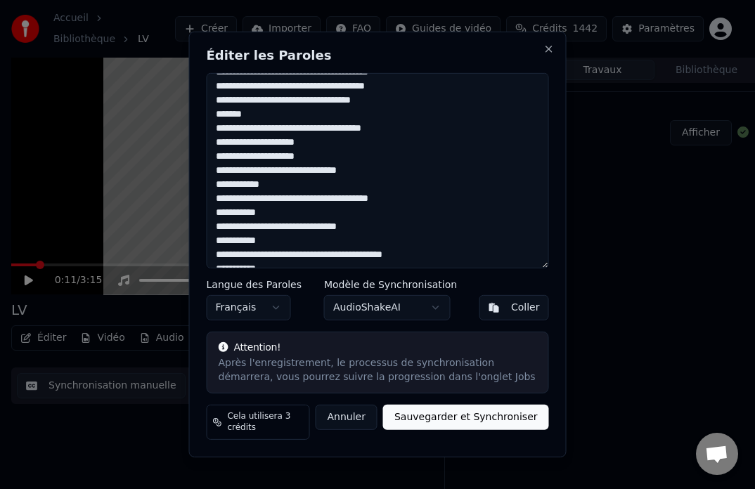
click at [311, 162] on textarea at bounding box center [378, 170] width 342 height 195
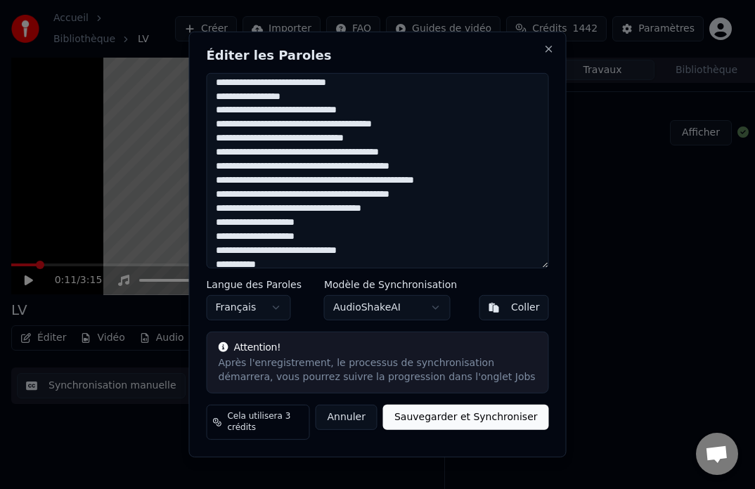
scroll to position [492, 0]
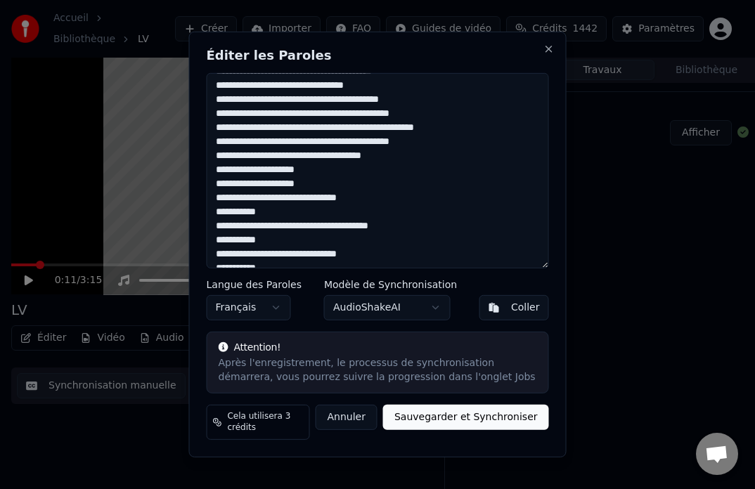
click at [308, 189] on textarea at bounding box center [378, 170] width 342 height 195
click at [293, 174] on textarea at bounding box center [378, 170] width 342 height 195
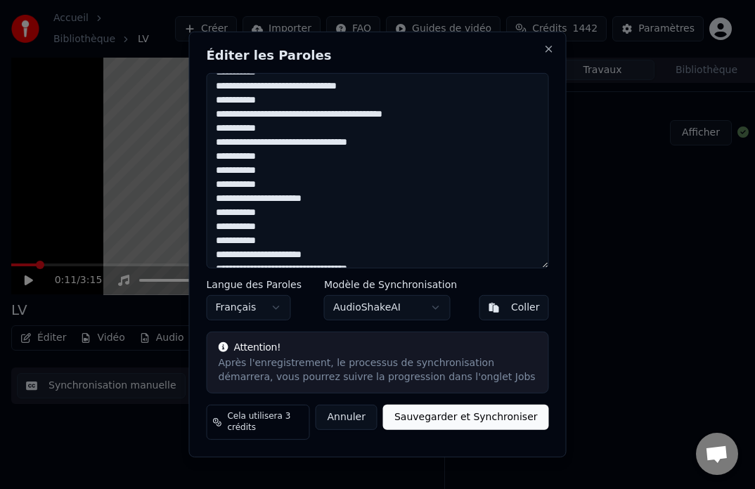
scroll to position [0, 0]
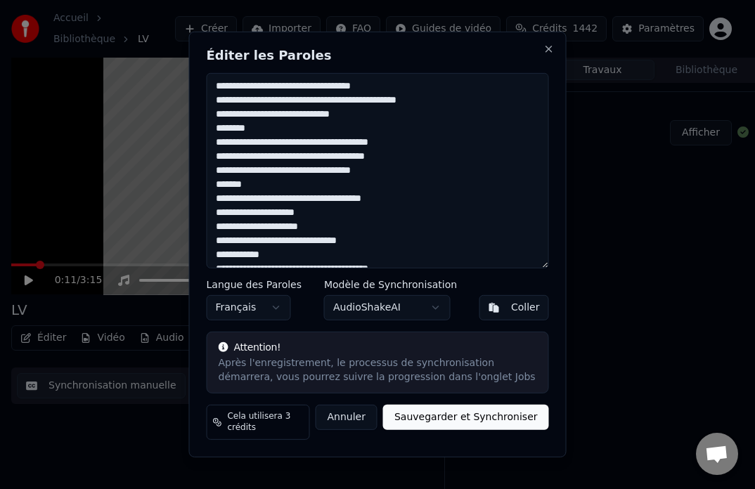
click at [295, 226] on textarea at bounding box center [378, 170] width 342 height 195
click at [296, 218] on textarea at bounding box center [378, 170] width 342 height 195
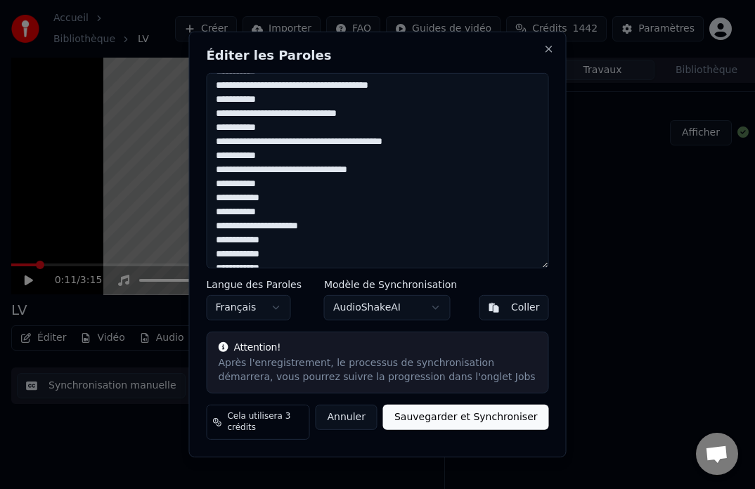
scroll to position [703, 0]
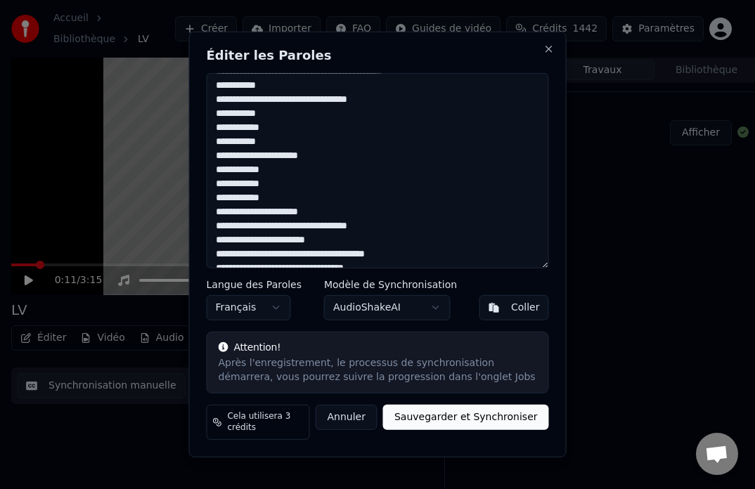
click at [308, 165] on textarea at bounding box center [378, 170] width 342 height 195
click at [313, 167] on textarea at bounding box center [378, 170] width 342 height 195
click at [309, 215] on textarea at bounding box center [378, 170] width 342 height 195
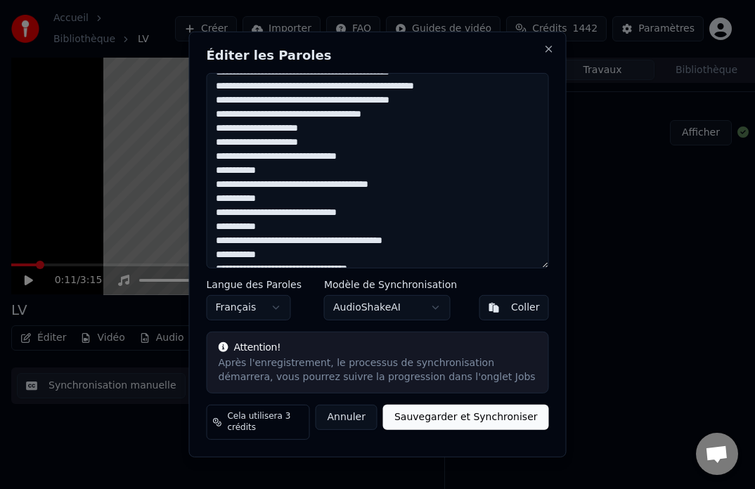
scroll to position [463, 0]
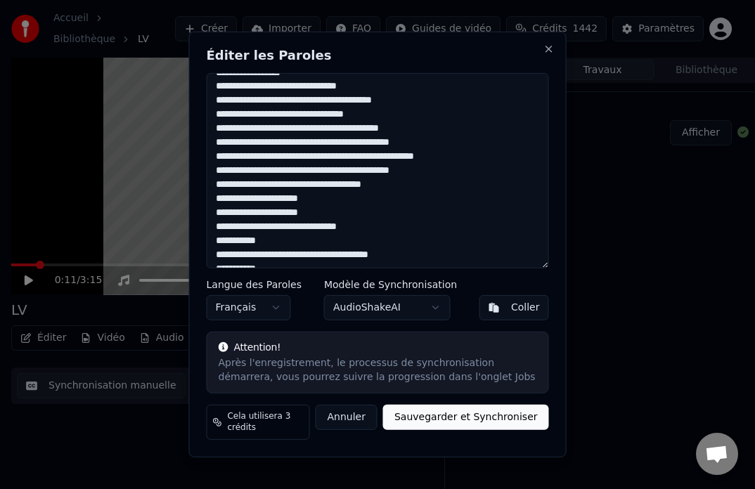
click at [327, 162] on textarea at bounding box center [378, 170] width 342 height 195
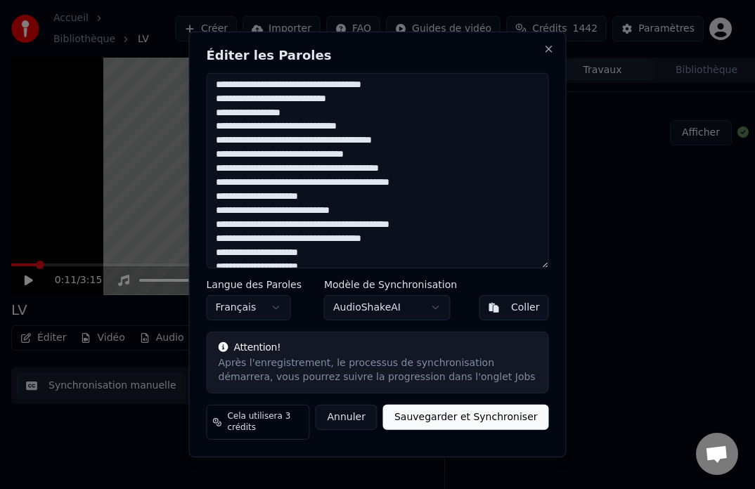
scroll to position [413, 0]
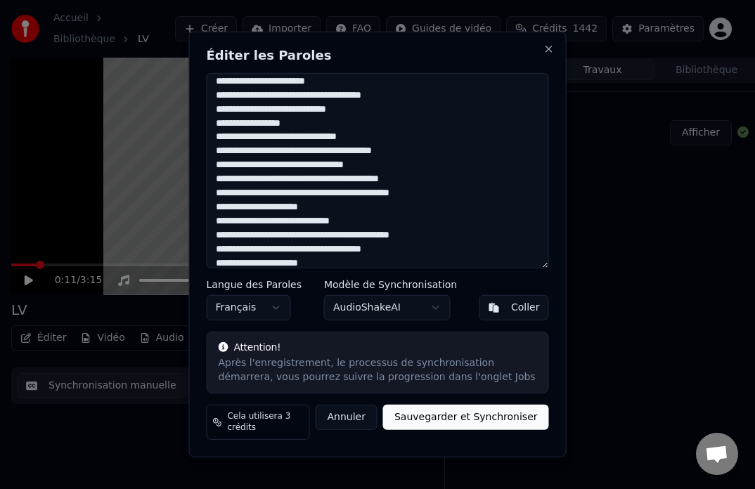
click at [317, 201] on textarea at bounding box center [378, 170] width 342 height 195
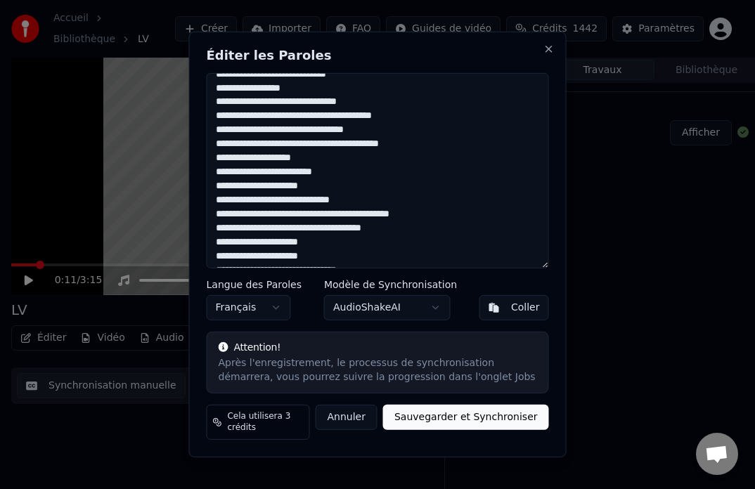
scroll to position [469, 0]
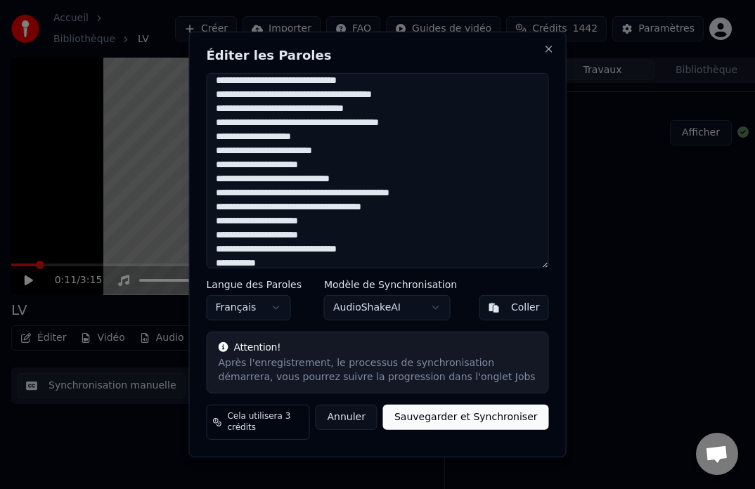
click at [315, 129] on textarea at bounding box center [378, 170] width 342 height 195
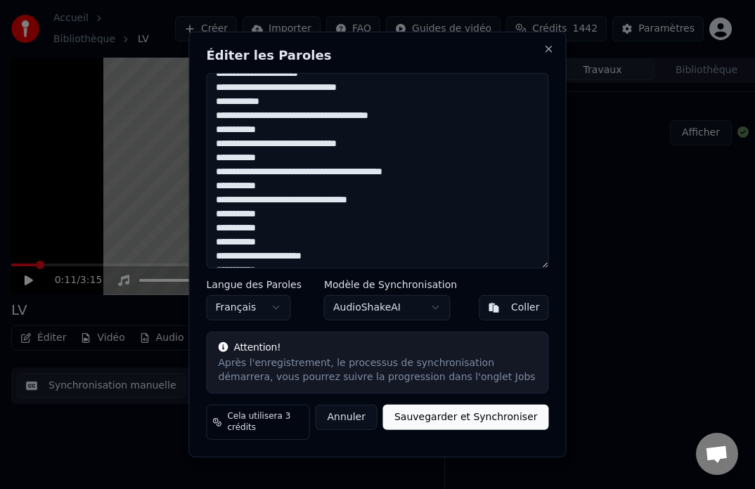
scroll to position [0, 0]
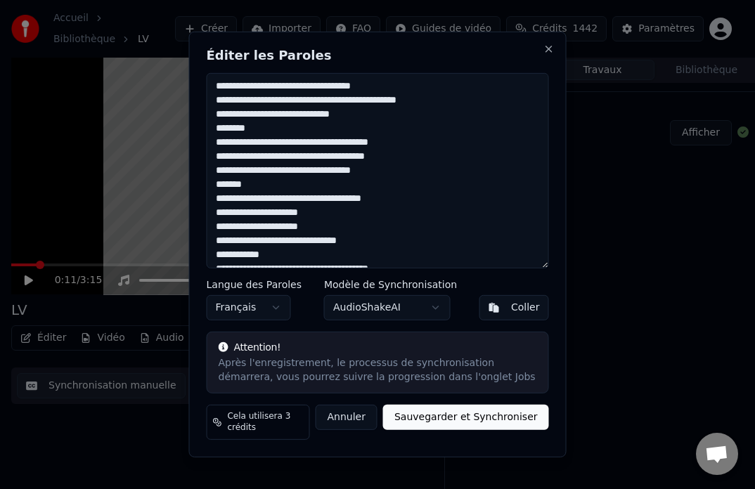
click at [321, 122] on textarea at bounding box center [378, 170] width 342 height 195
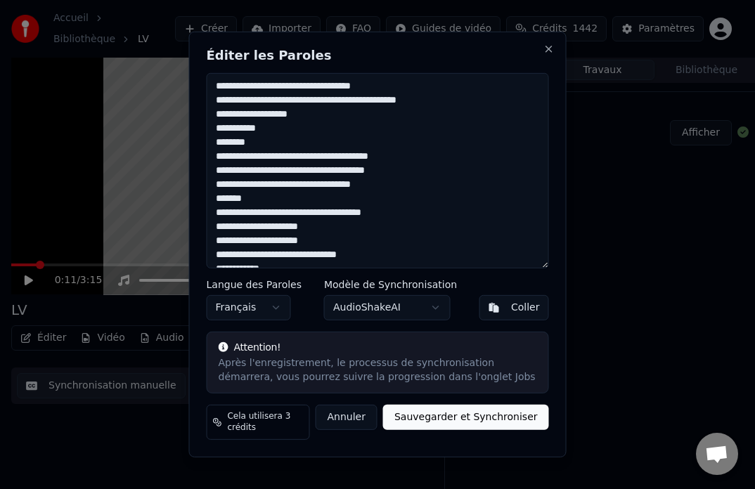
scroll to position [70, 0]
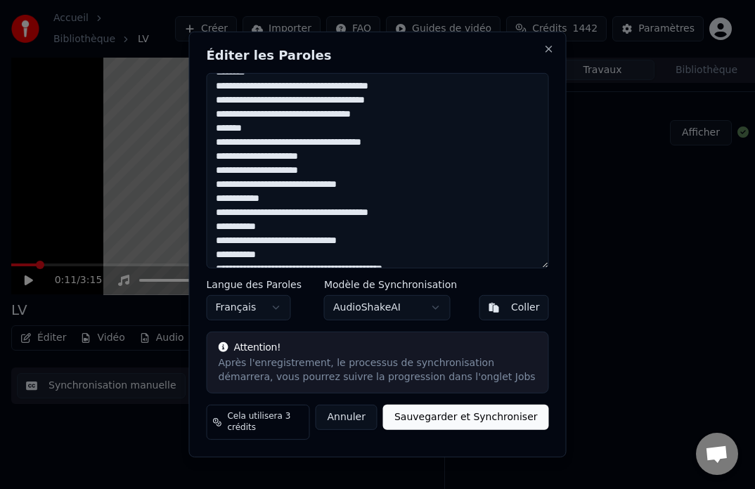
click at [301, 107] on textarea at bounding box center [378, 170] width 342 height 195
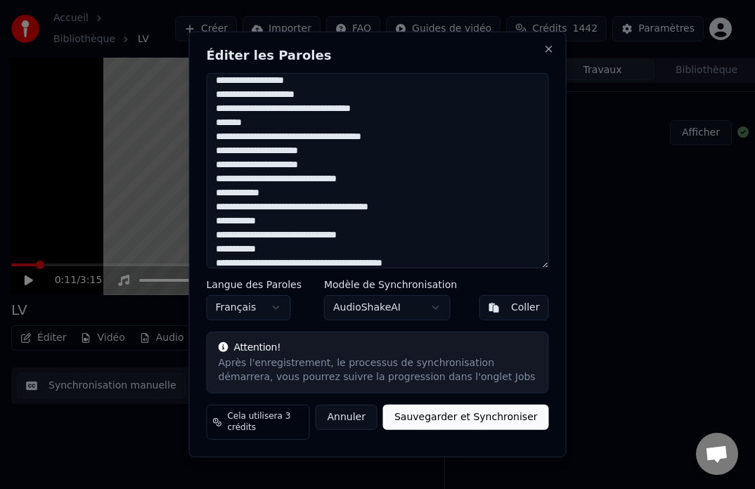
scroll to position [103, 0]
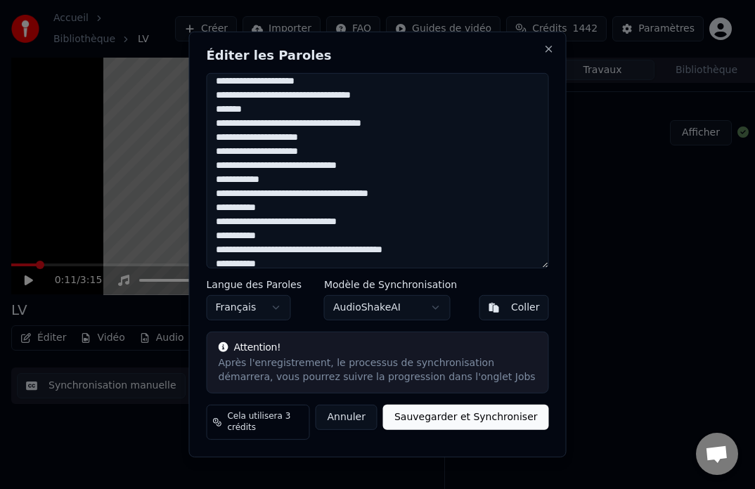
click at [302, 143] on textarea at bounding box center [378, 170] width 342 height 195
click at [292, 143] on textarea at bounding box center [378, 170] width 342 height 195
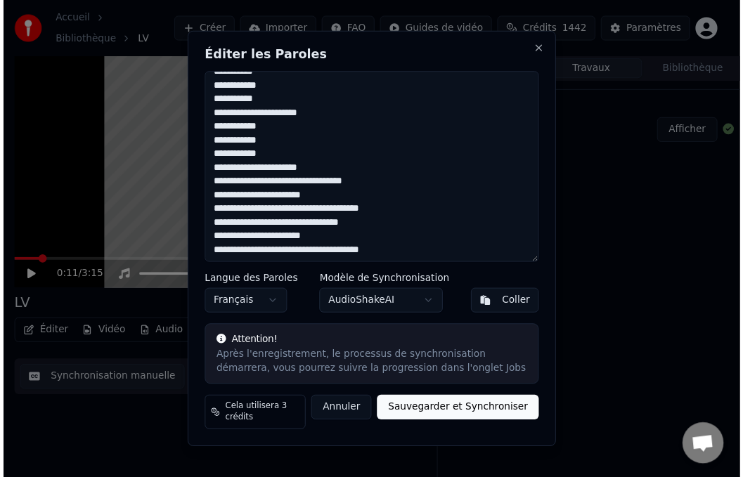
scroll to position [815, 0]
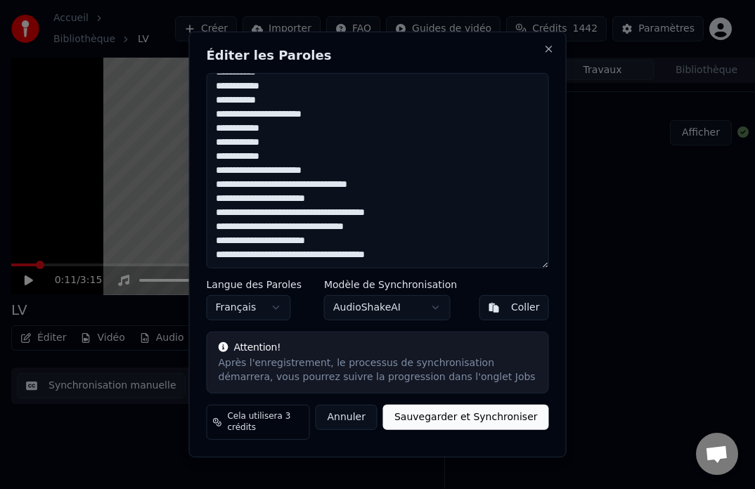
type textarea "**********"
click at [457, 424] on button "Sauvegarder et Synchroniser" at bounding box center [466, 417] width 166 height 25
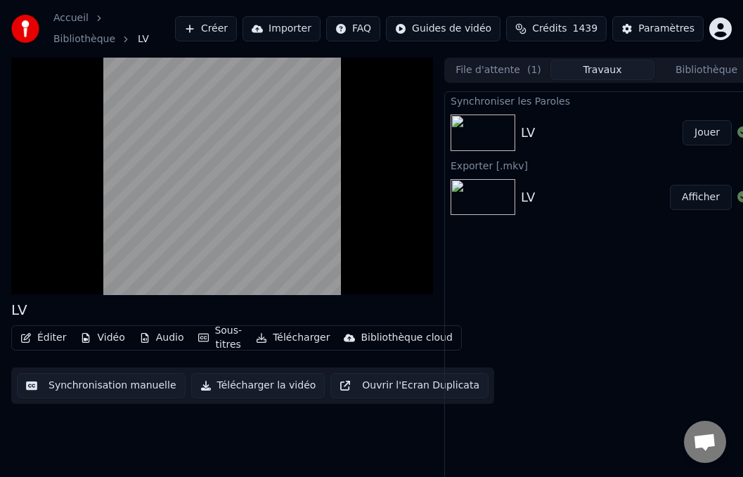
click at [710, 131] on button "Jouer" at bounding box center [707, 132] width 49 height 25
click at [166, 339] on button "Audio" at bounding box center [162, 338] width 56 height 20
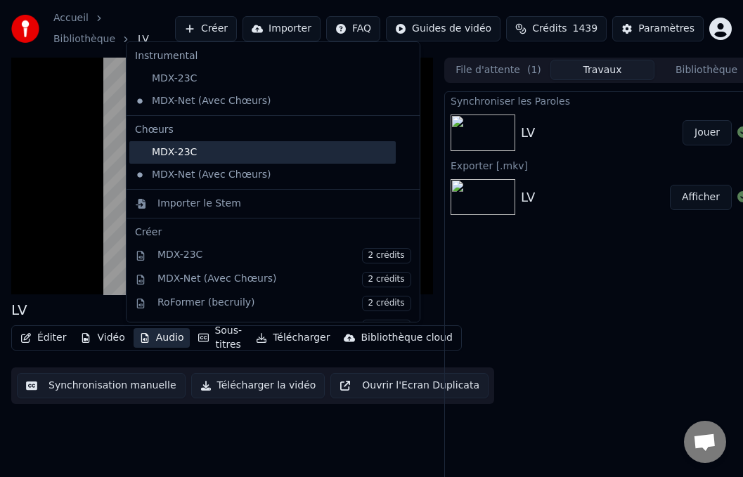
click at [223, 148] on div "MDX-23C" at bounding box center [262, 152] width 267 height 23
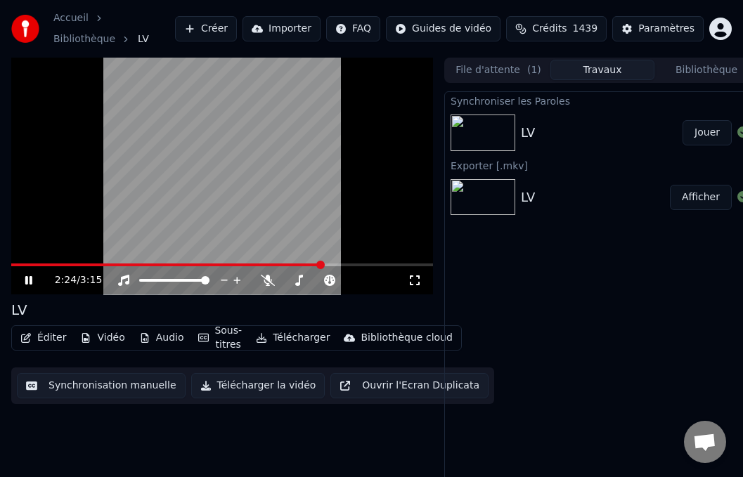
click at [11, 267] on span at bounding box center [167, 265] width 312 height 3
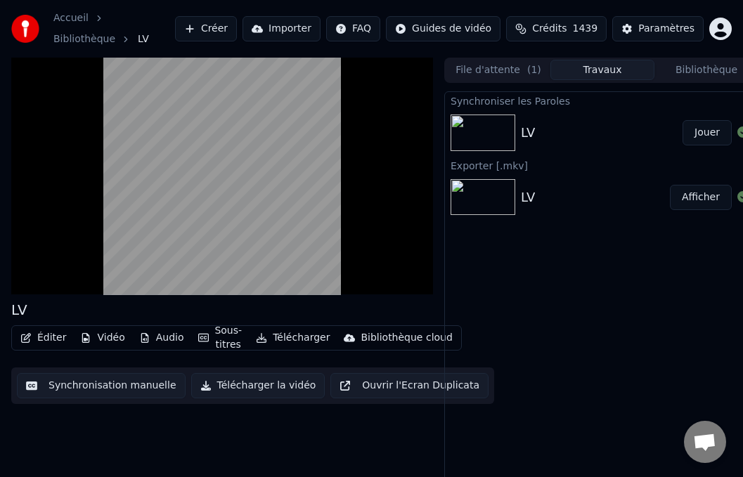
click at [158, 340] on button "Audio" at bounding box center [162, 338] width 56 height 20
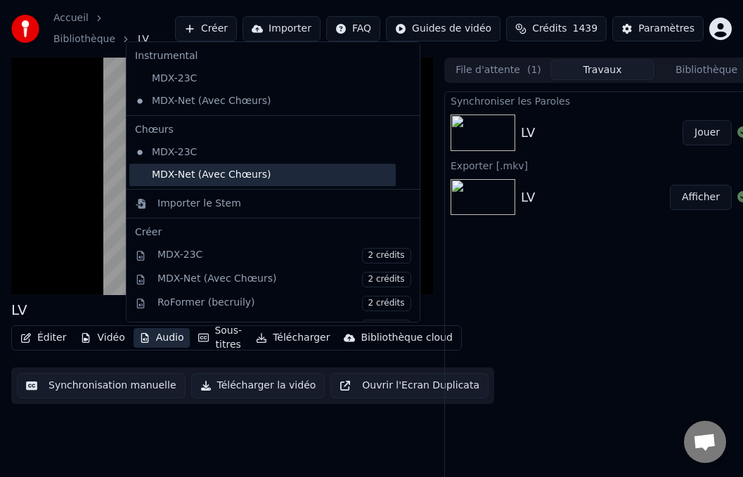
click at [145, 173] on div "MDX-Net (Avec Chœurs)" at bounding box center [262, 175] width 267 height 23
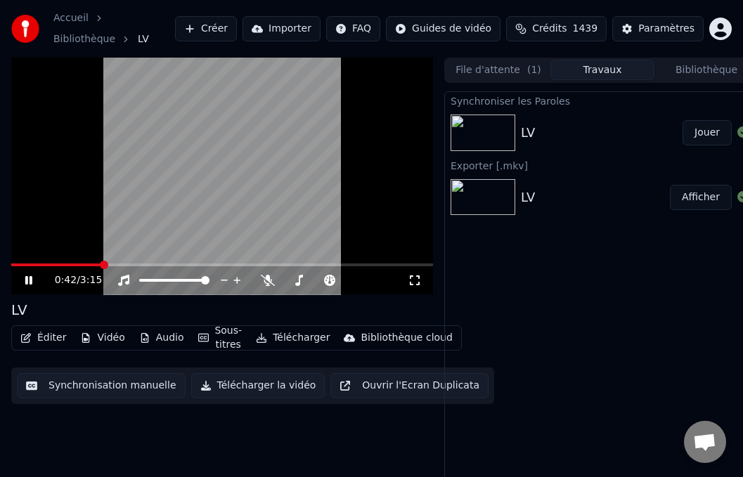
click at [155, 337] on button "Audio" at bounding box center [162, 338] width 56 height 20
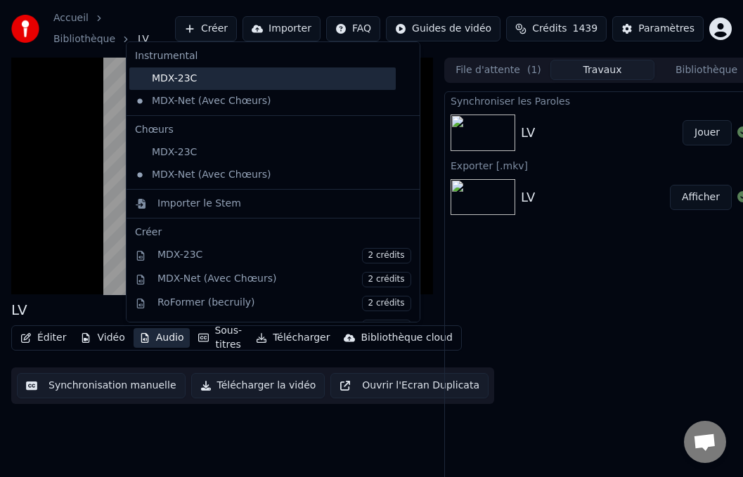
click at [185, 85] on div "MDX-23C" at bounding box center [262, 79] width 267 height 23
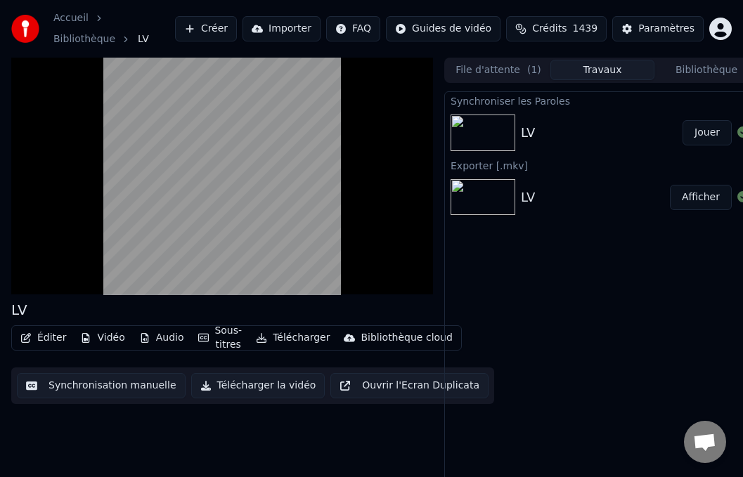
click at [158, 336] on button "Audio" at bounding box center [162, 338] width 56 height 20
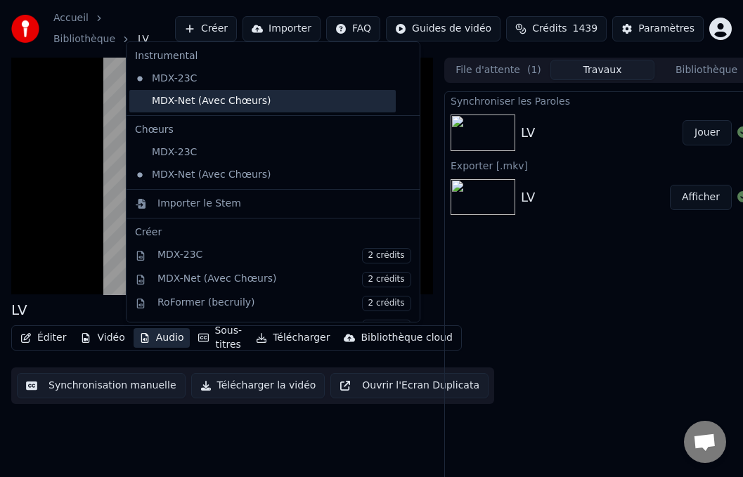
click at [214, 105] on div "MDX-Net (Avec Chœurs)" at bounding box center [262, 101] width 267 height 23
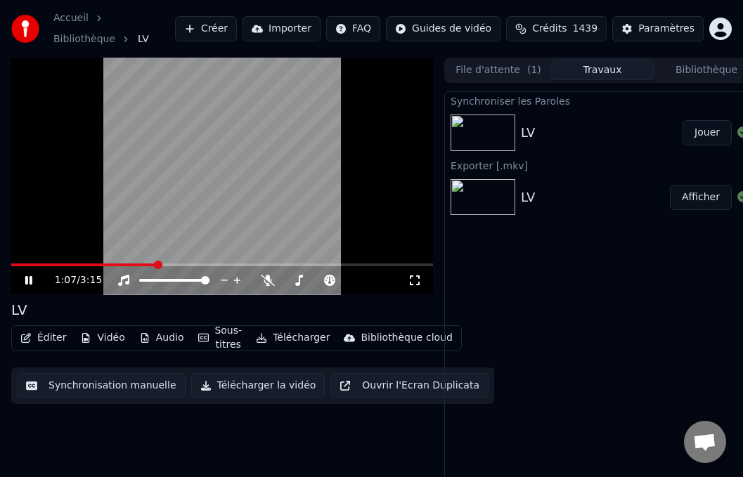
click at [172, 342] on button "Audio" at bounding box center [162, 338] width 56 height 20
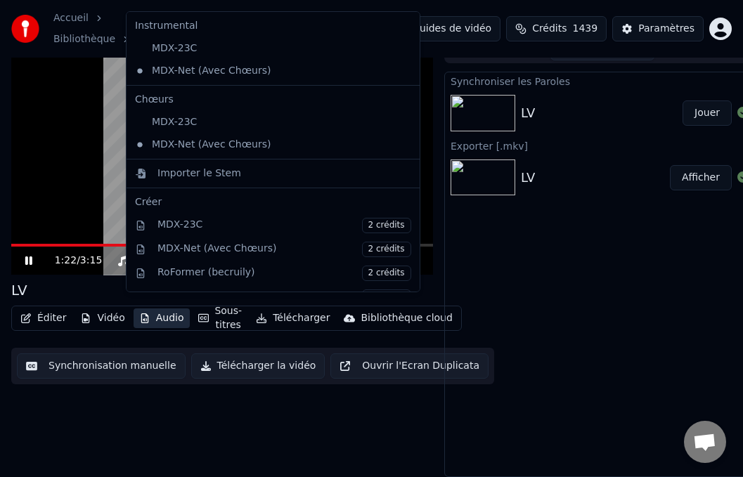
click at [113, 425] on div "1:22 / 3:15 LV Éditer Vidéo Audio Sous-titres Télécharger Bibliothèque cloud Sy…" at bounding box center [222, 258] width 422 height 440
